Goal: Task Accomplishment & Management: Complete application form

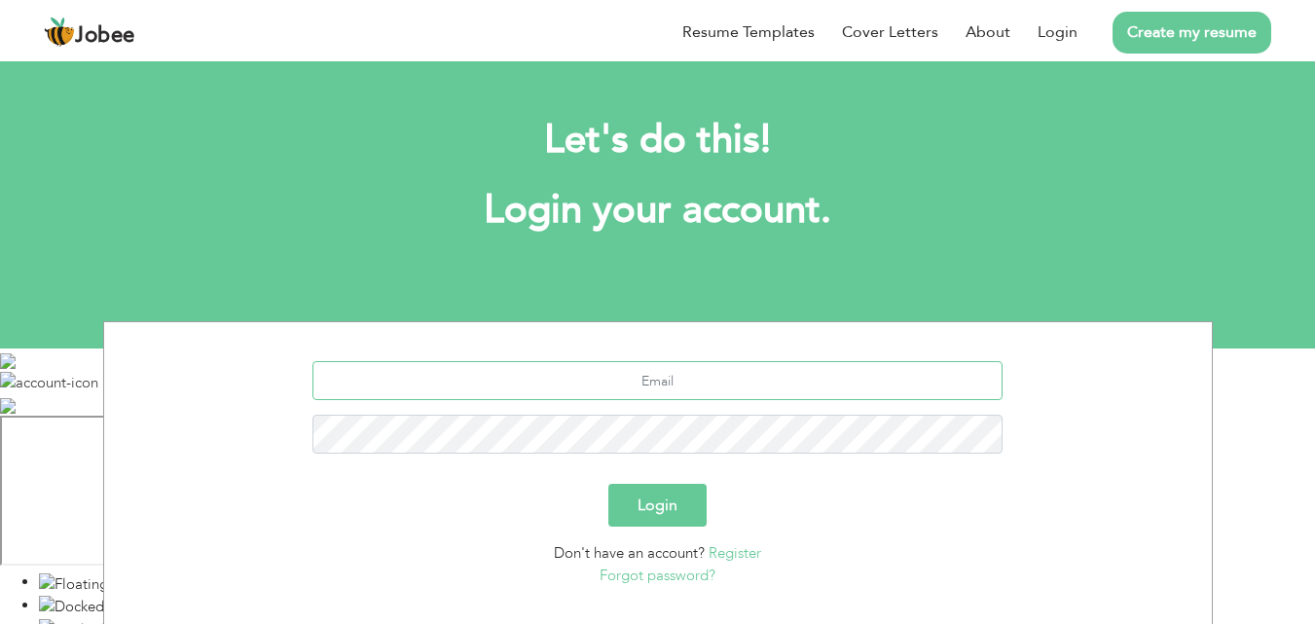
click at [634, 365] on input "text" at bounding box center [657, 380] width 690 height 39
type input "[EMAIL_ADDRESS][DOMAIN_NAME]"
click at [608, 484] on button "Login" at bounding box center [657, 505] width 98 height 43
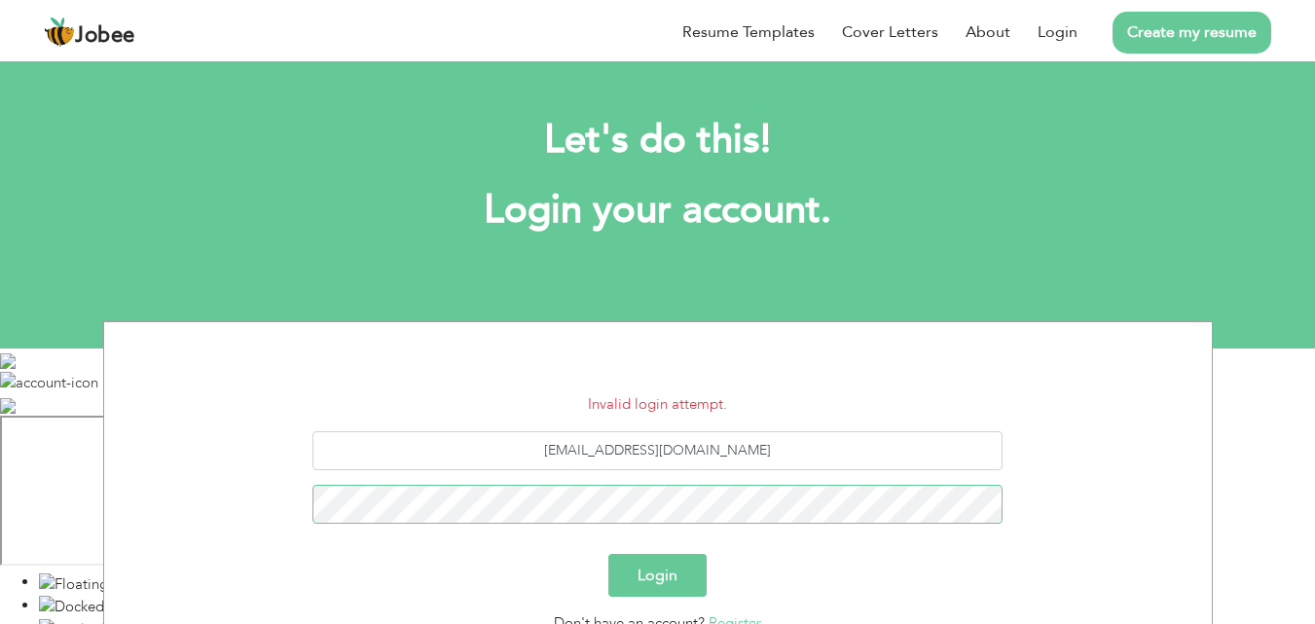
click at [608, 554] on button "Login" at bounding box center [657, 575] width 98 height 43
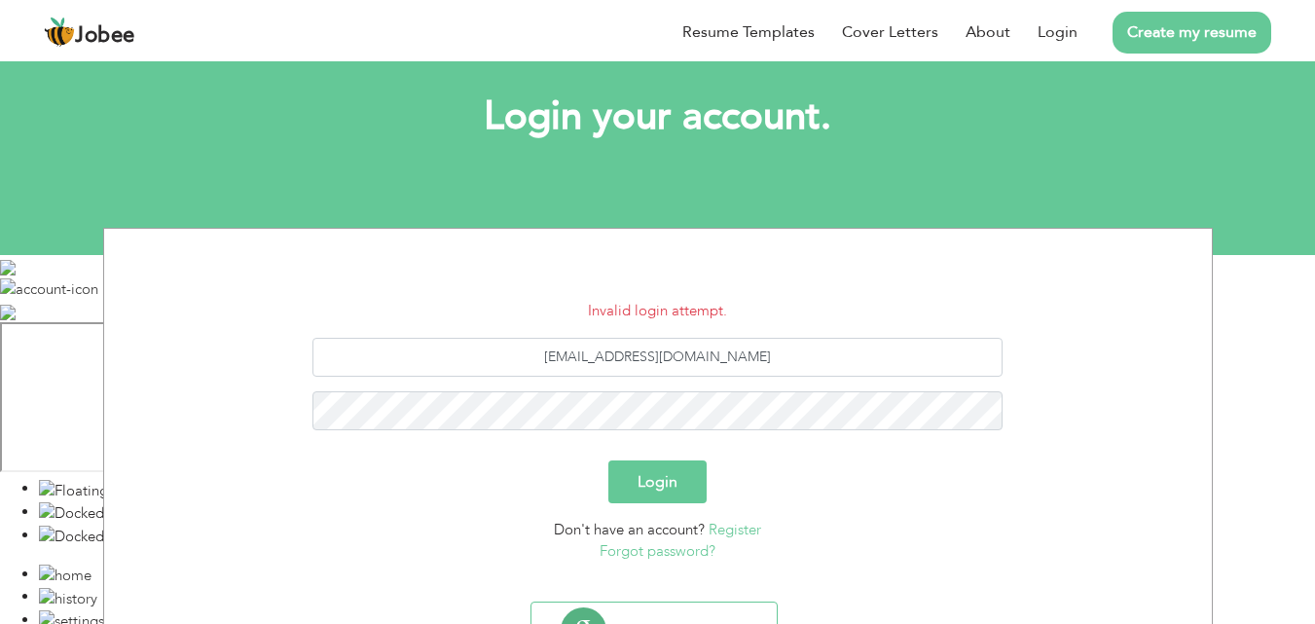
scroll to position [185, 0]
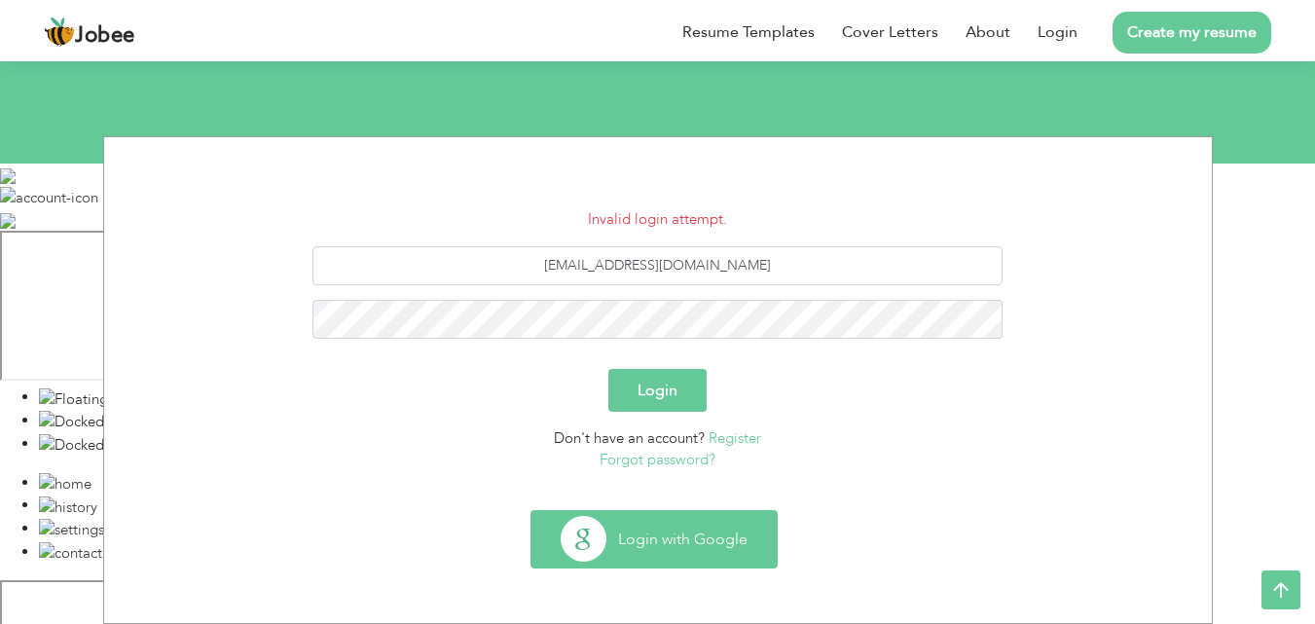
click at [663, 536] on button "Login with Google" at bounding box center [653, 539] width 245 height 56
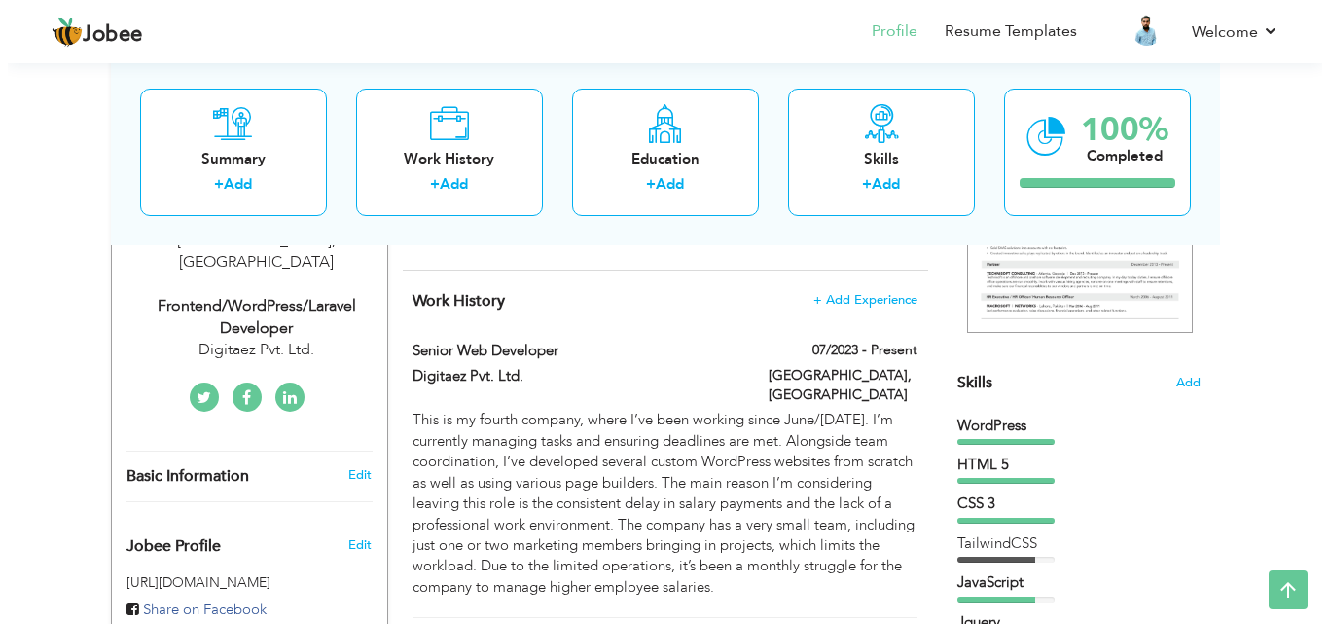
scroll to position [487, 0]
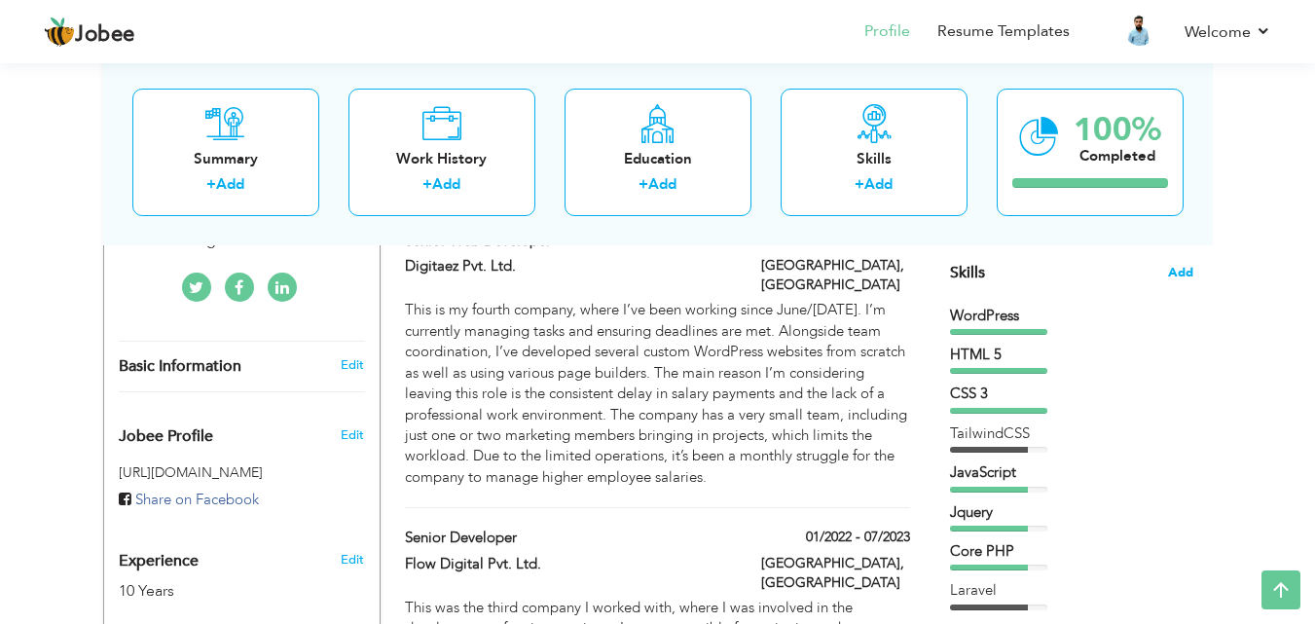
click at [1185, 278] on span "Add" at bounding box center [1180, 273] width 25 height 18
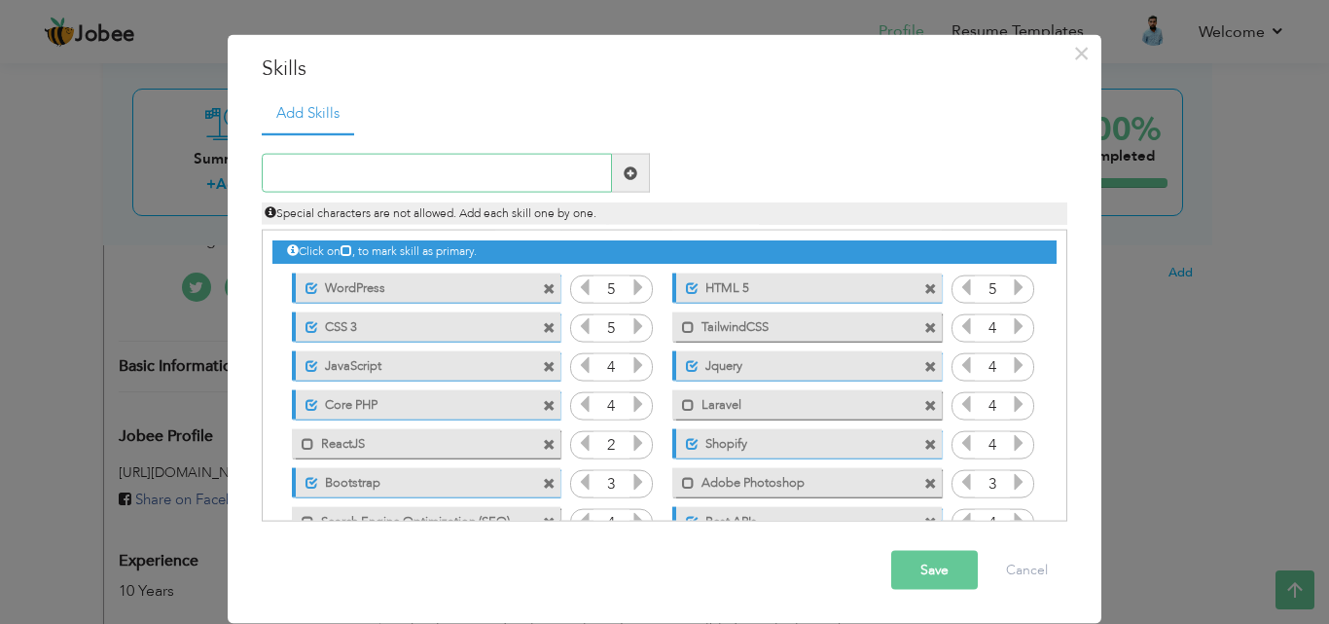
scroll to position [83, 0]
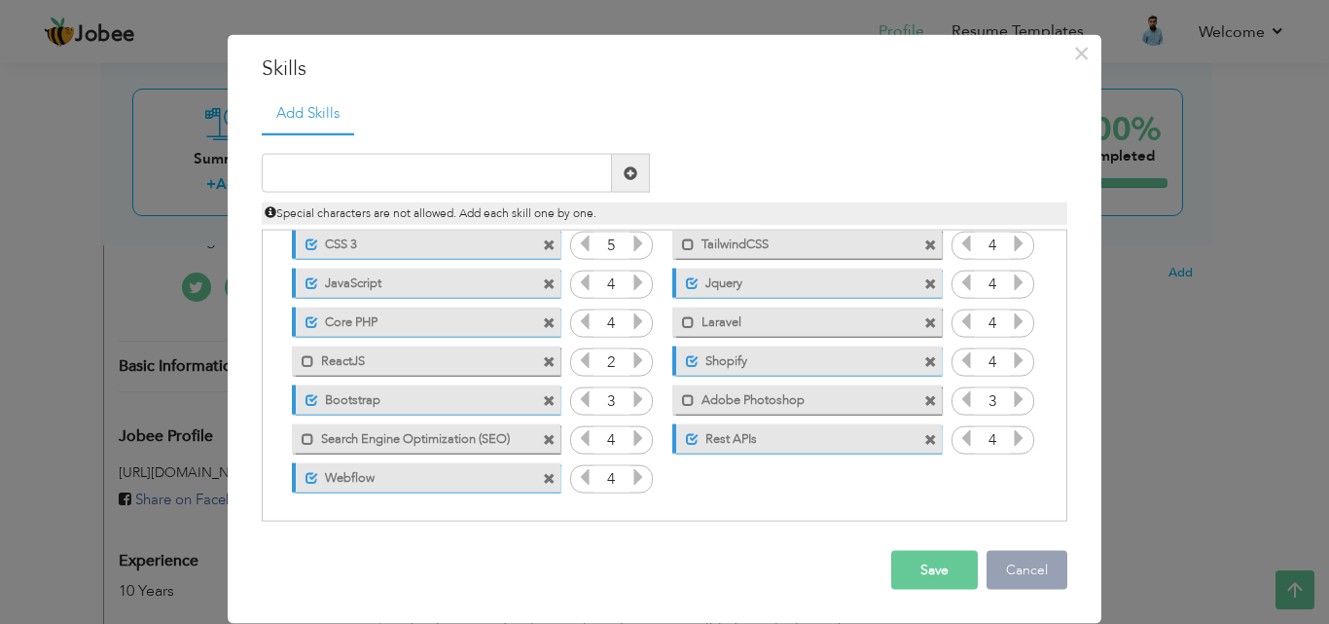
click at [1010, 580] on button "Cancel" at bounding box center [1027, 570] width 81 height 39
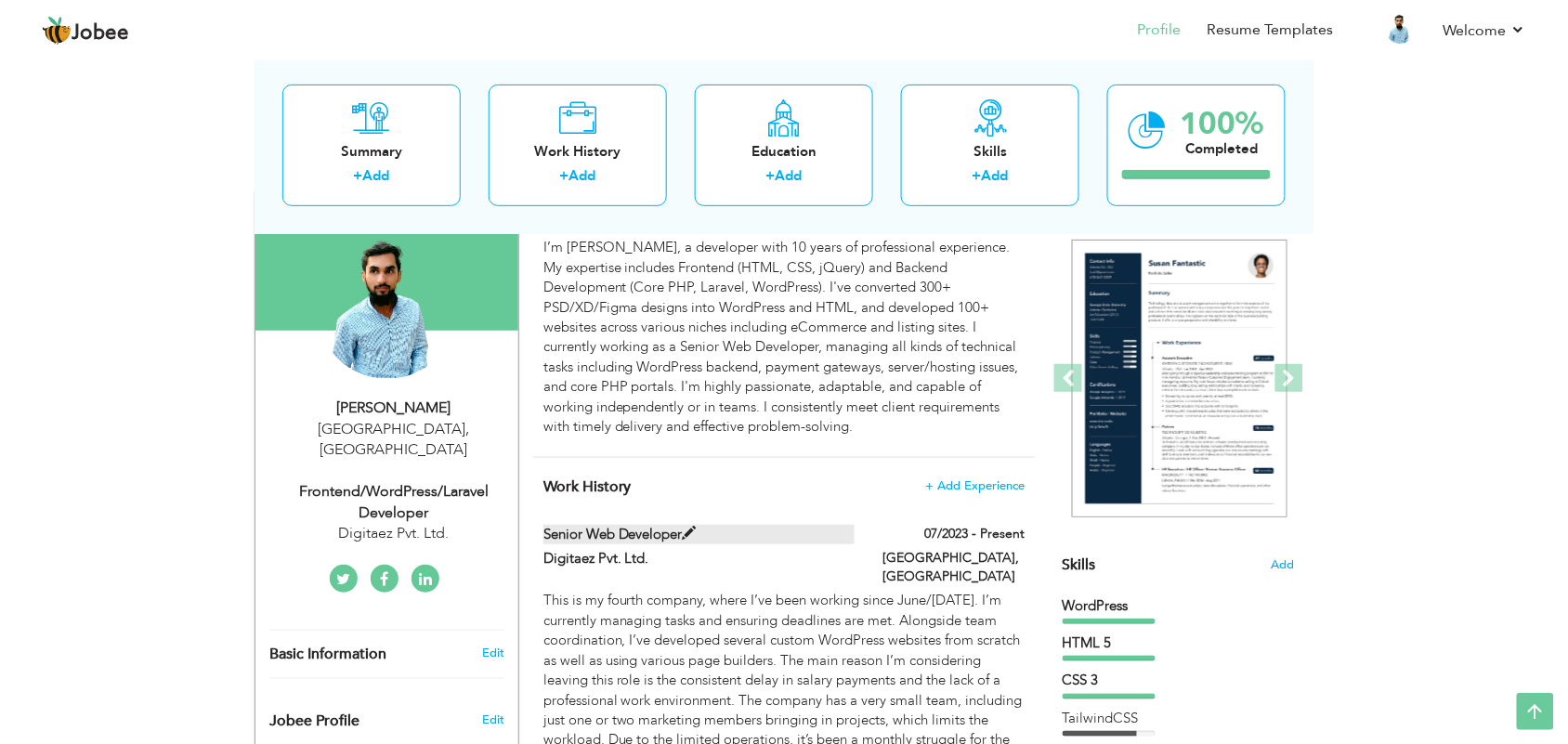
scroll to position [0, 0]
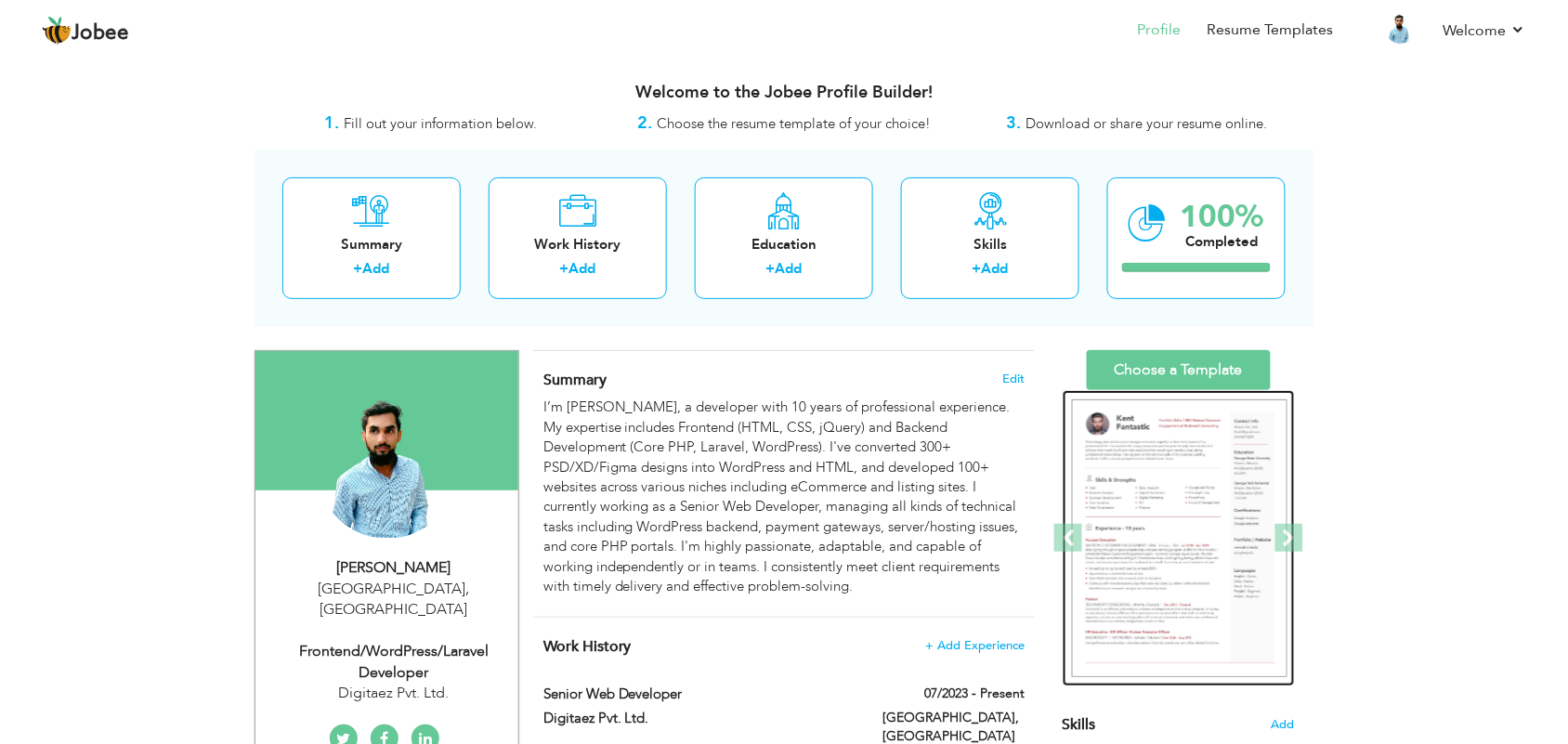
click at [1218, 395] on div at bounding box center [1178, 538] width 232 height 297
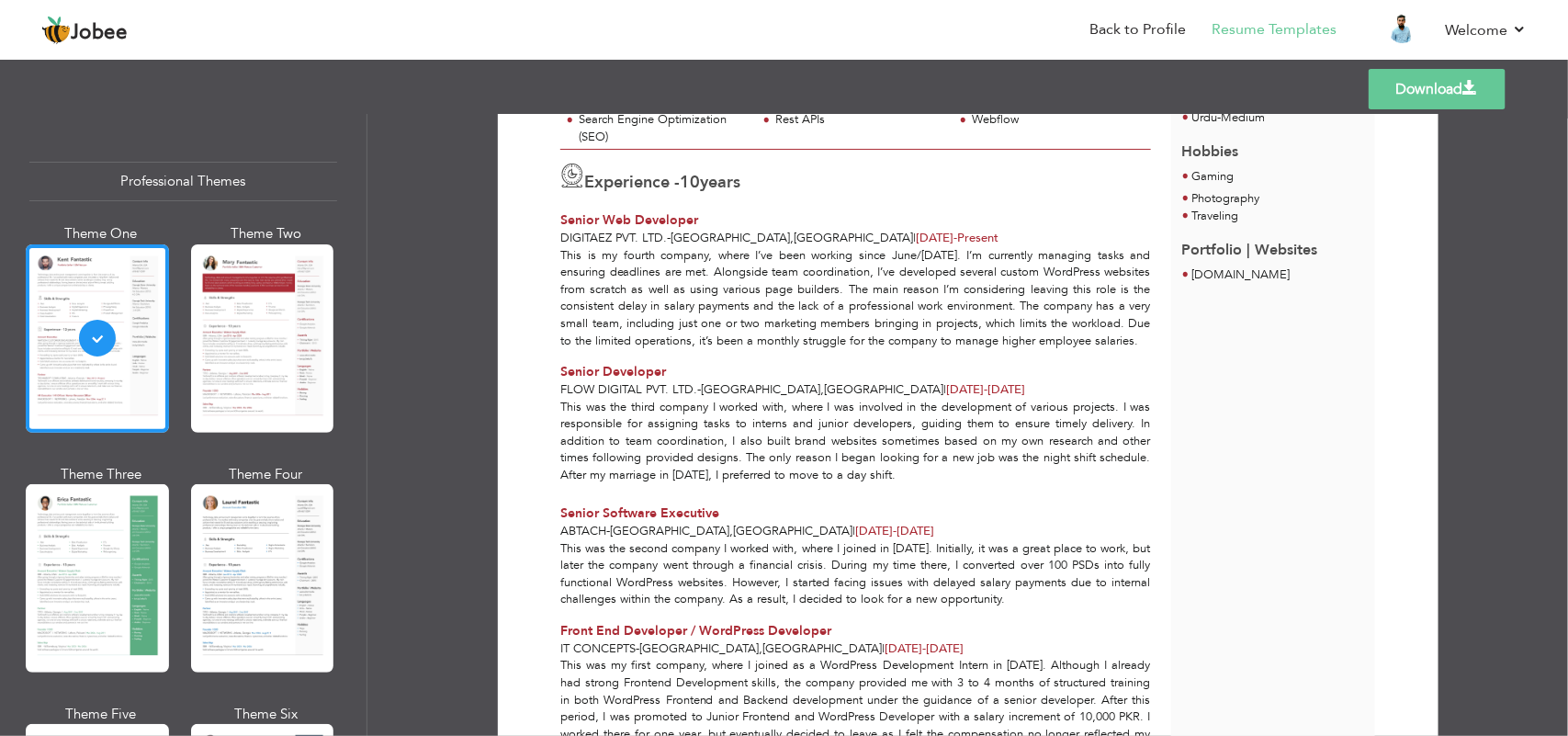
scroll to position [460, 0]
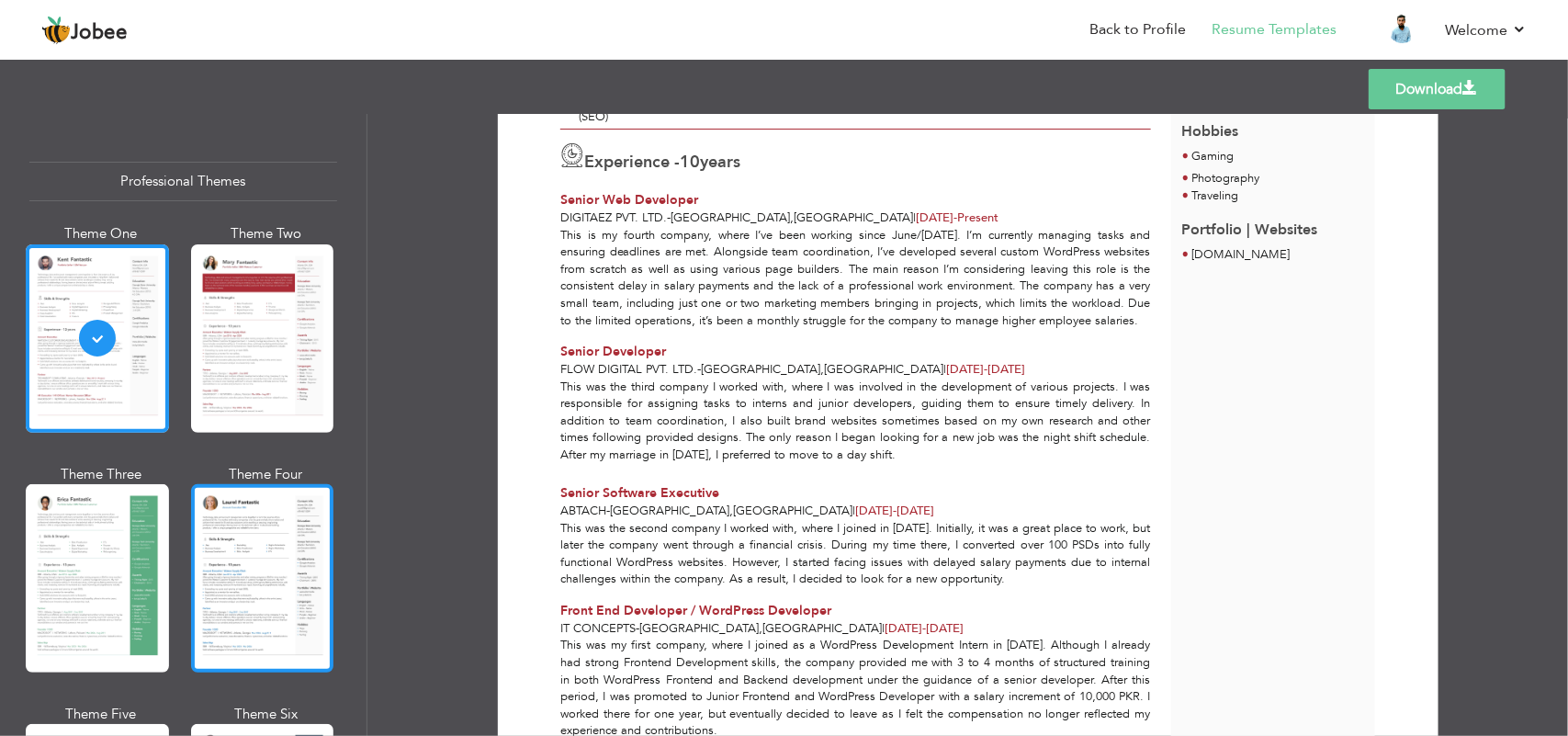
click at [219, 533] on div at bounding box center [262, 578] width 143 height 189
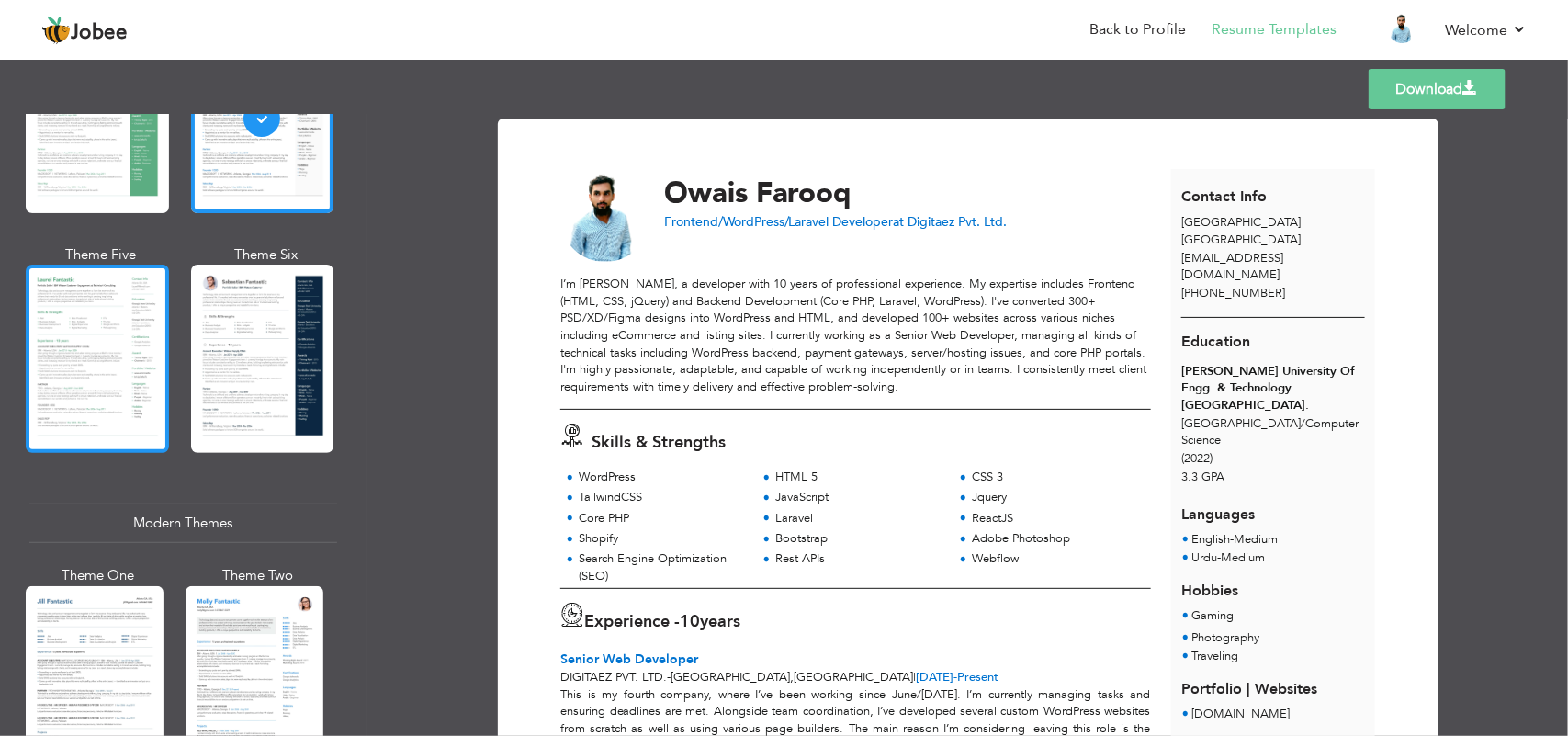
click at [79, 337] on div at bounding box center [97, 359] width 143 height 189
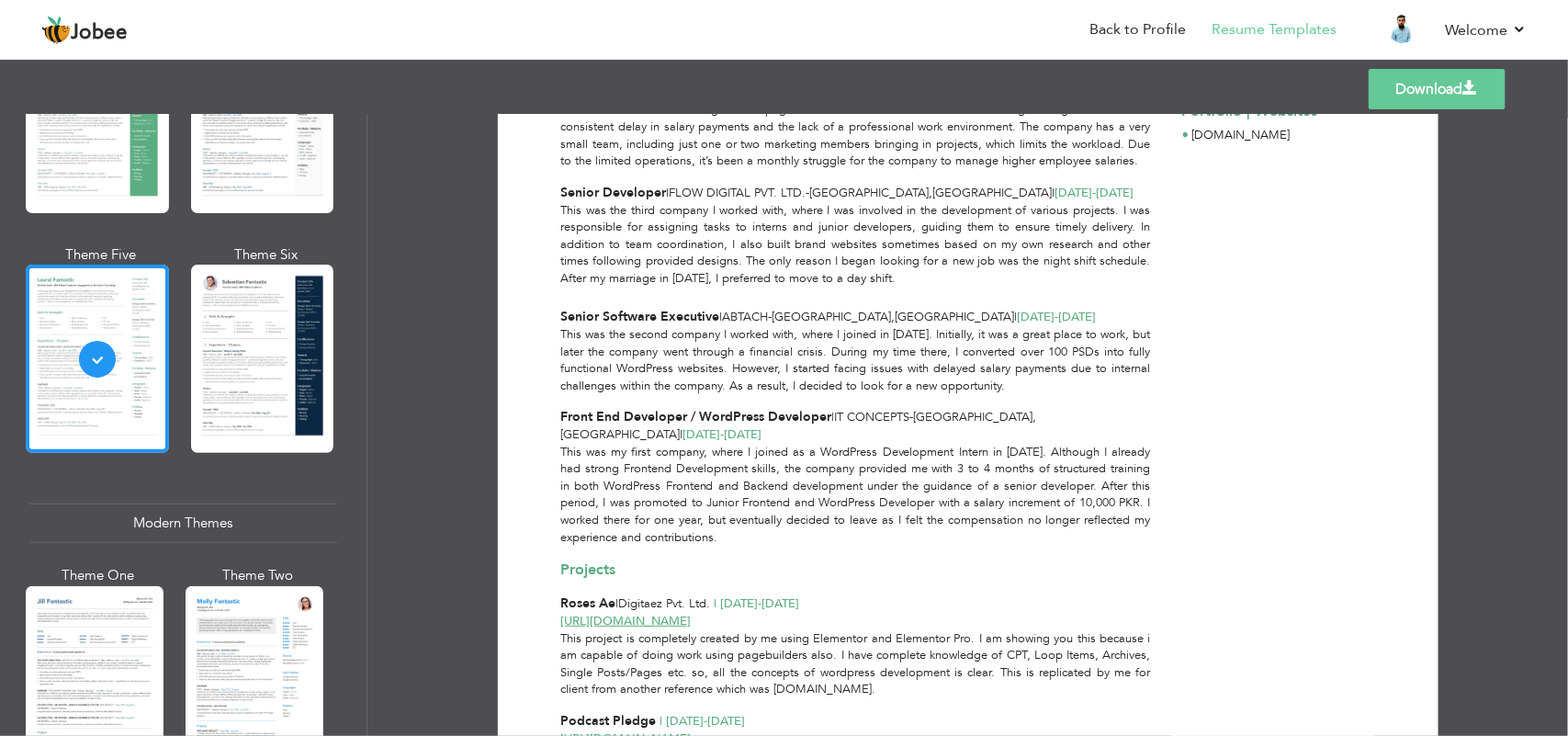
scroll to position [0, 0]
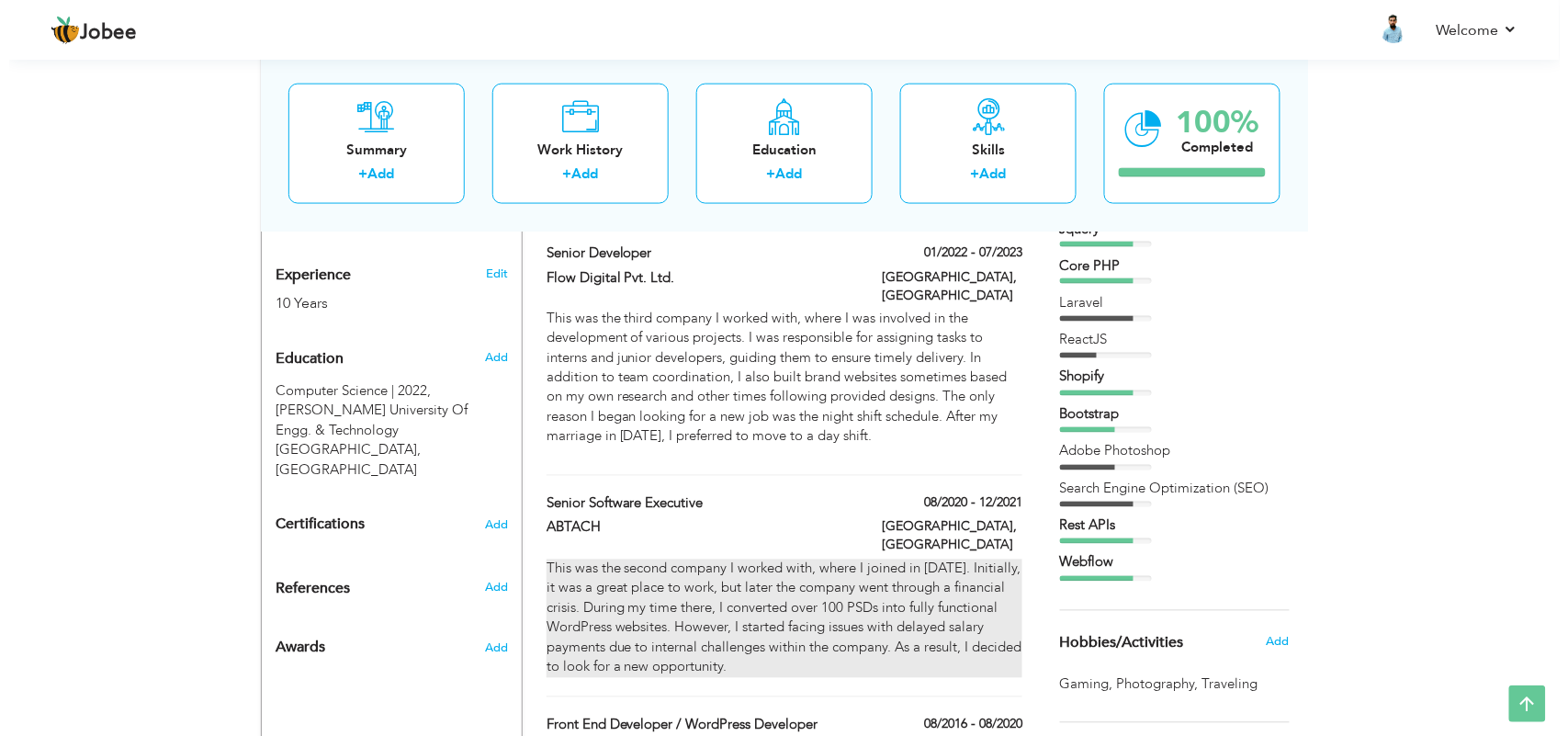
scroll to position [918, 0]
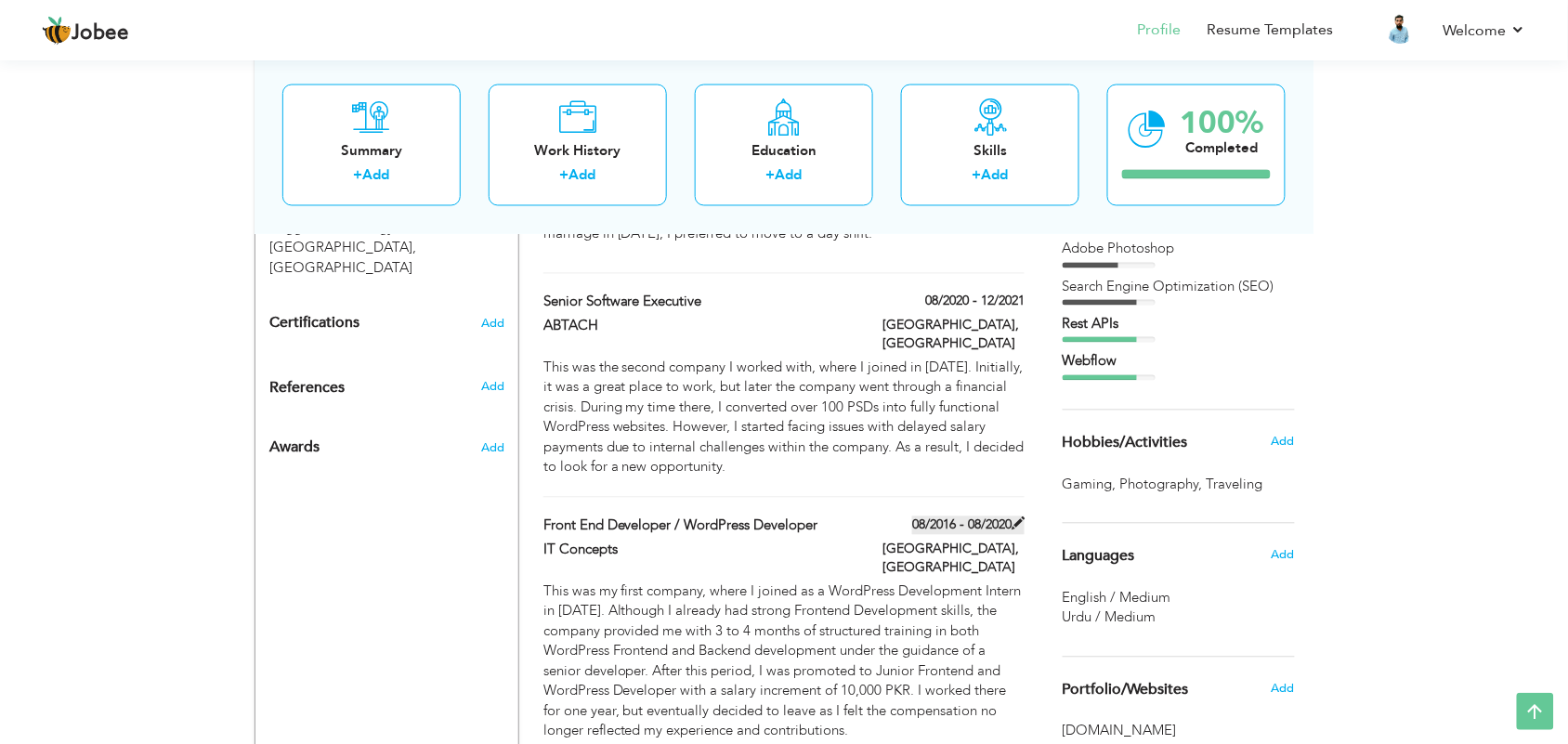
click at [1018, 517] on span at bounding box center [1018, 524] width 13 height 13
type input "Front End Developer / WordPress Developer"
type input "IT Concepts"
type input "08/2016"
type input "08/2020"
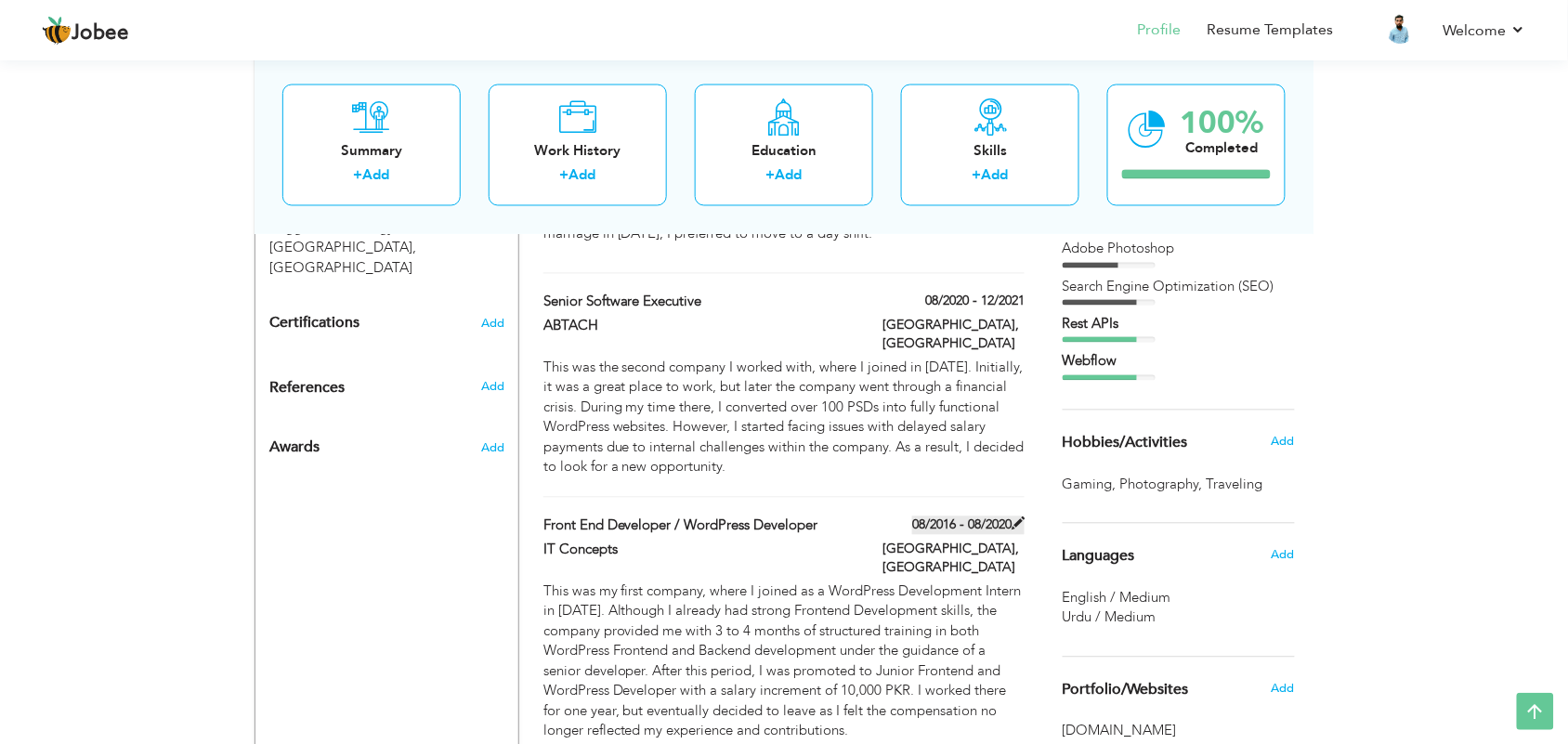
type input "Pakistan"
type input "Karachi"
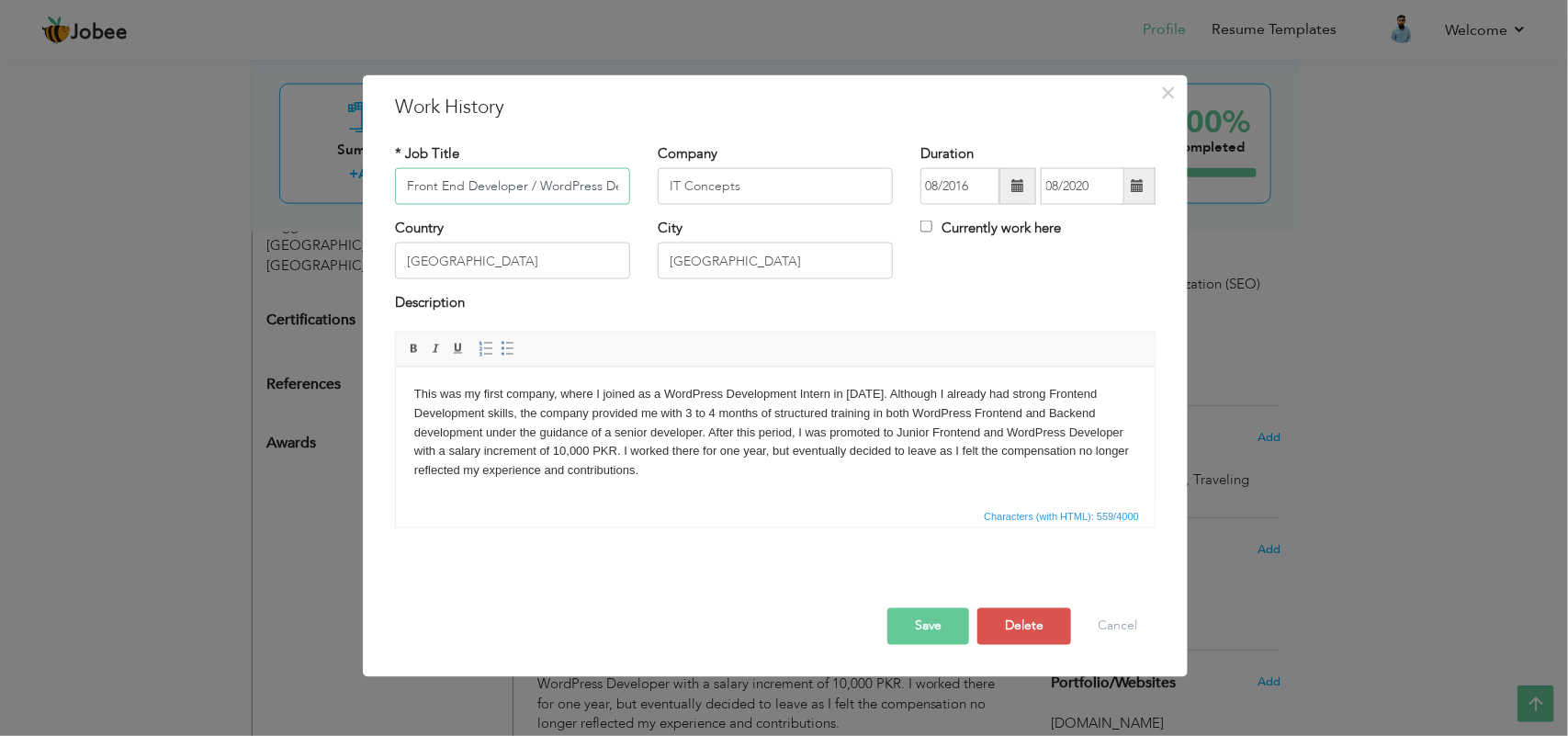
scroll to position [0, 44]
click at [970, 191] on input "08/2016" at bounding box center [960, 186] width 79 height 37
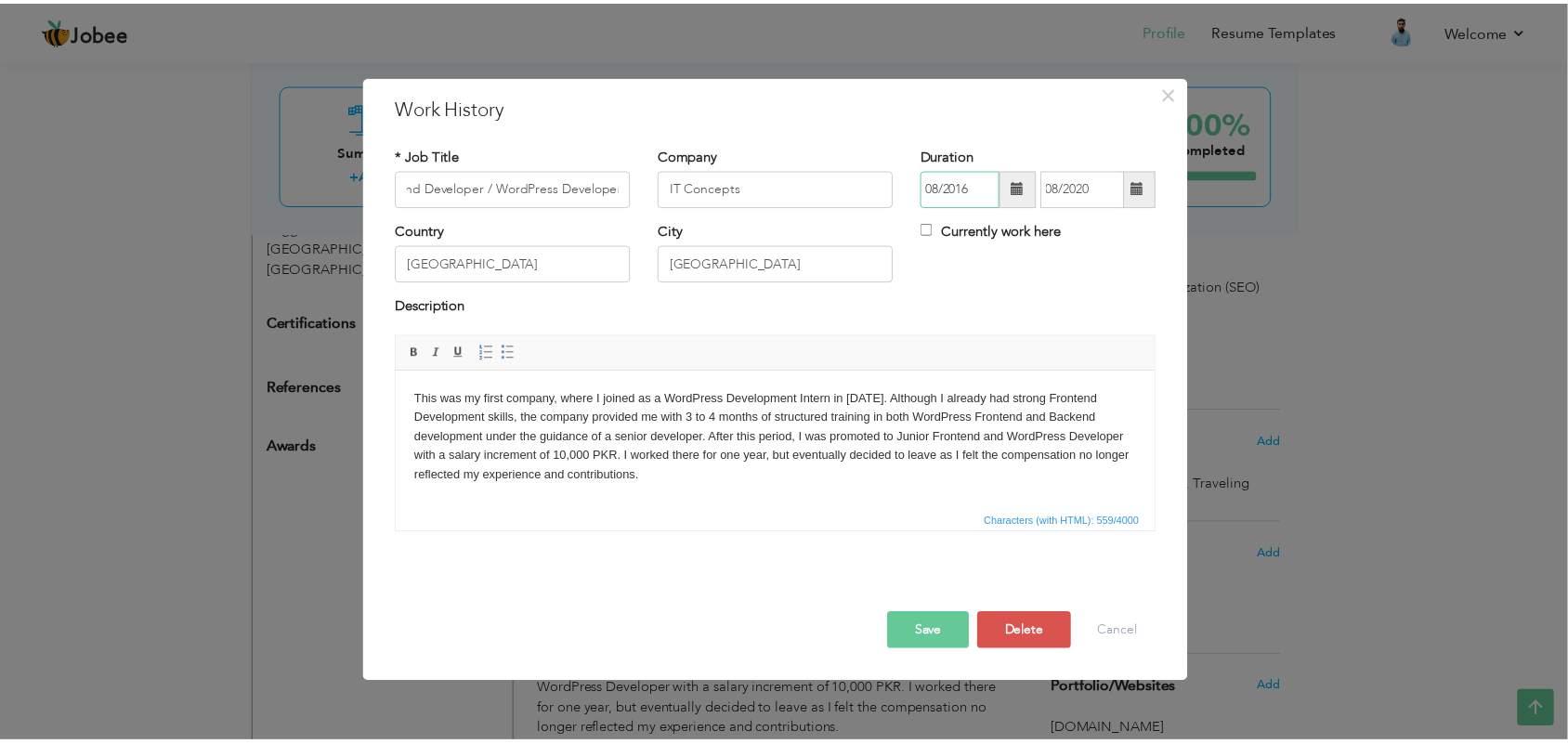
scroll to position [0, 0]
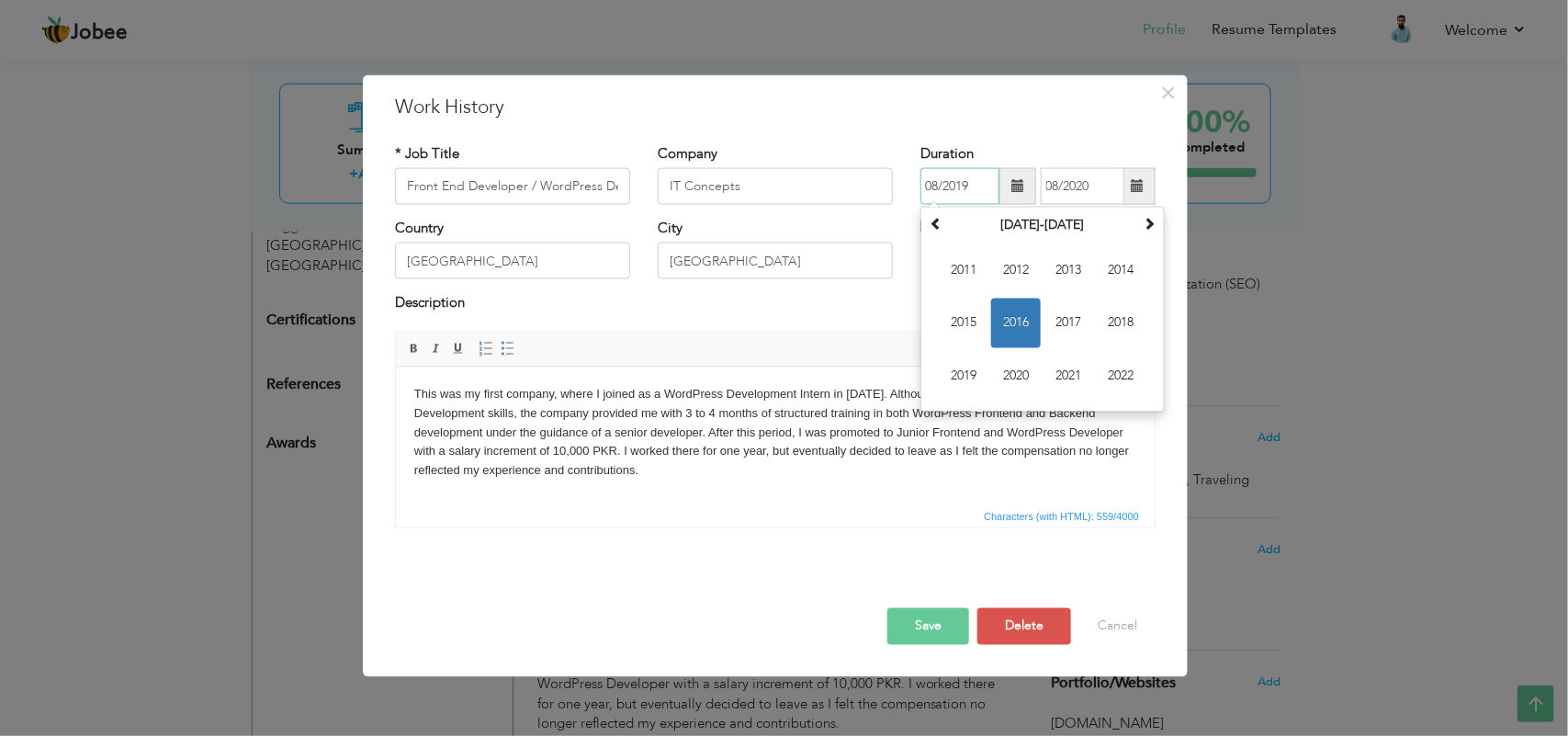
type input "08/2019"
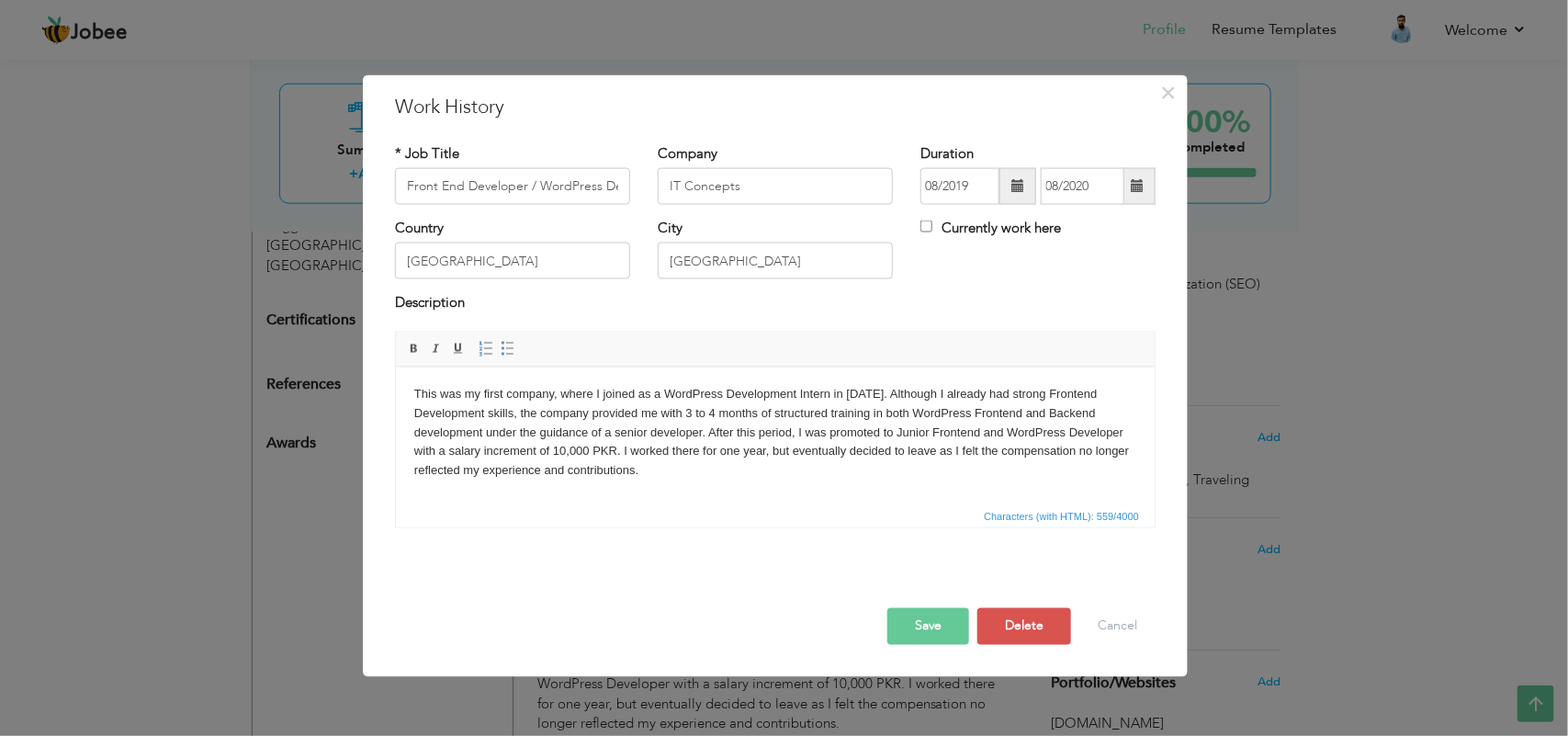
click at [951, 622] on button "Save" at bounding box center [928, 625] width 82 height 37
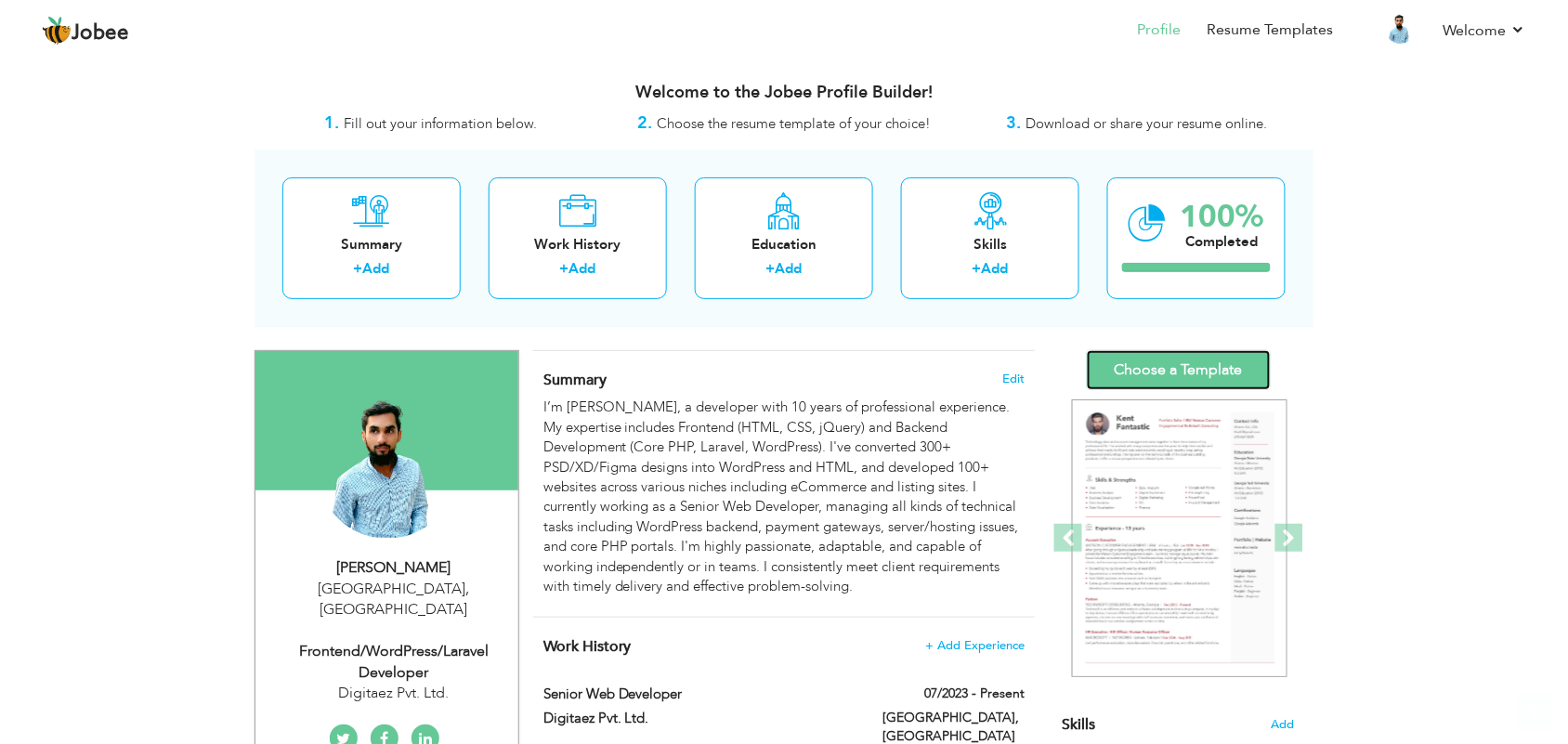
click at [1172, 374] on link "Choose a Template" at bounding box center [1179, 370] width 184 height 40
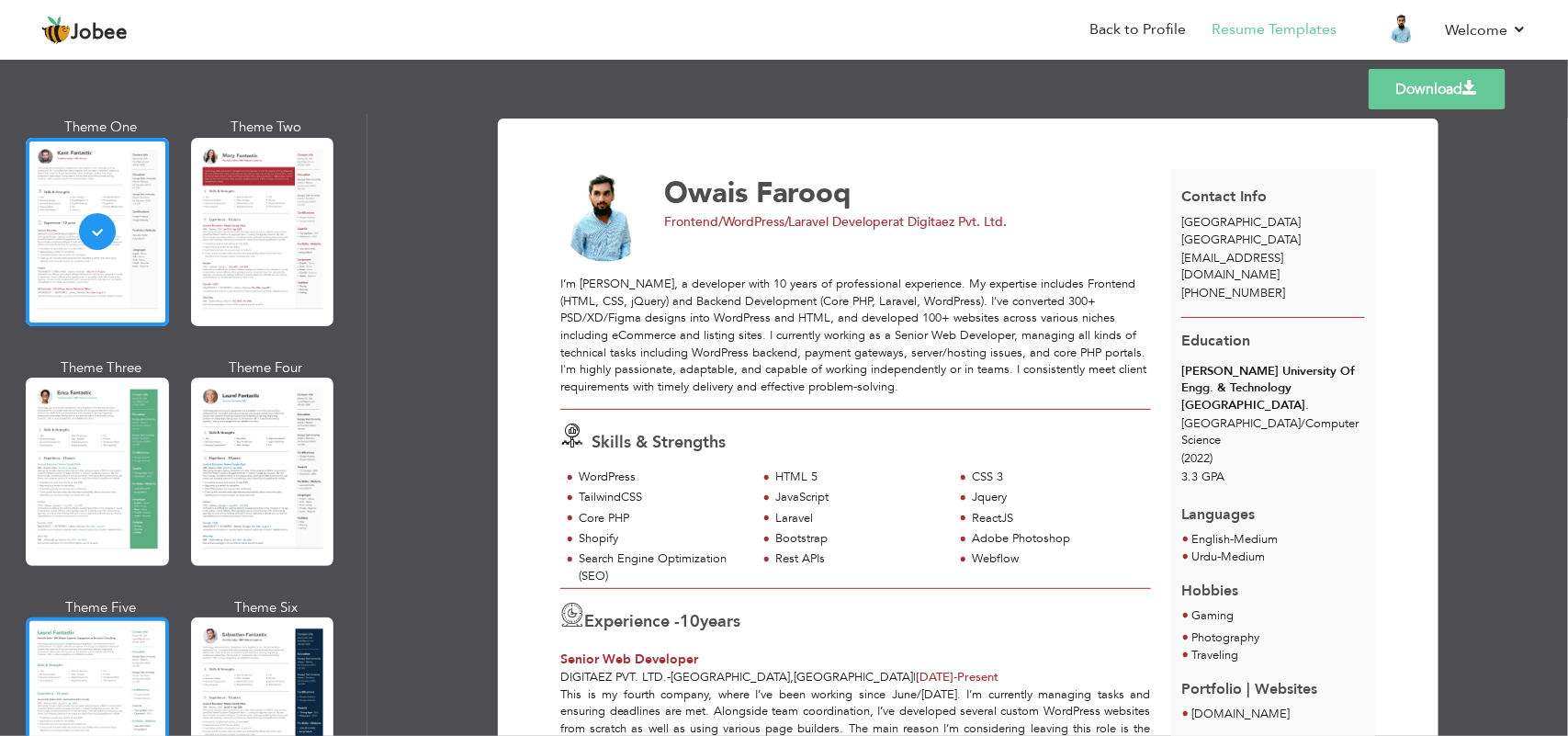
scroll to position [229, 0]
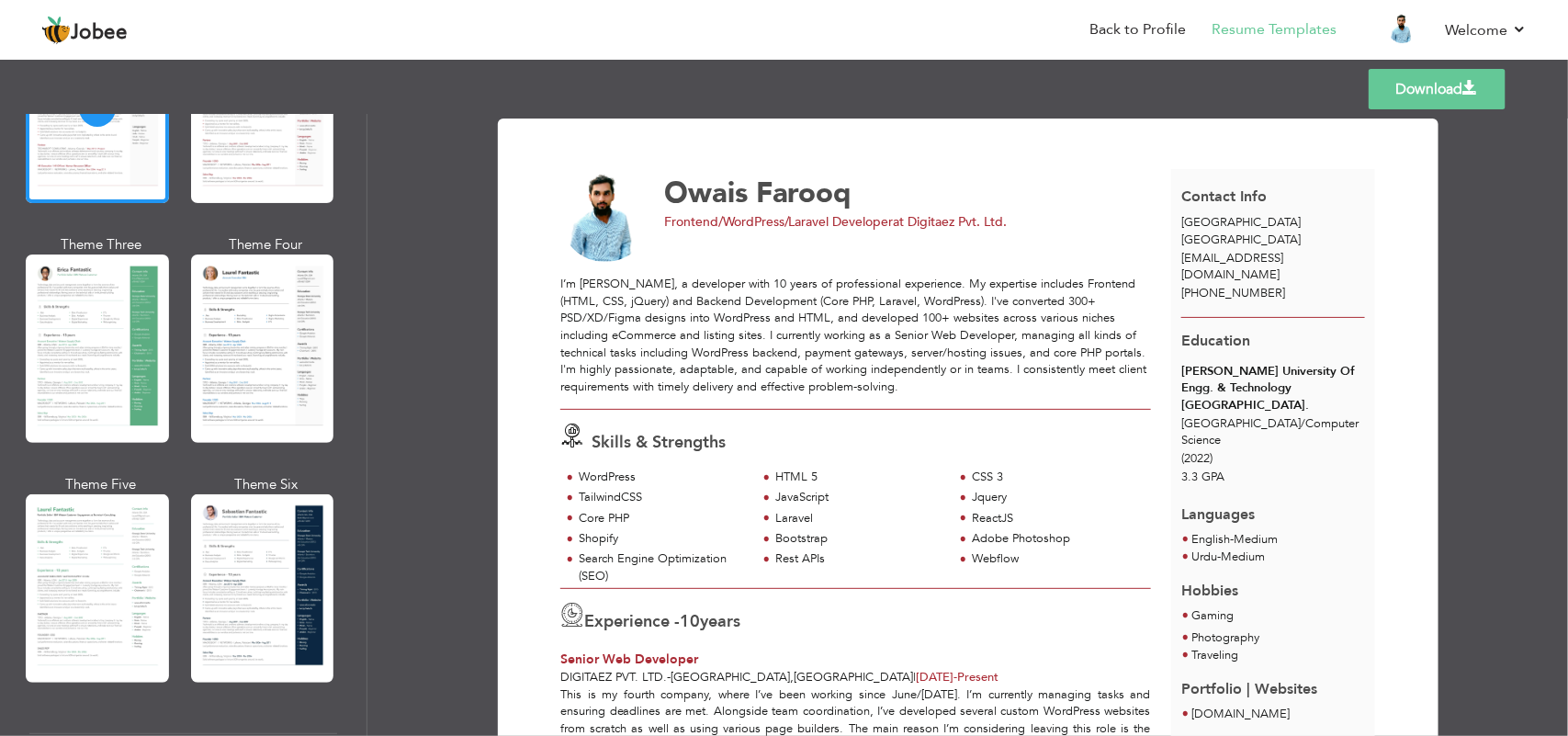
click at [96, 579] on div at bounding box center [97, 589] width 143 height 189
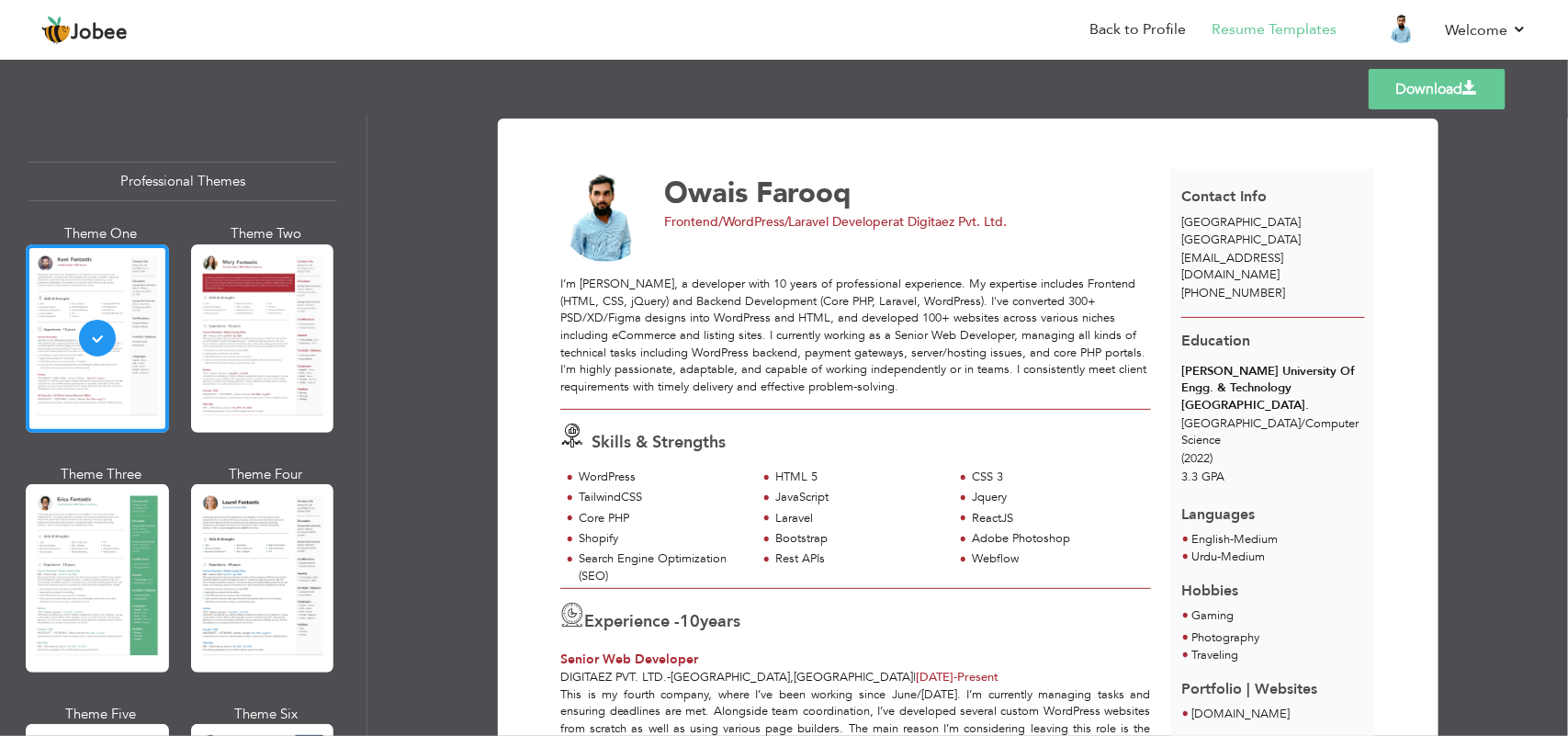
scroll to position [229, 0]
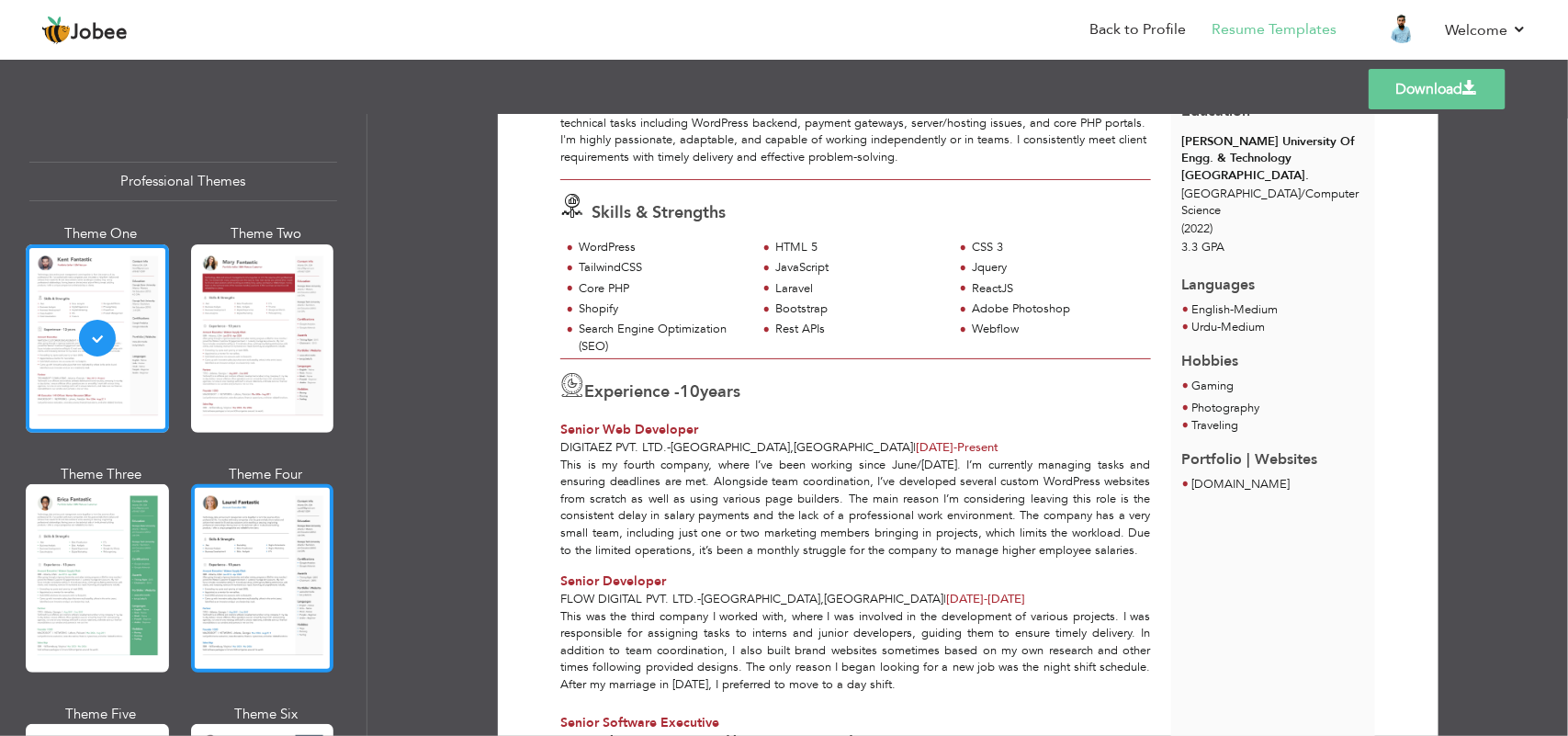
click at [213, 546] on div at bounding box center [262, 578] width 143 height 189
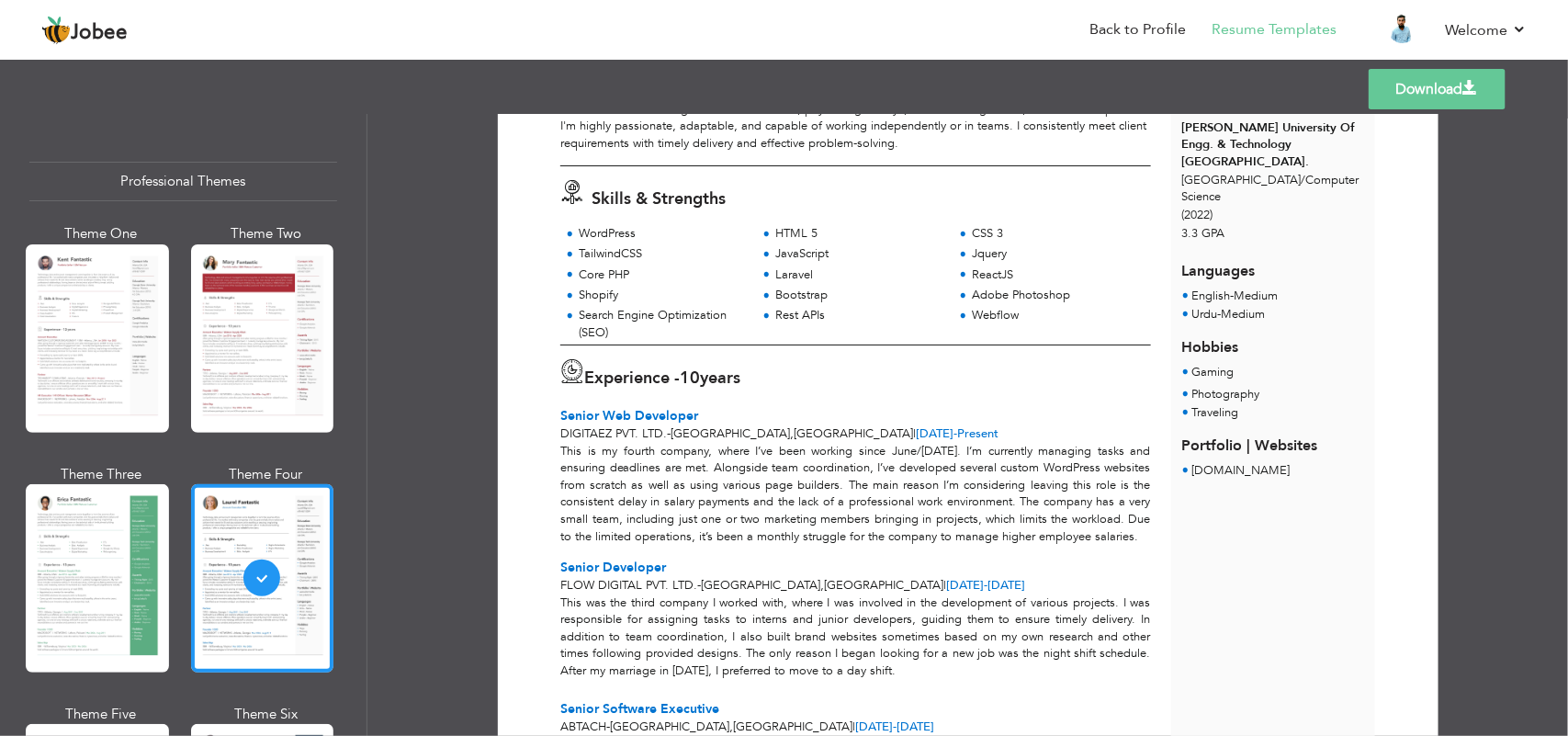
scroll to position [574, 0]
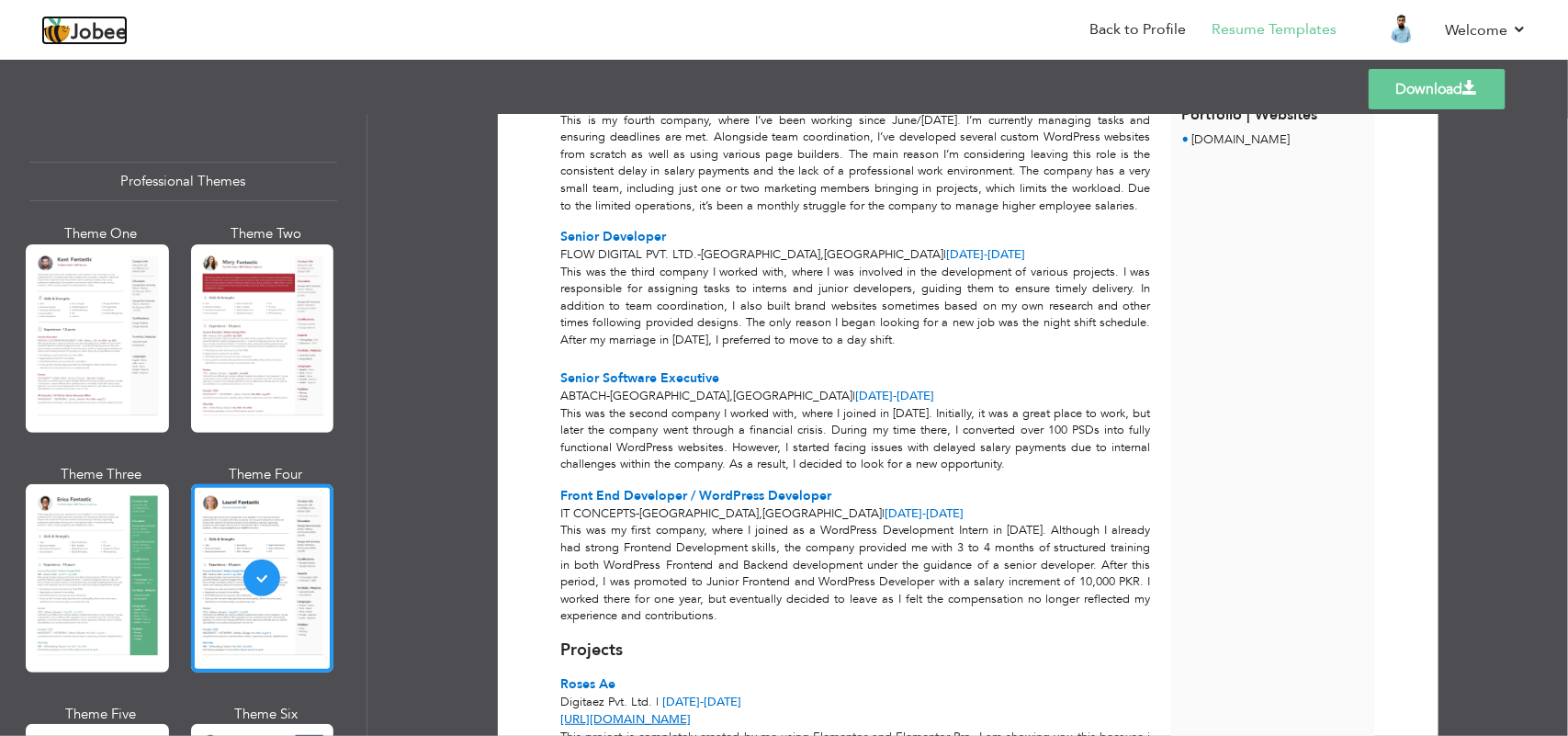
click at [81, 33] on span "Jobee" at bounding box center [99, 32] width 57 height 20
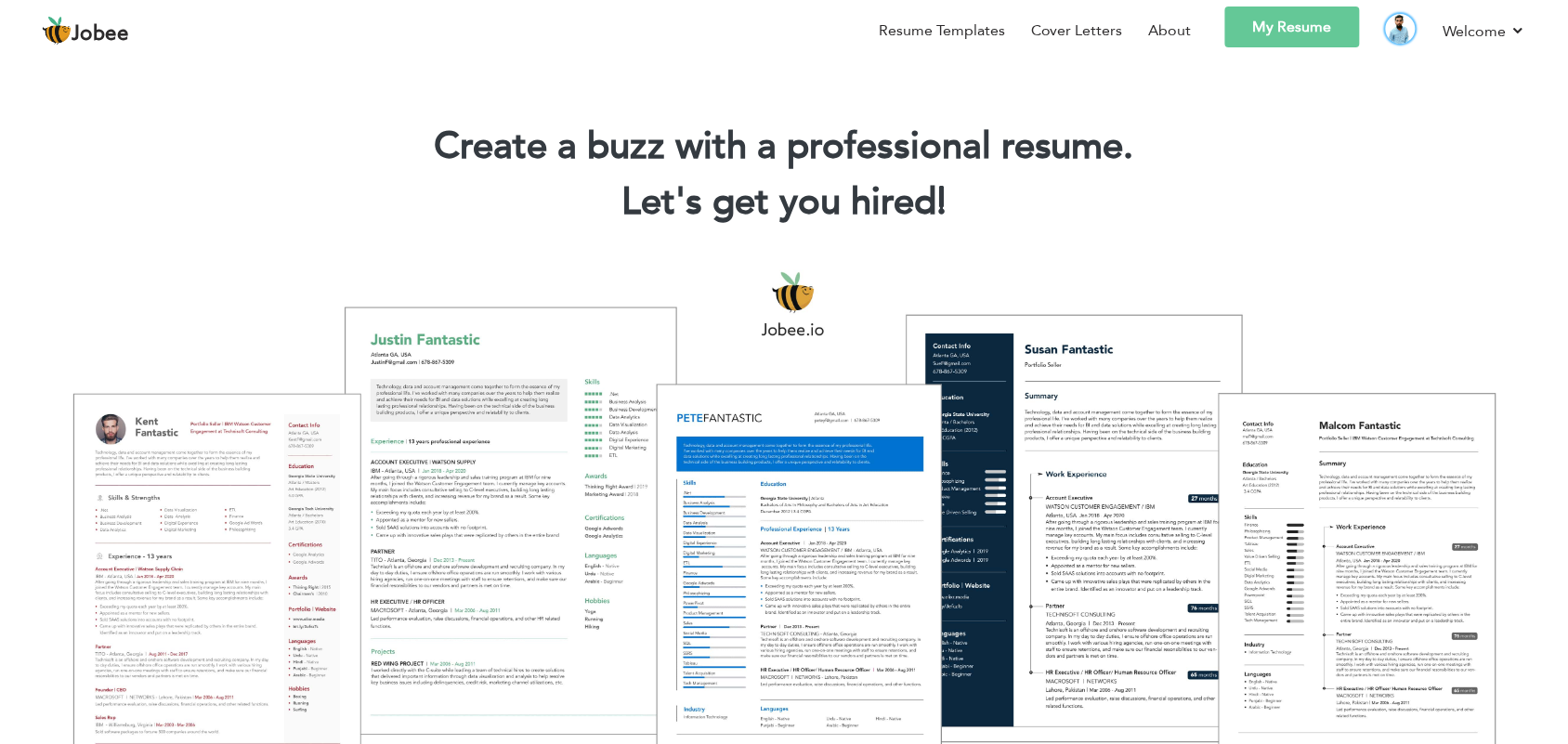
click at [1411, 20] on img at bounding box center [1400, 29] width 30 height 30
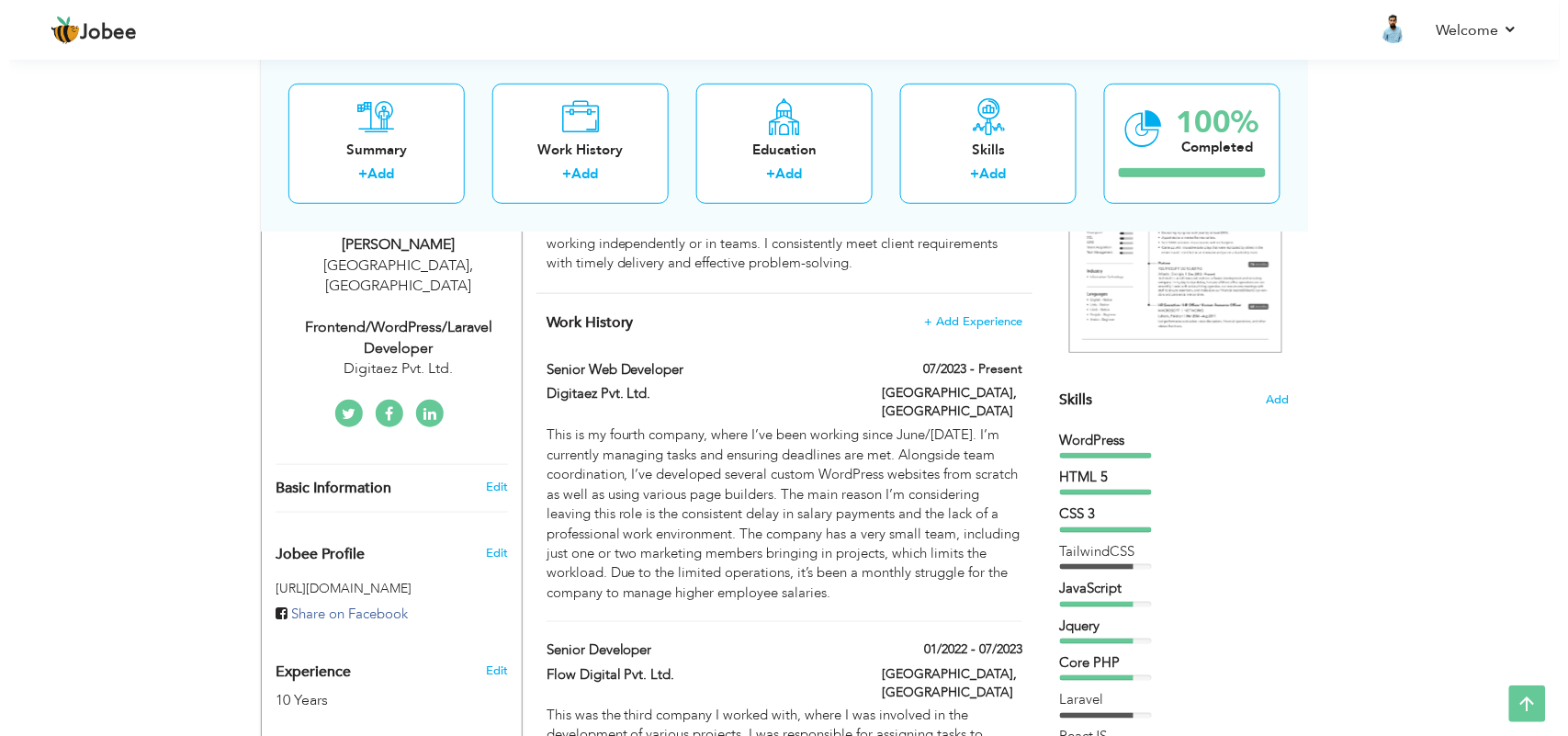
scroll to position [574, 0]
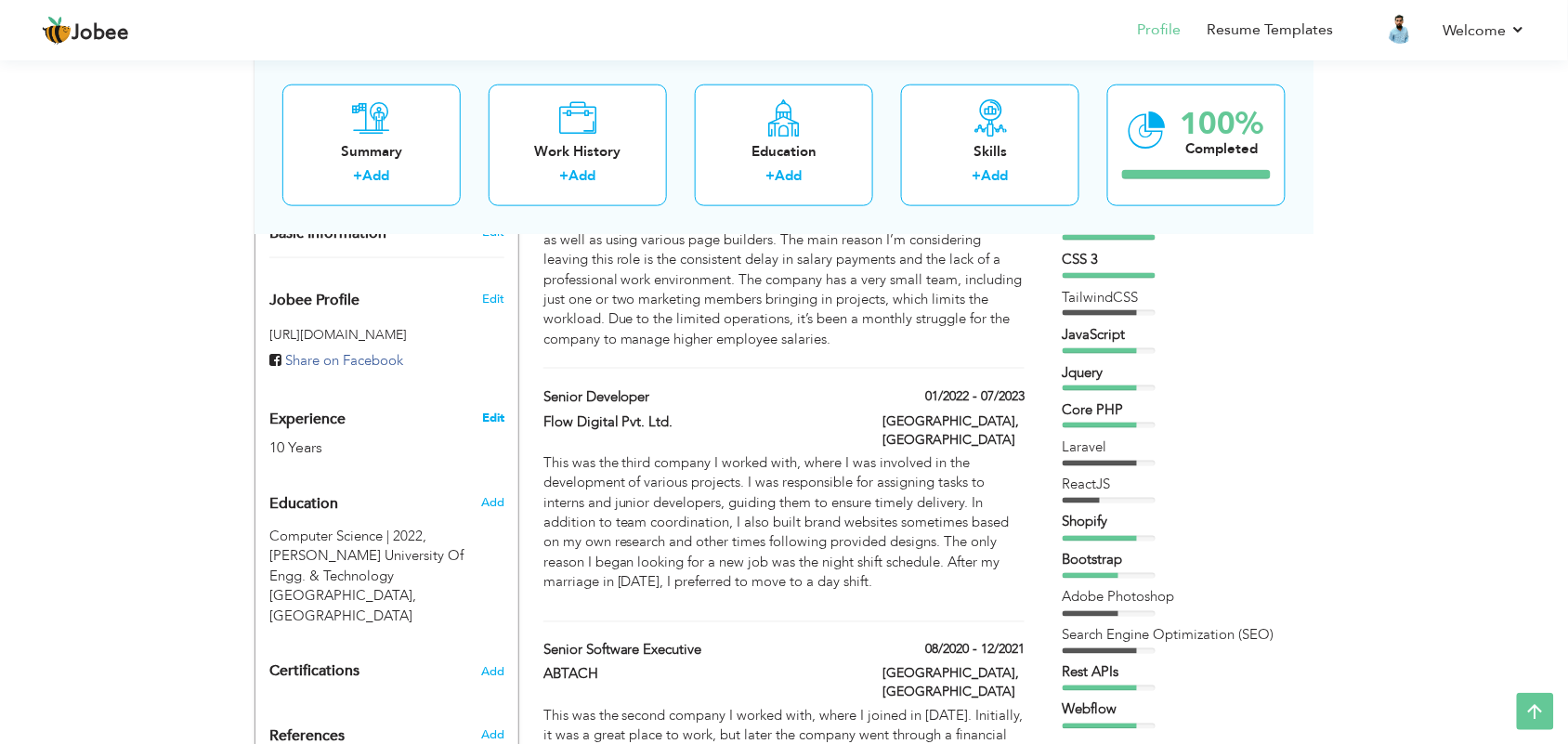
click at [491, 409] on link "Edit" at bounding box center [492, 418] width 22 height 17
type input "Owais"
type input "Farooq"
type input "[PHONE_NUMBER]"
select select "number:166"
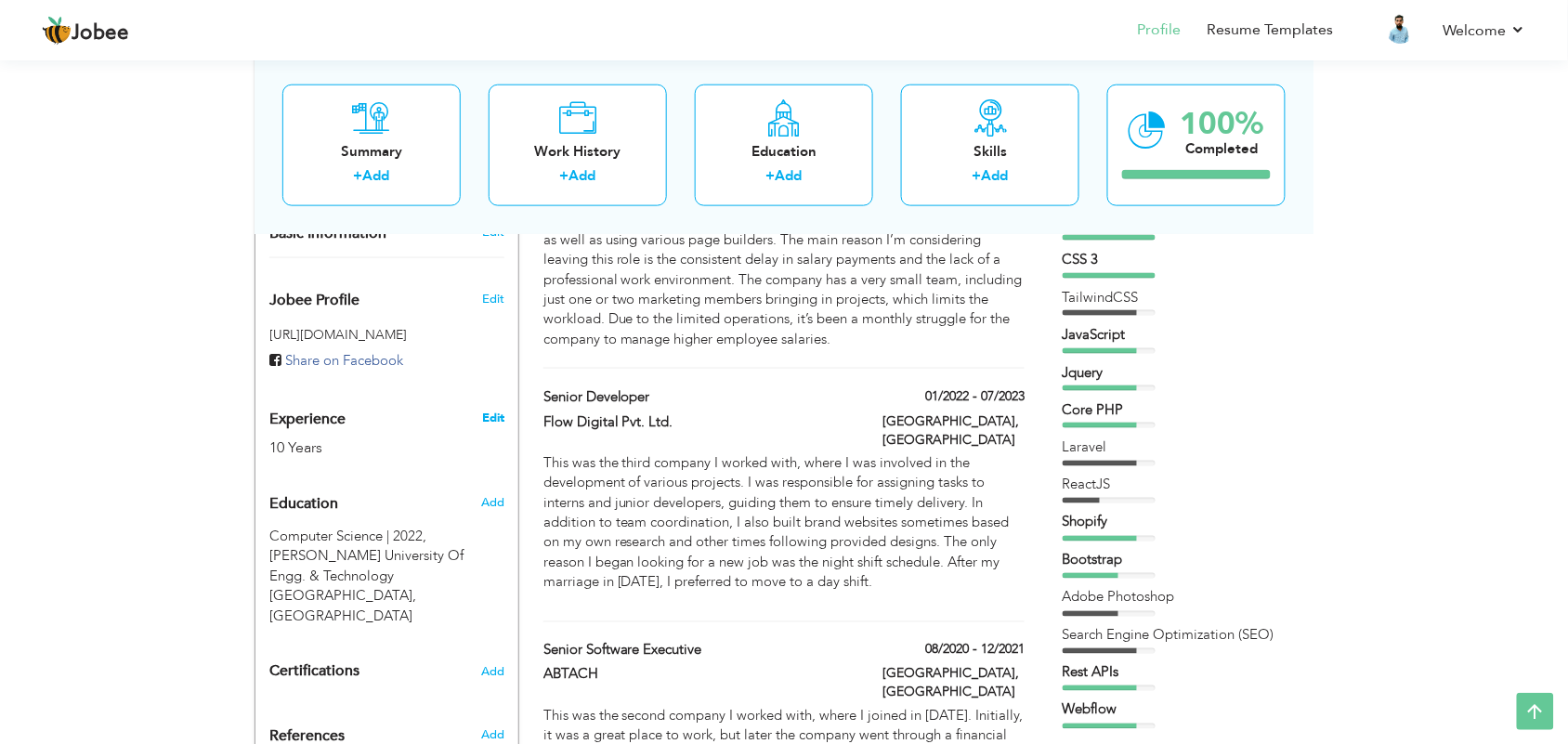
type input "[GEOGRAPHIC_DATA]"
select select "number:12"
type input "Digitaez Pvt. Ltd."
type input "Frontend/WordPress/Laravel Developer"
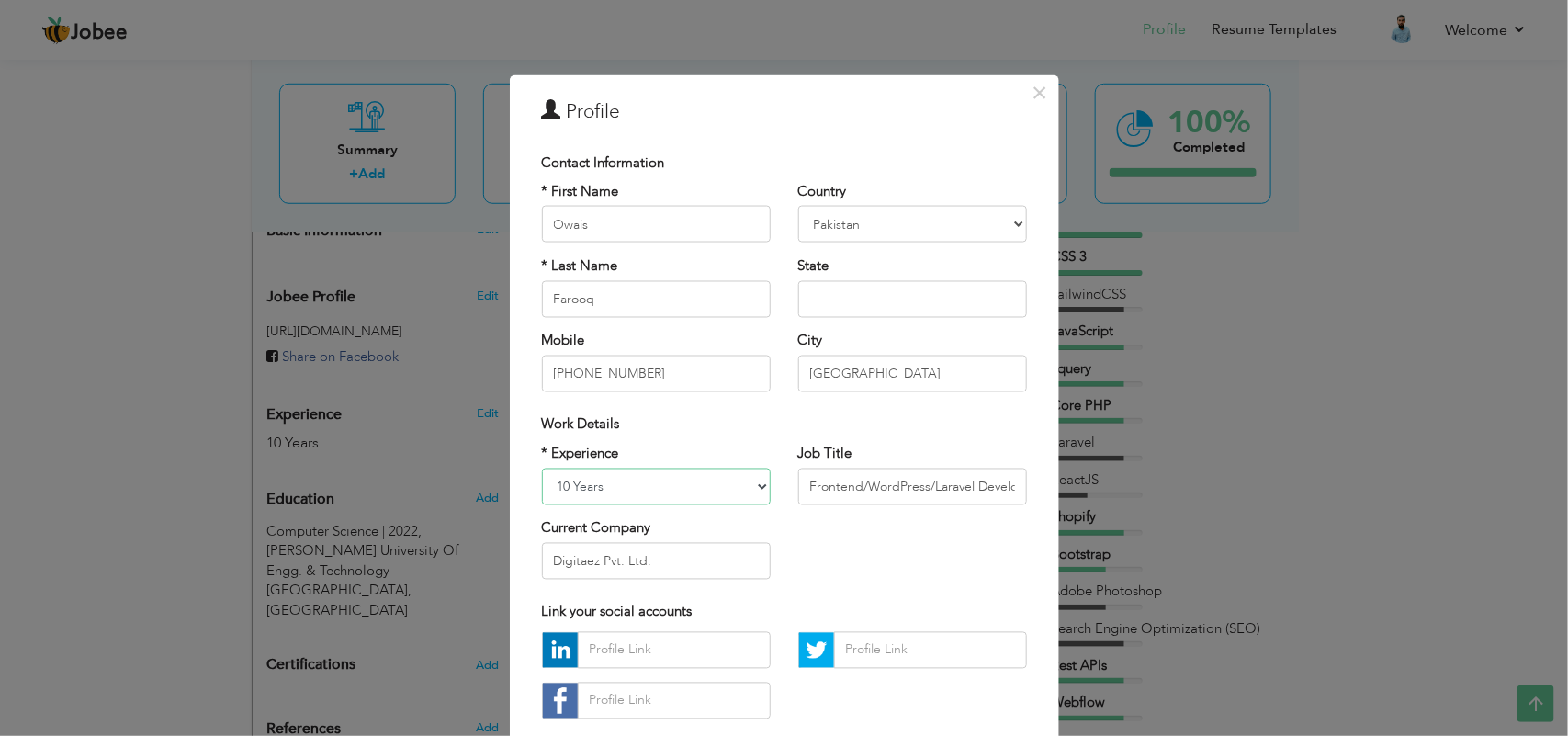
click at [565, 492] on select "Entry Level Less than 1 Year 1 Year 2 Years 3 Years 4 Years 5 Years 6 Years 7 Y…" at bounding box center [656, 486] width 228 height 37
click at [542, 468] on select "Entry Level Less than 1 Year 1 Year 2 Years 3 Years 4 Years 5 Years 6 Years 7 Y…" at bounding box center [656, 486] width 228 height 37
click at [638, 492] on select "Entry Level Less than 1 Year 1 Year 2 Years 3 Years 4 Years 5 Years 6 Years 7 Y…" at bounding box center [656, 486] width 228 height 37
select select "number:7"
click at [542, 468] on select "Entry Level Less than 1 Year 1 Year 2 Years 3 Years 4 Years 5 Years 6 Years 7 Y…" at bounding box center [656, 486] width 228 height 37
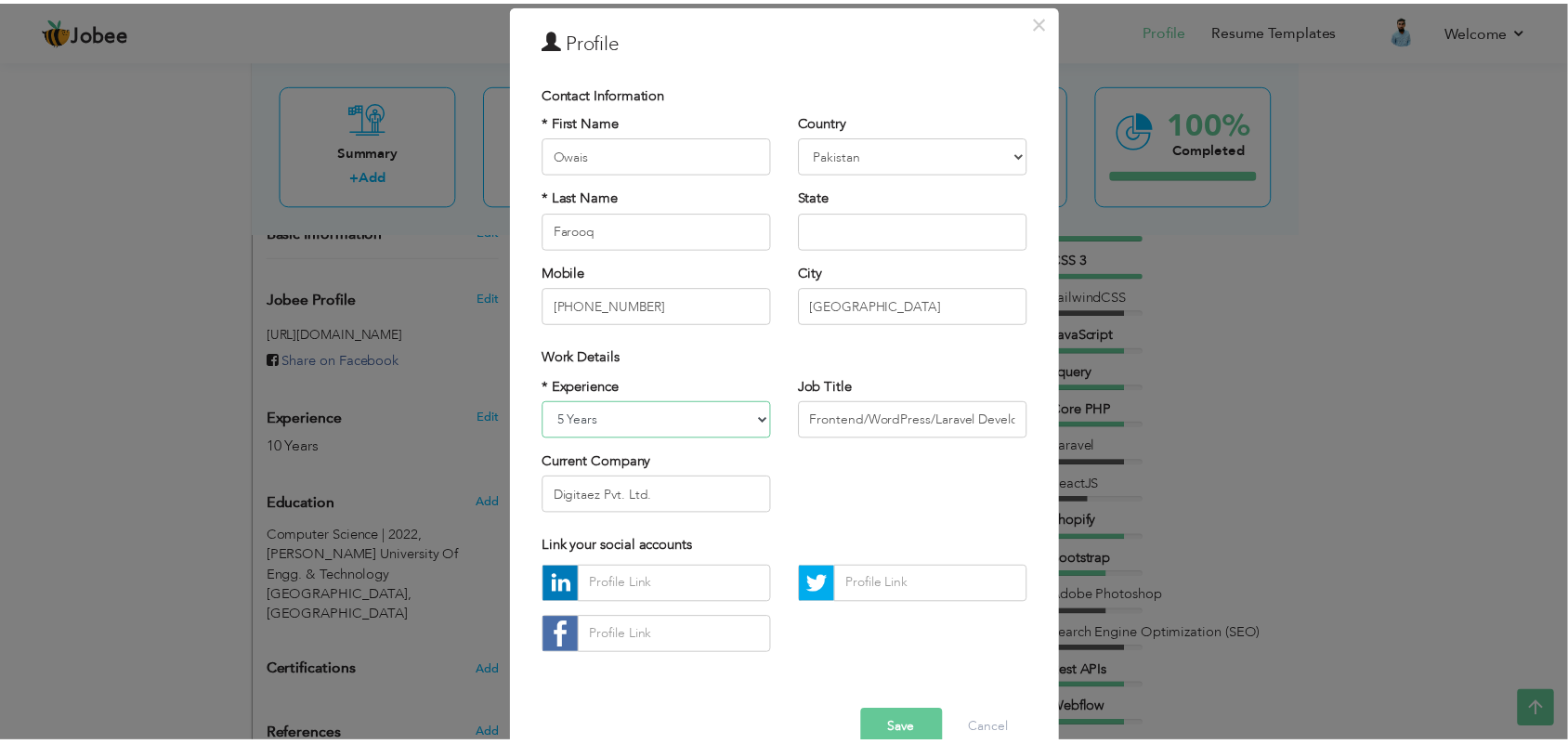
scroll to position [110, 0]
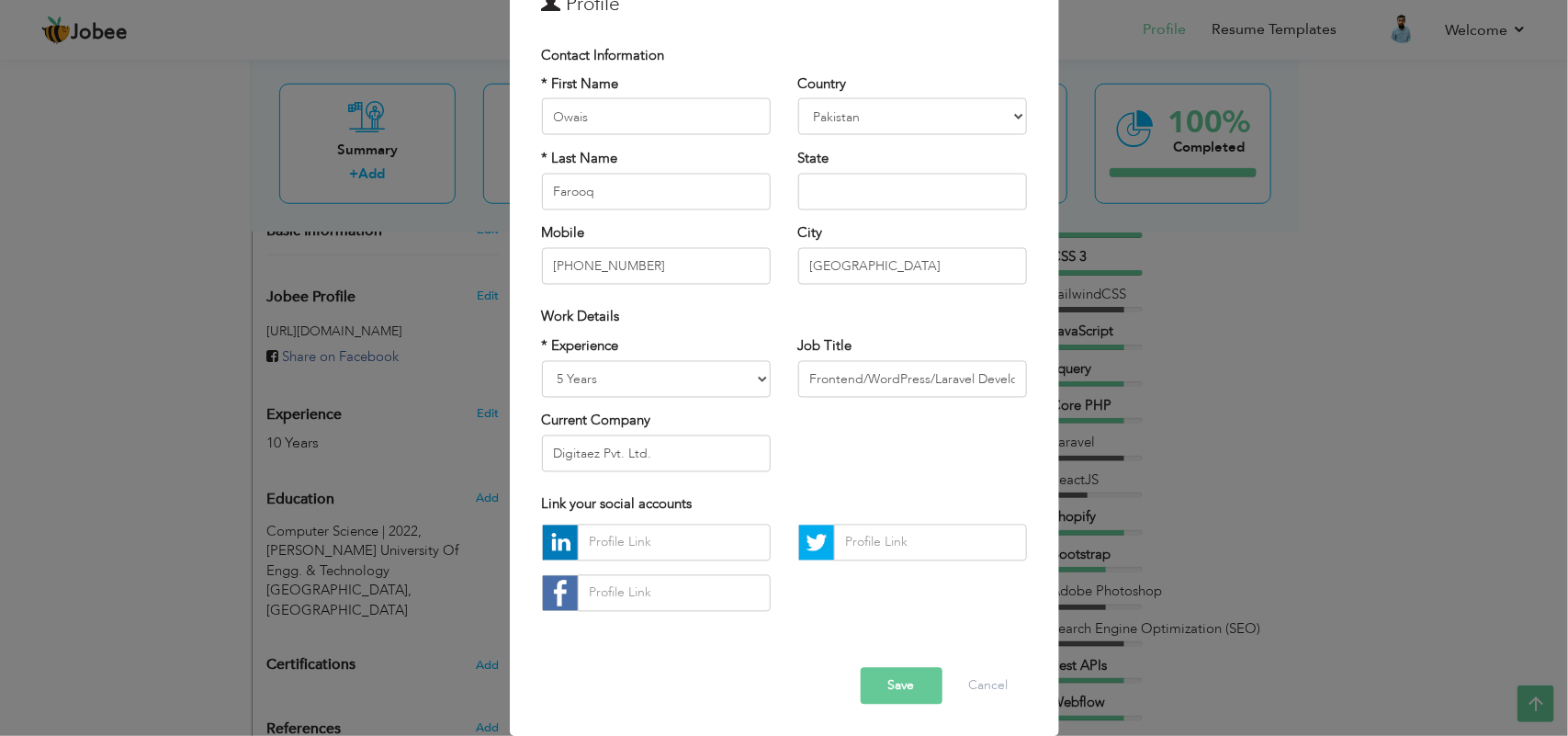
click at [889, 686] on button "Save" at bounding box center [902, 685] width 82 height 37
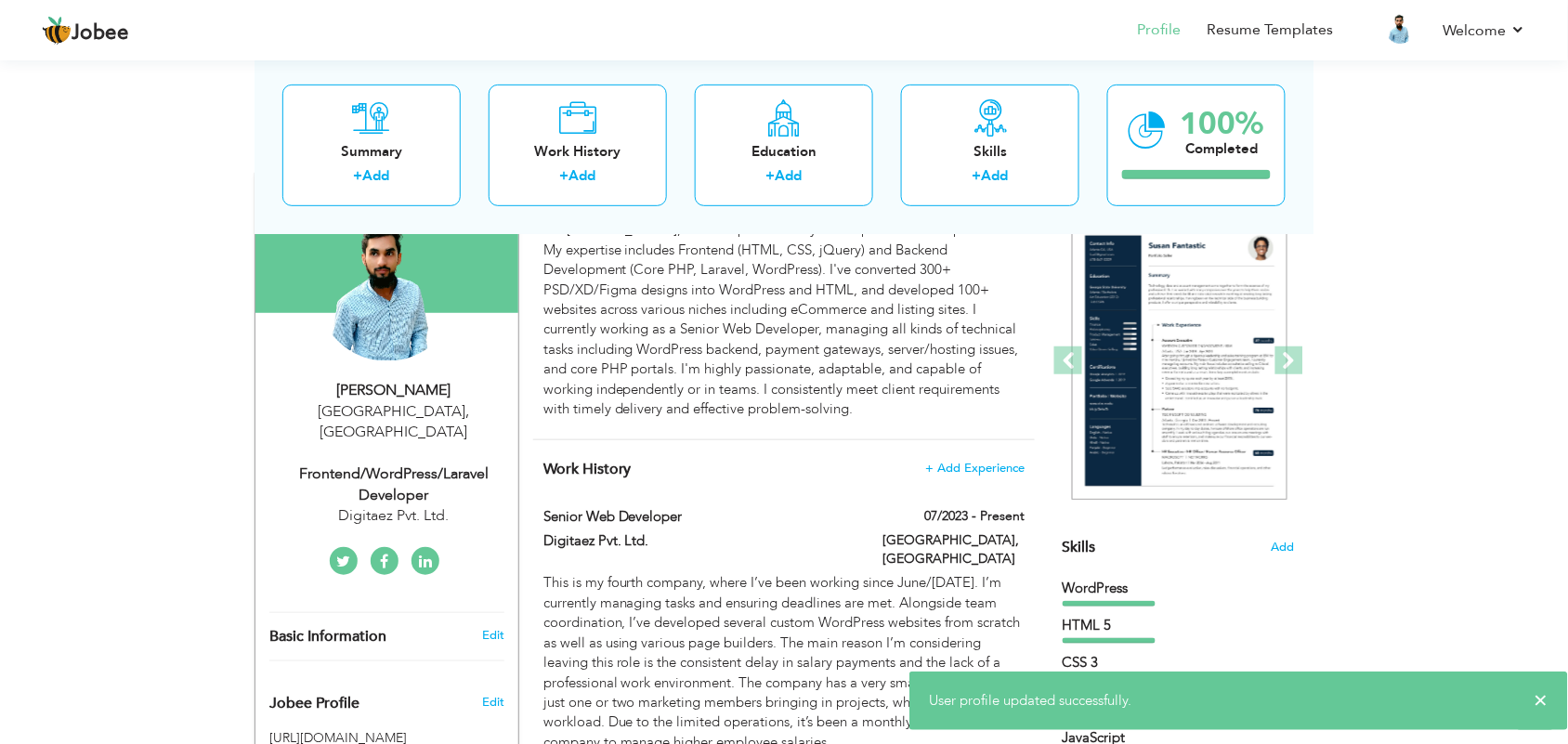
scroll to position [116, 0]
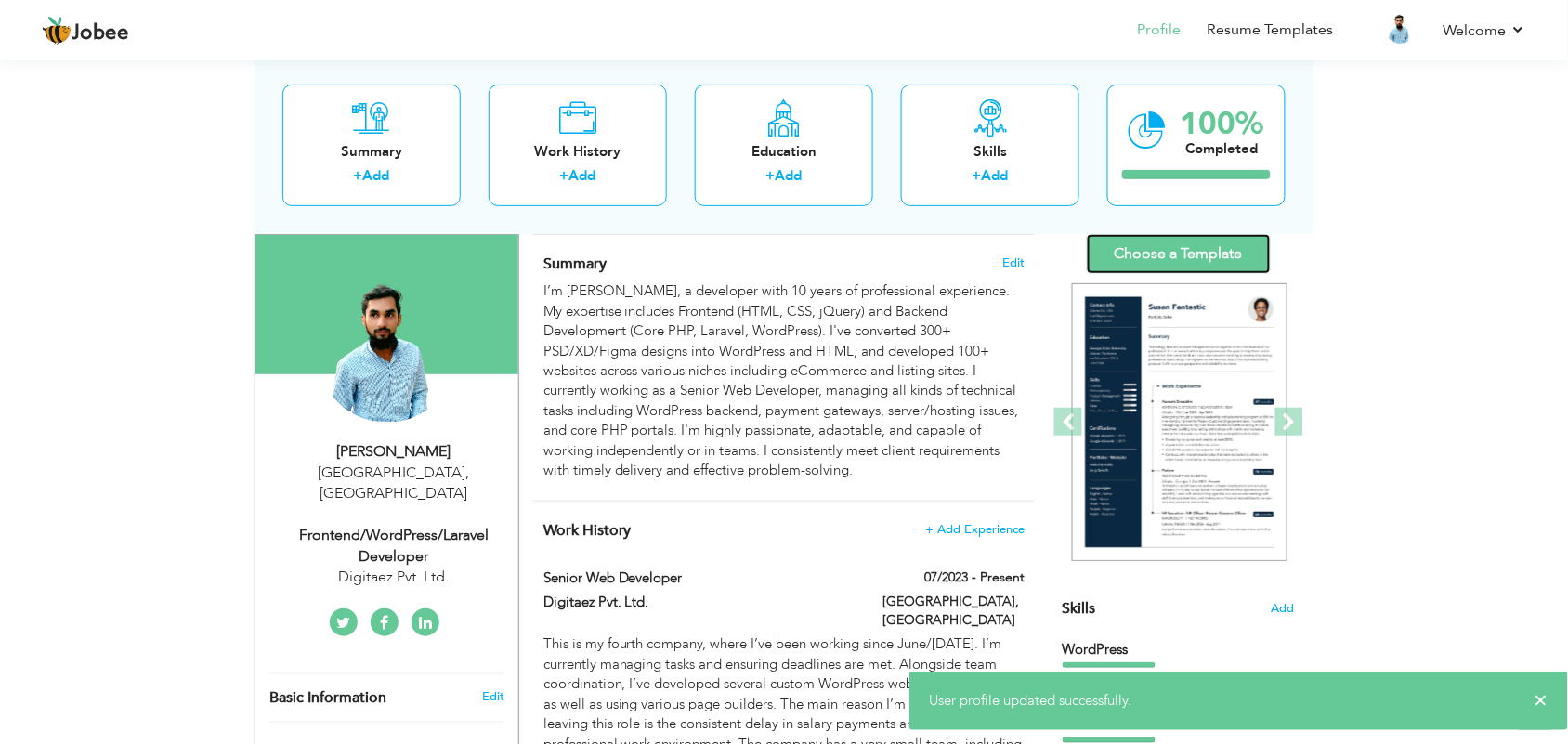
click at [1189, 266] on link "Choose a Template" at bounding box center [1179, 254] width 184 height 40
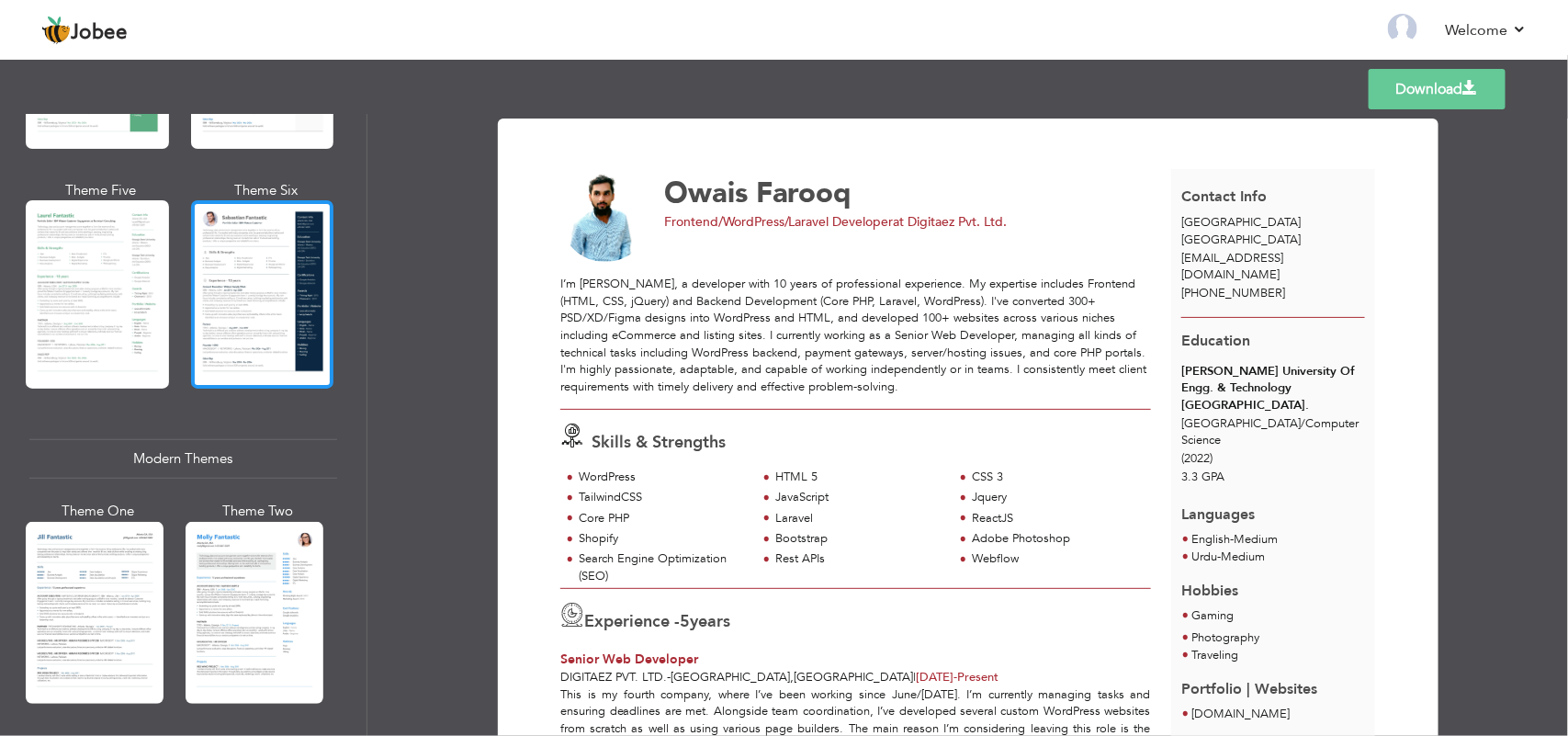
scroll to position [689, 0]
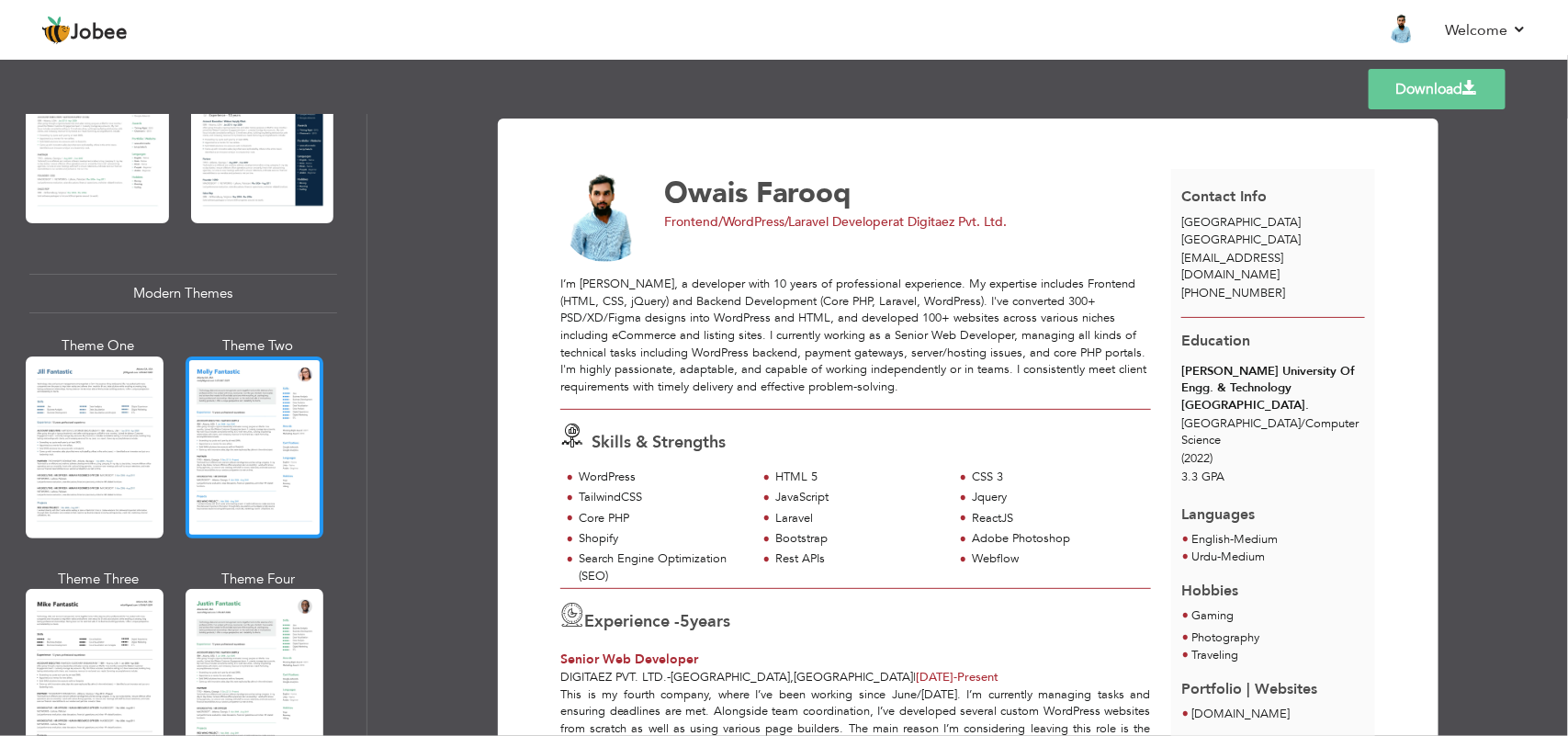
click at [229, 477] on div at bounding box center [255, 447] width 138 height 182
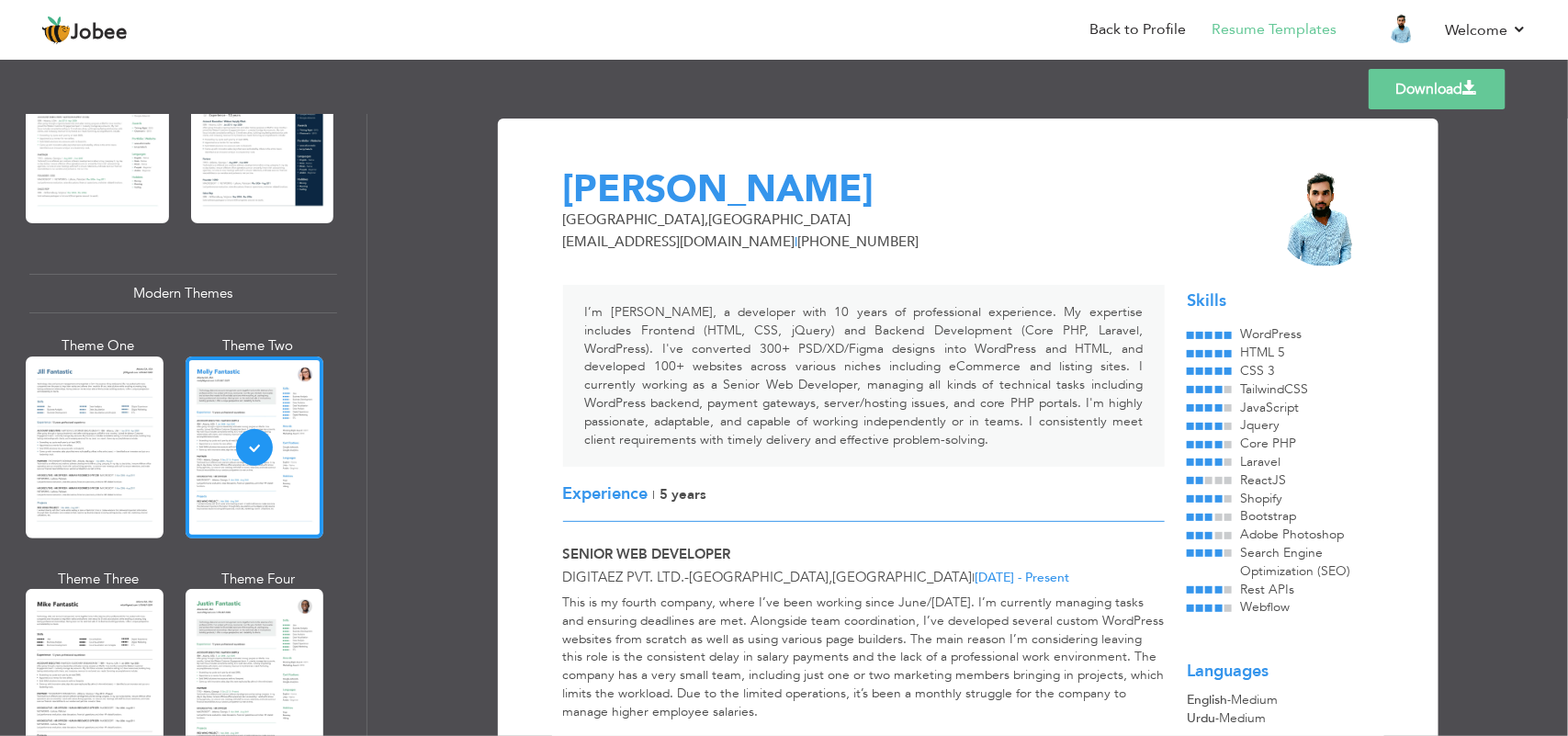
click at [21, 461] on div "Professional Themes Theme One Theme Two Theme Three Theme Six" at bounding box center [183, 425] width 366 height 622
click at [53, 461] on div at bounding box center [94, 447] width 138 height 182
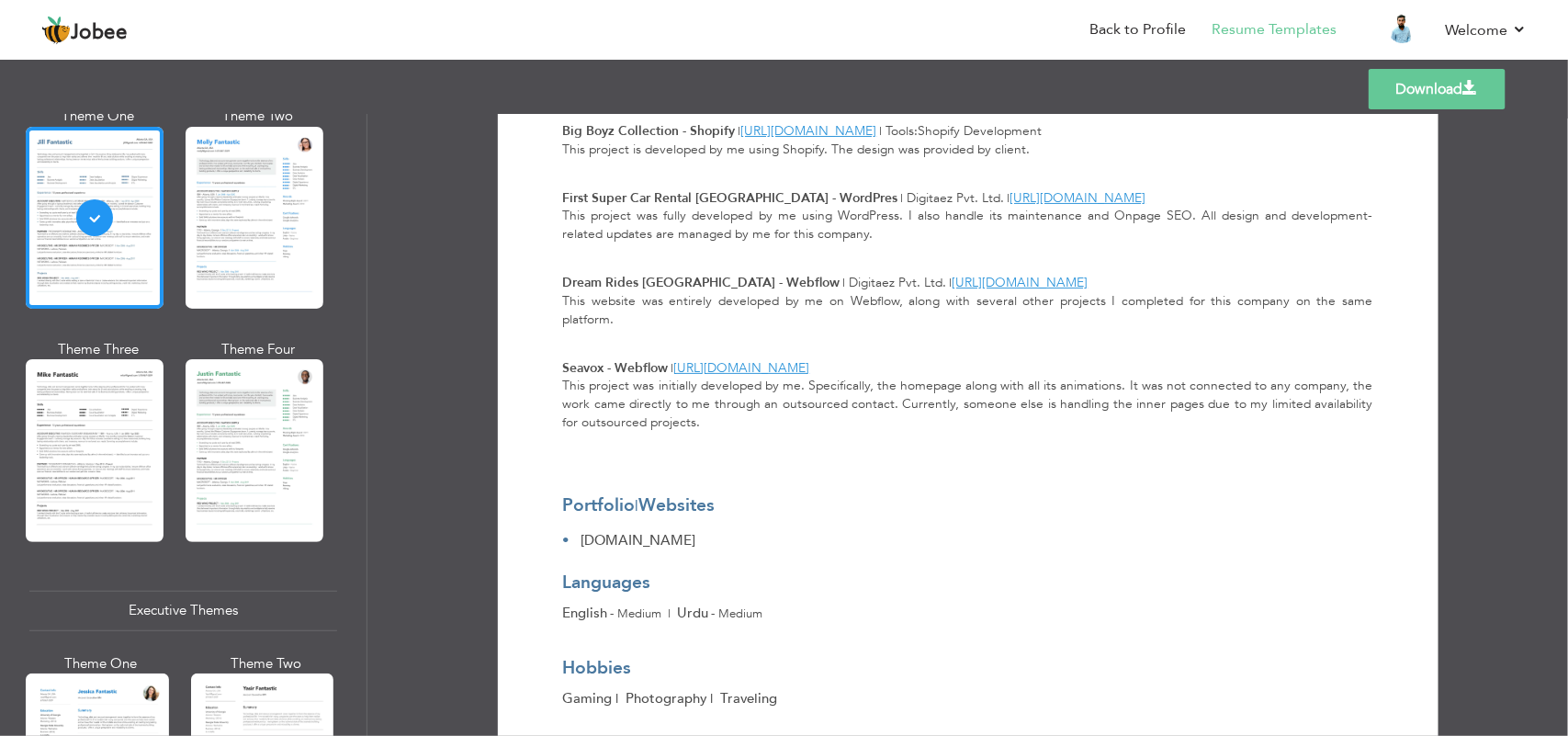
scroll to position [1614, 0]
click at [1421, 83] on link "Download" at bounding box center [1437, 89] width 137 height 41
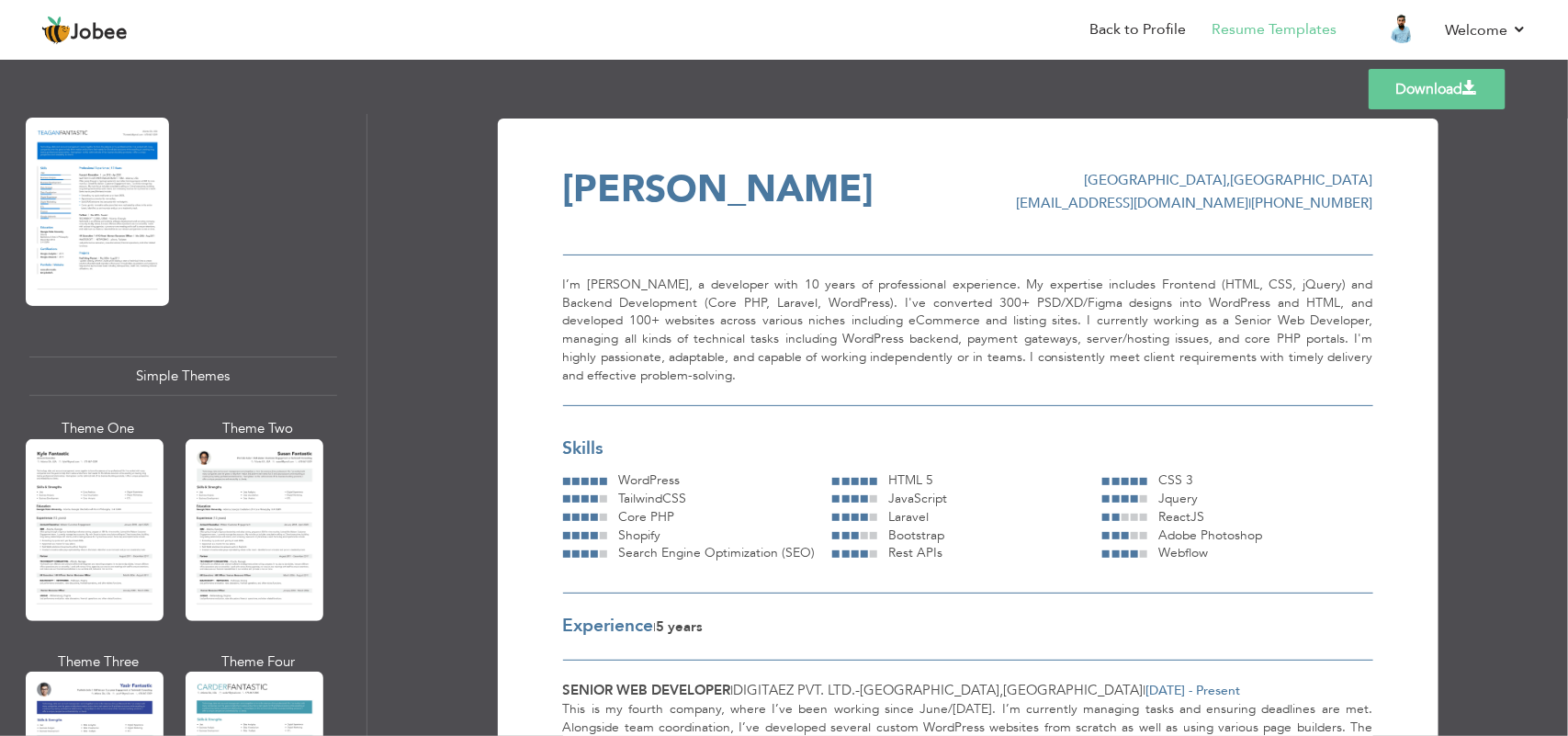
scroll to position [3129, 0]
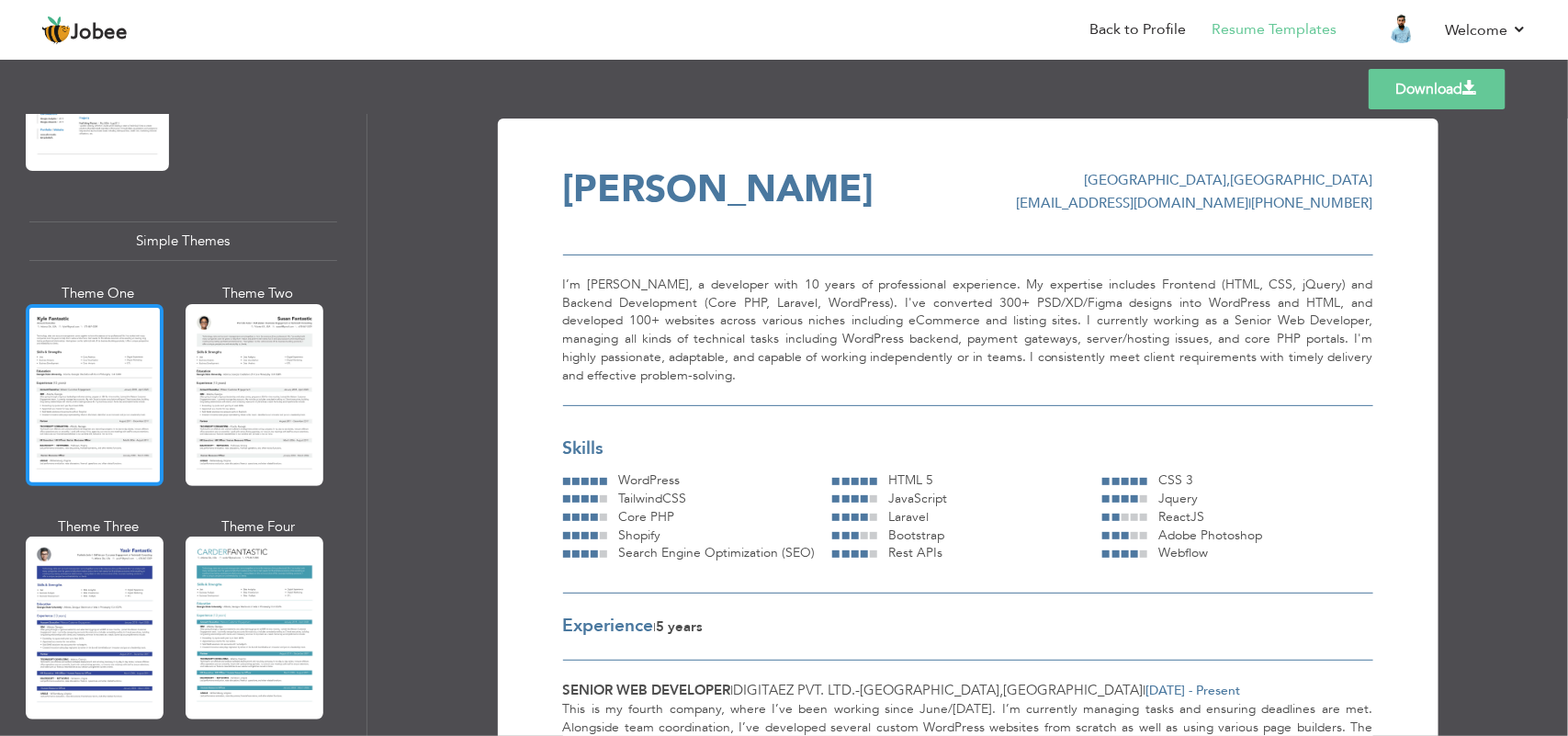
click at [108, 383] on div at bounding box center [94, 394] width 138 height 182
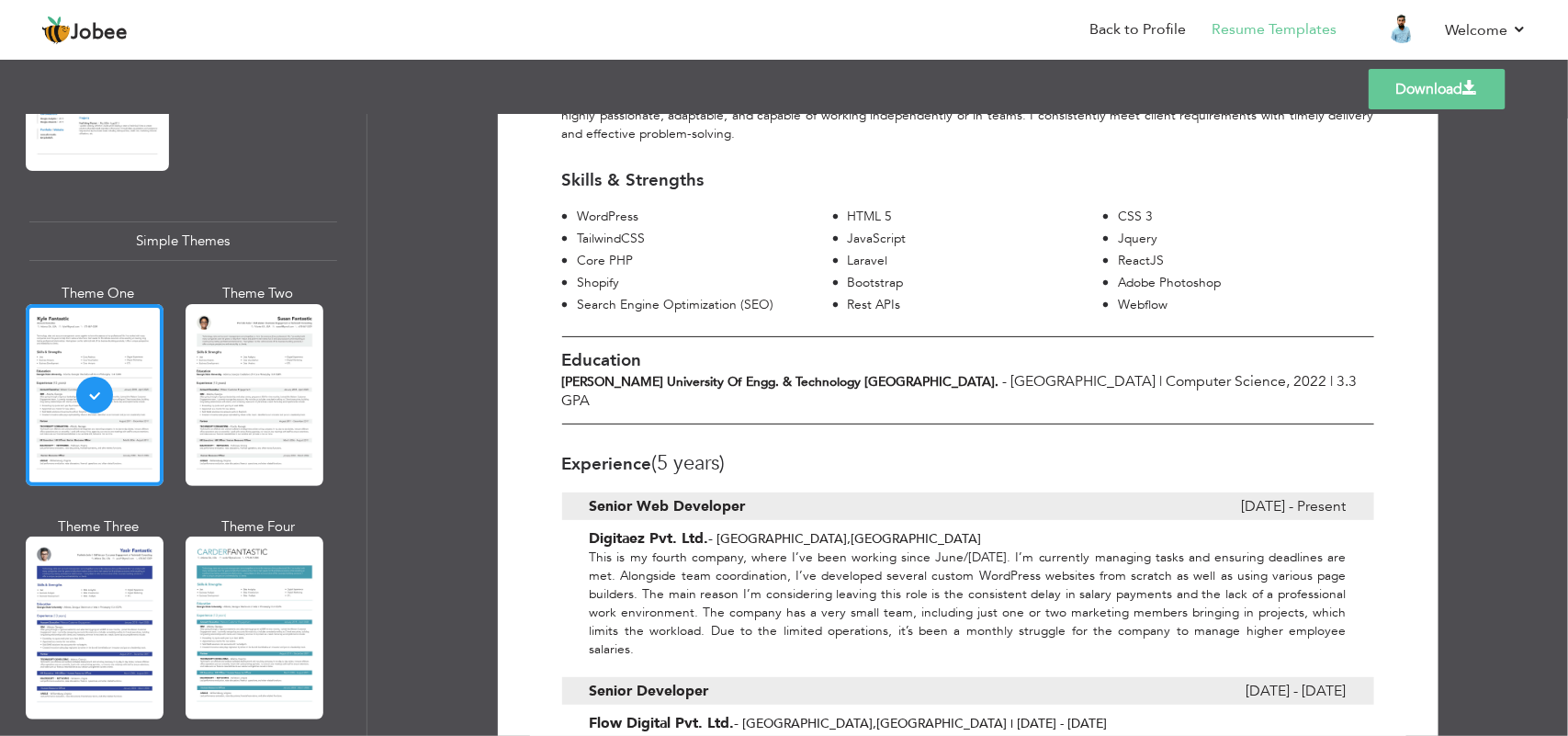
scroll to position [0, 0]
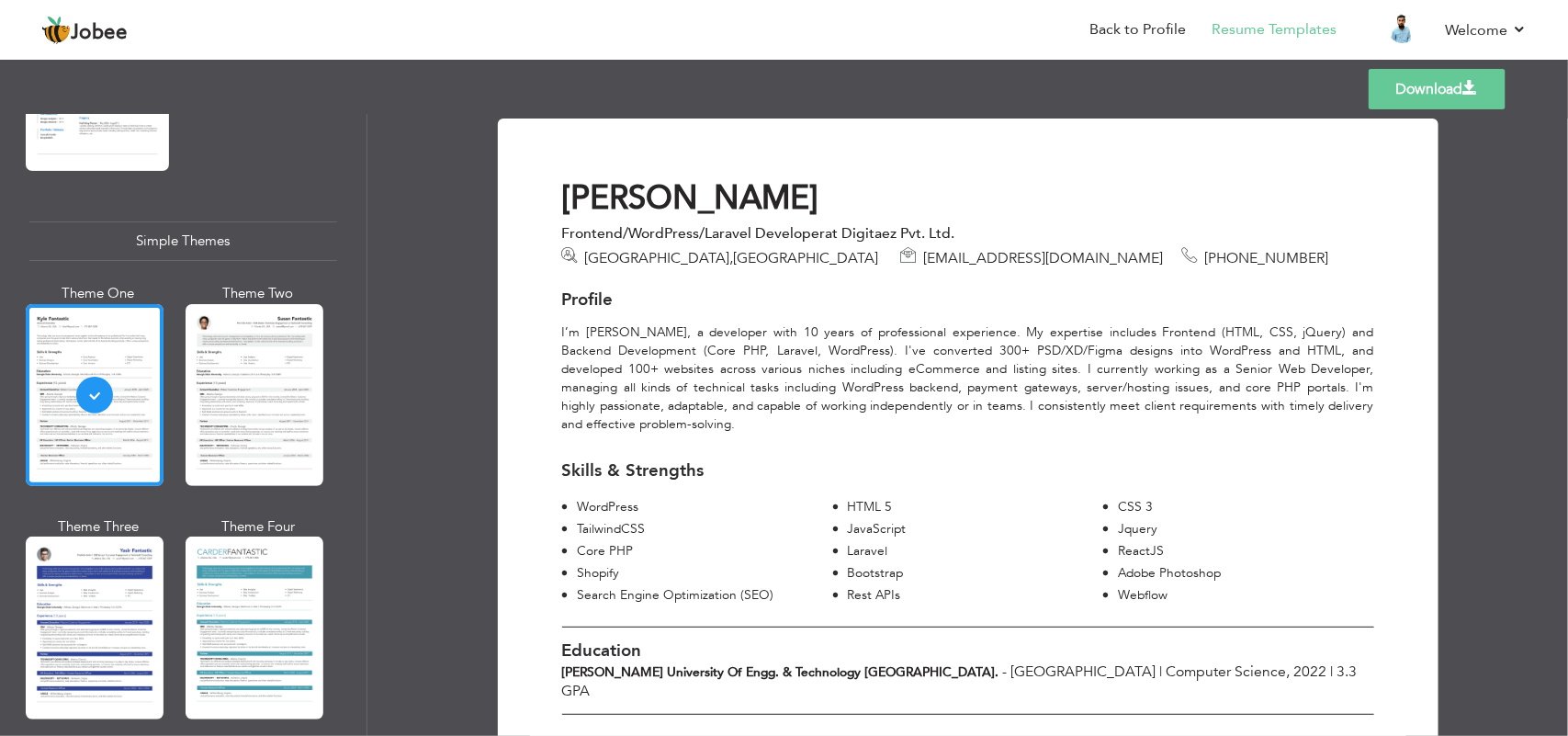
click at [1426, 92] on link "Download" at bounding box center [1437, 89] width 137 height 41
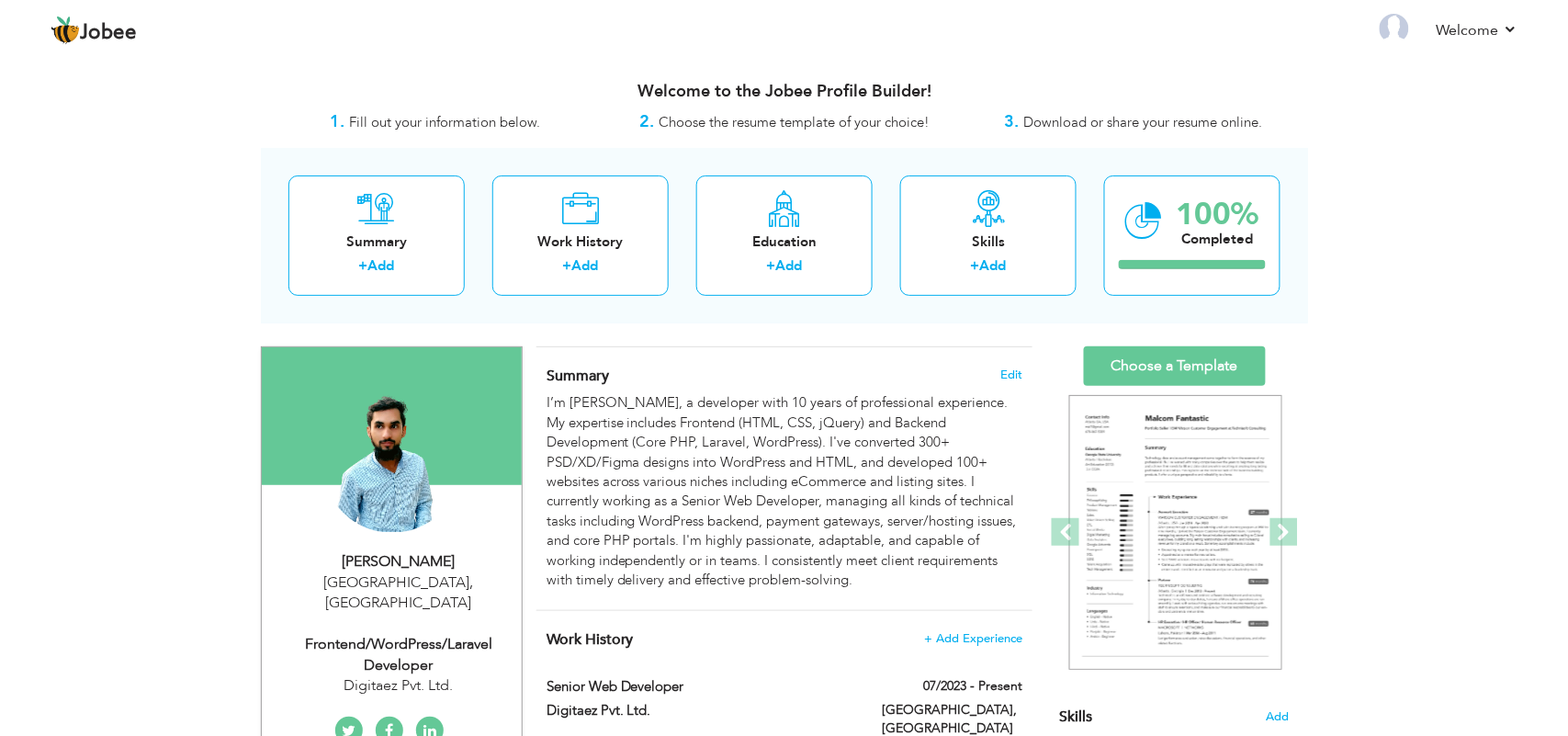
scroll to position [229, 0]
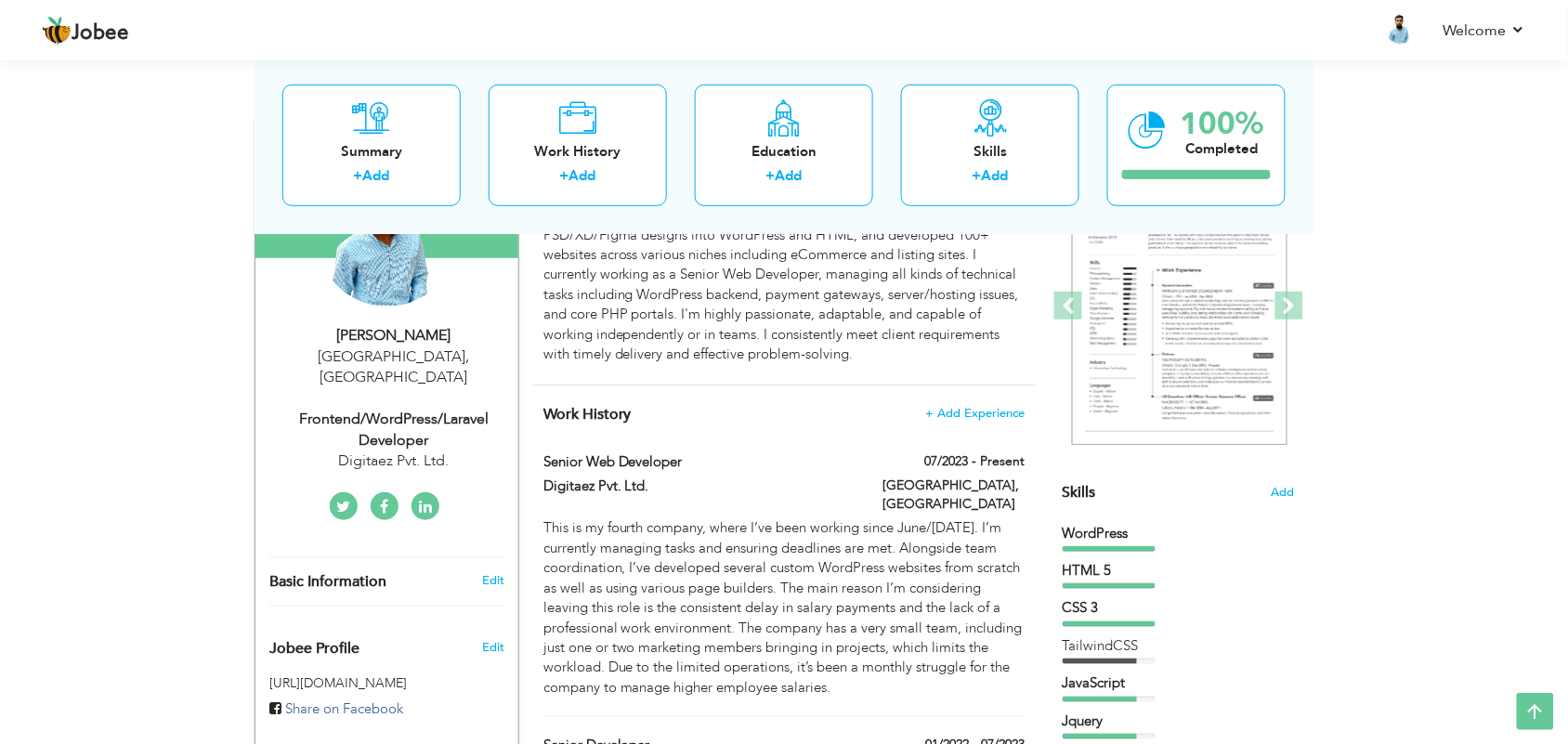
click at [424, 408] on div "Frontend/WordPress/Laravel Developer" at bounding box center [393, 429] width 249 height 43
select select "number:166"
select select "number:7"
type input "Digitaez Pvt. Ltd."
type input "Frontend/WordPress/Laravel Developer"
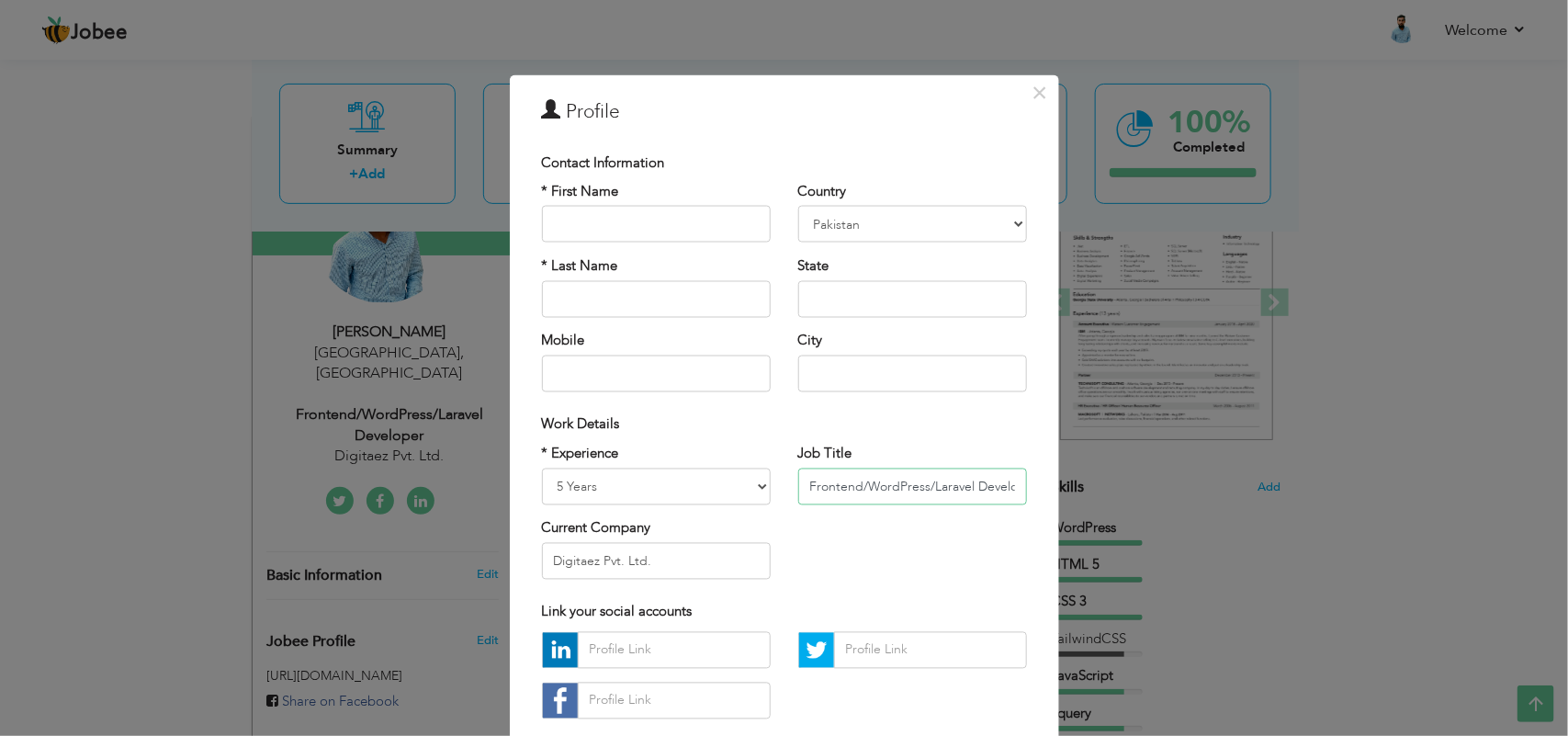
click at [876, 493] on input "Frontend/WordPress/Laravel Developer" at bounding box center [913, 486] width 228 height 37
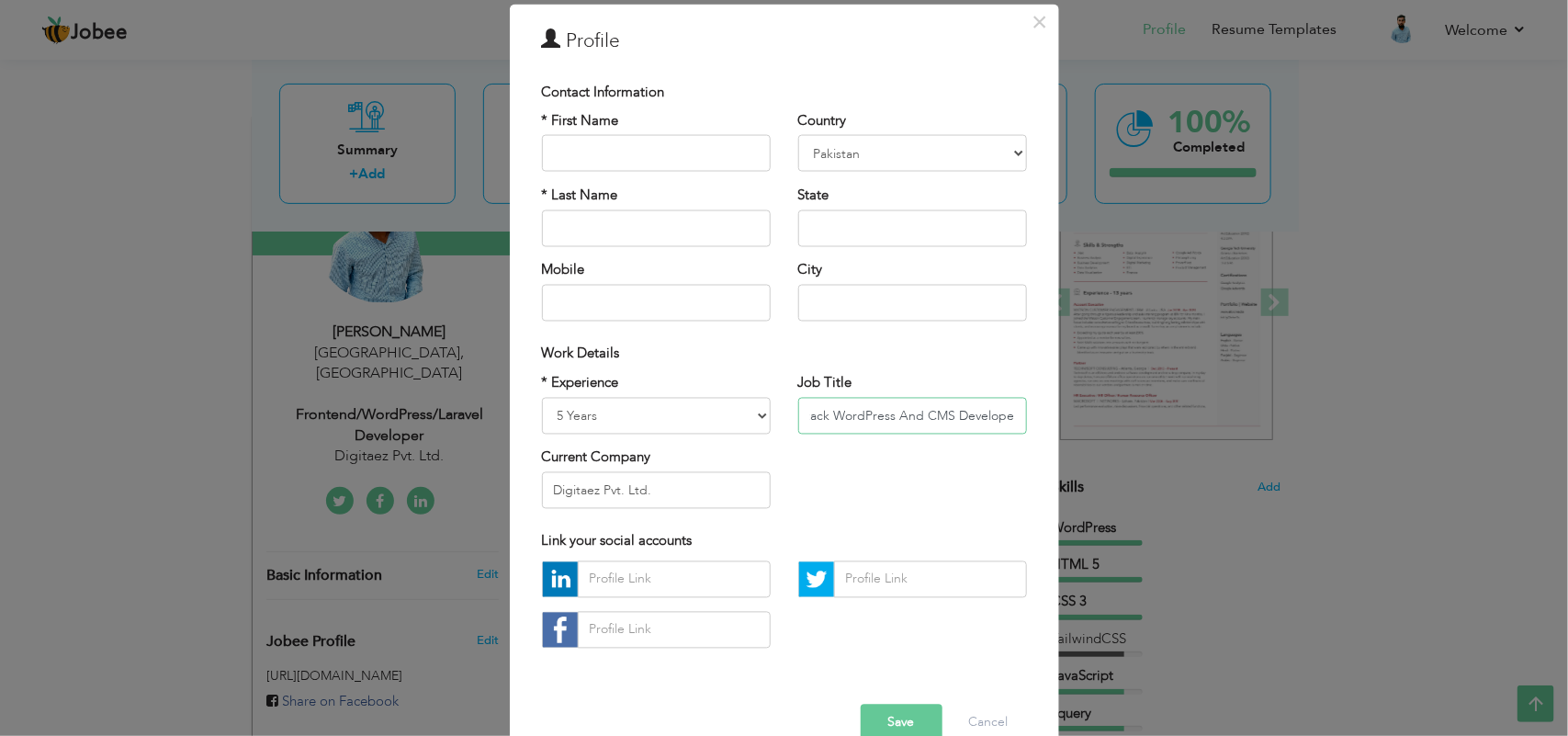
scroll to position [109, 0]
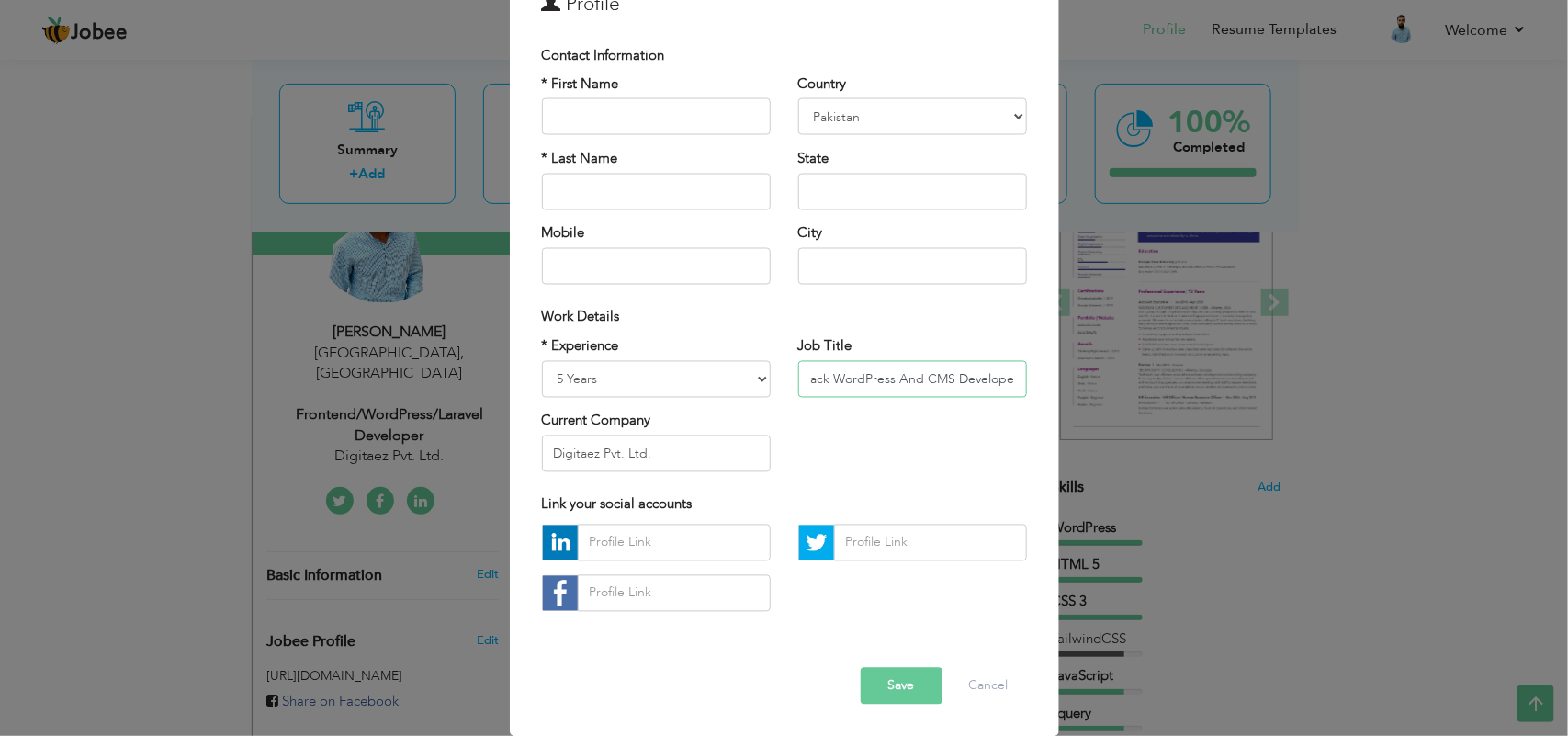
type input "Full Stack WordPress And CMS Developer"
click at [898, 679] on button "Save" at bounding box center [902, 685] width 82 height 37
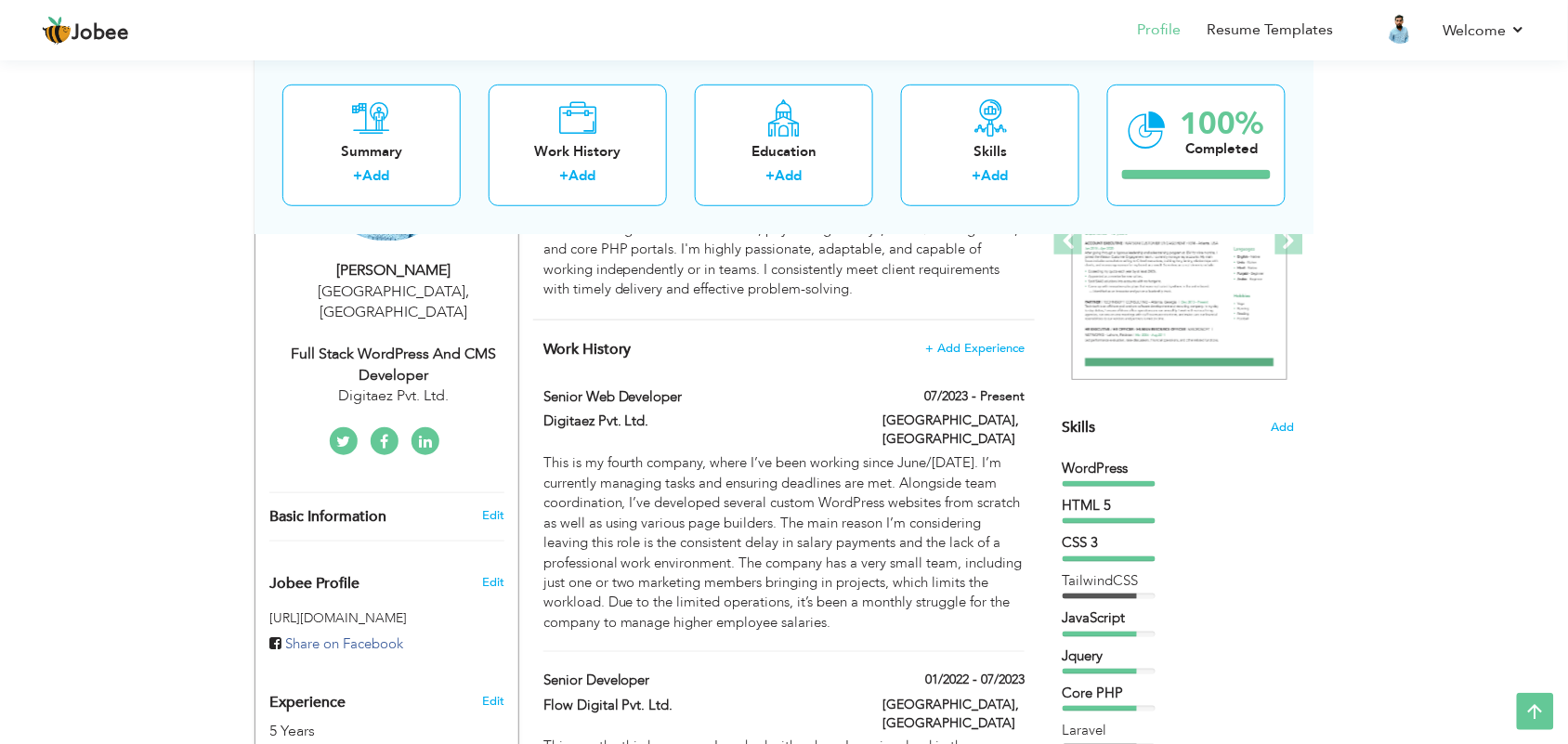
scroll to position [0, 0]
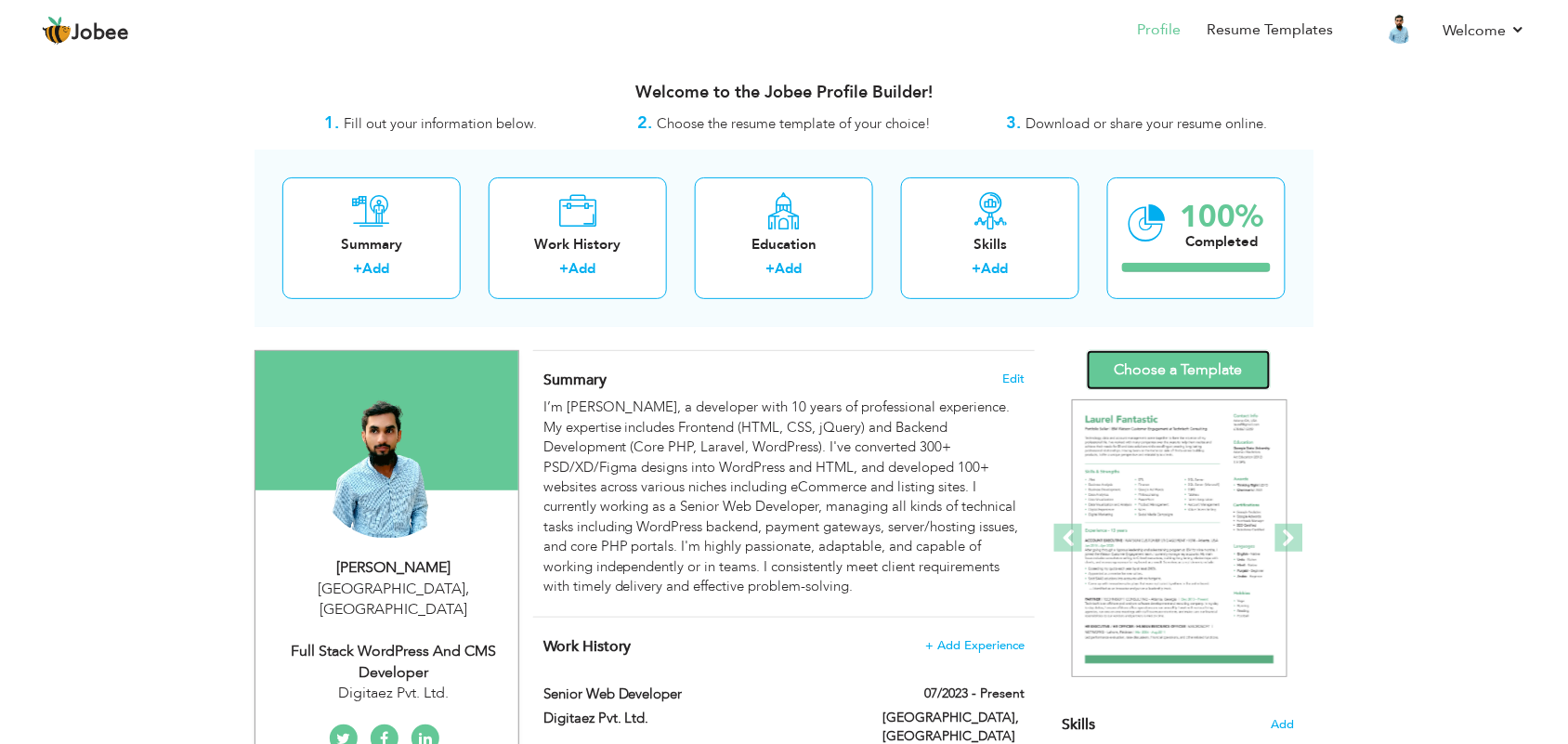
click at [1245, 356] on link "Choose a Template" at bounding box center [1179, 370] width 184 height 40
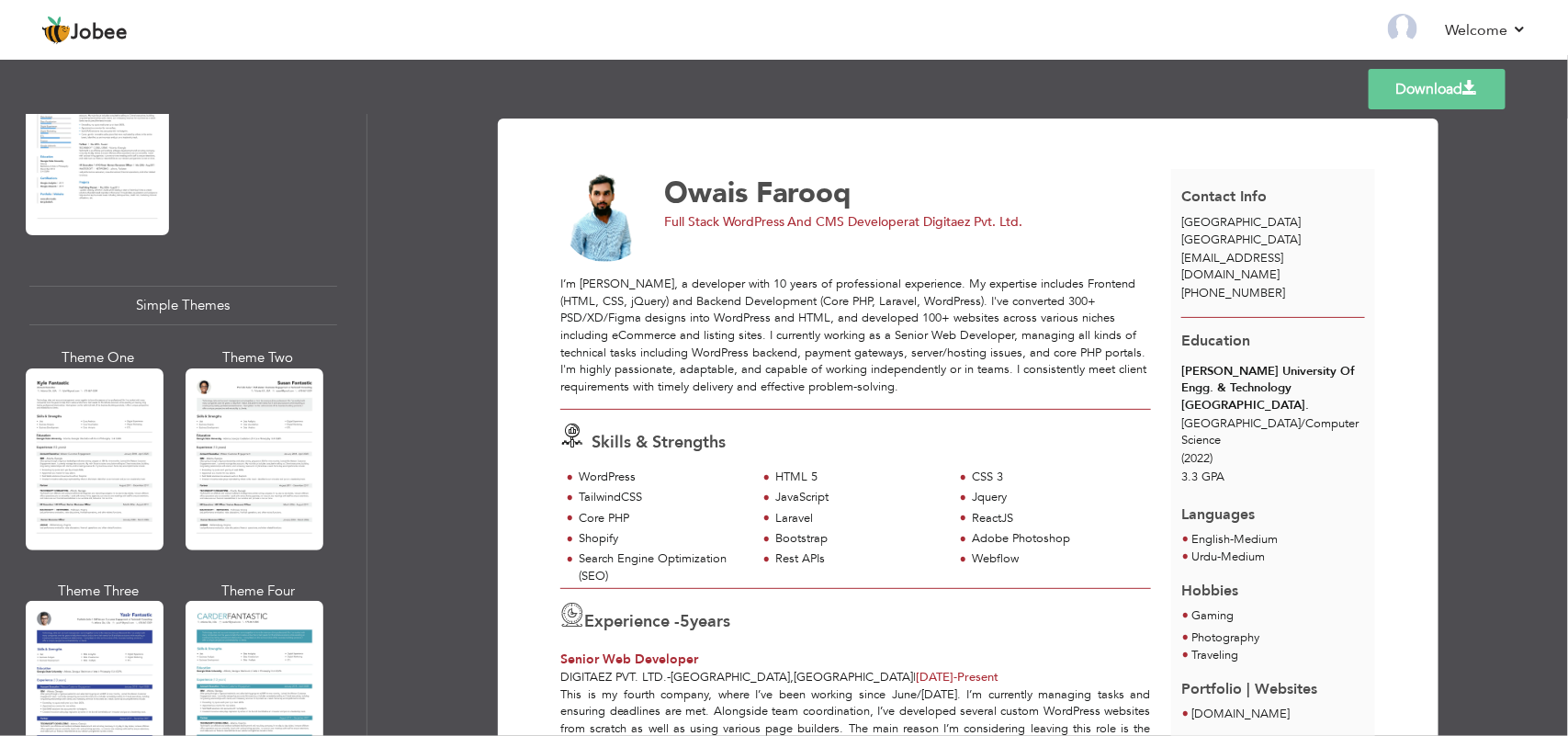
scroll to position [3129, 0]
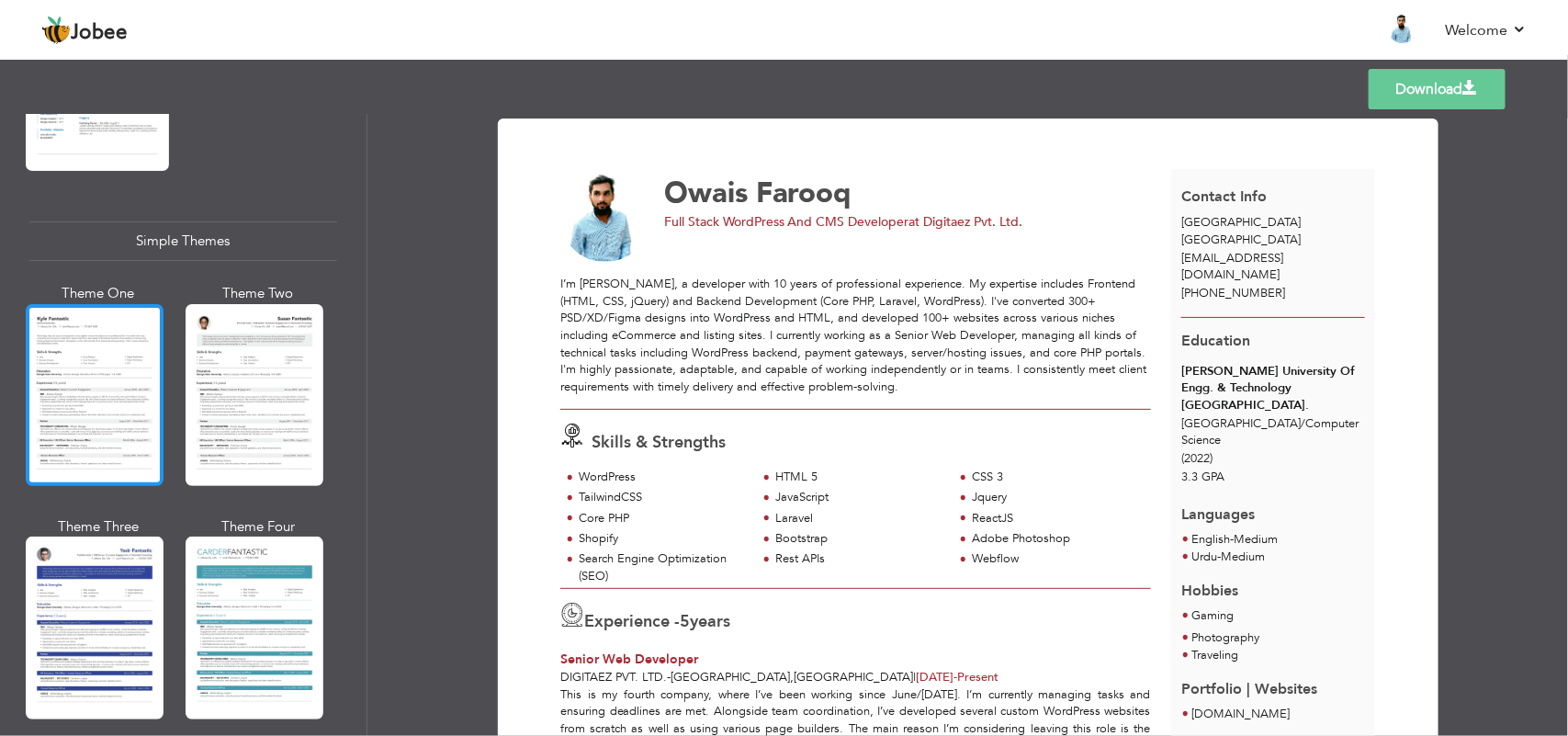
click at [124, 427] on div at bounding box center [94, 394] width 138 height 182
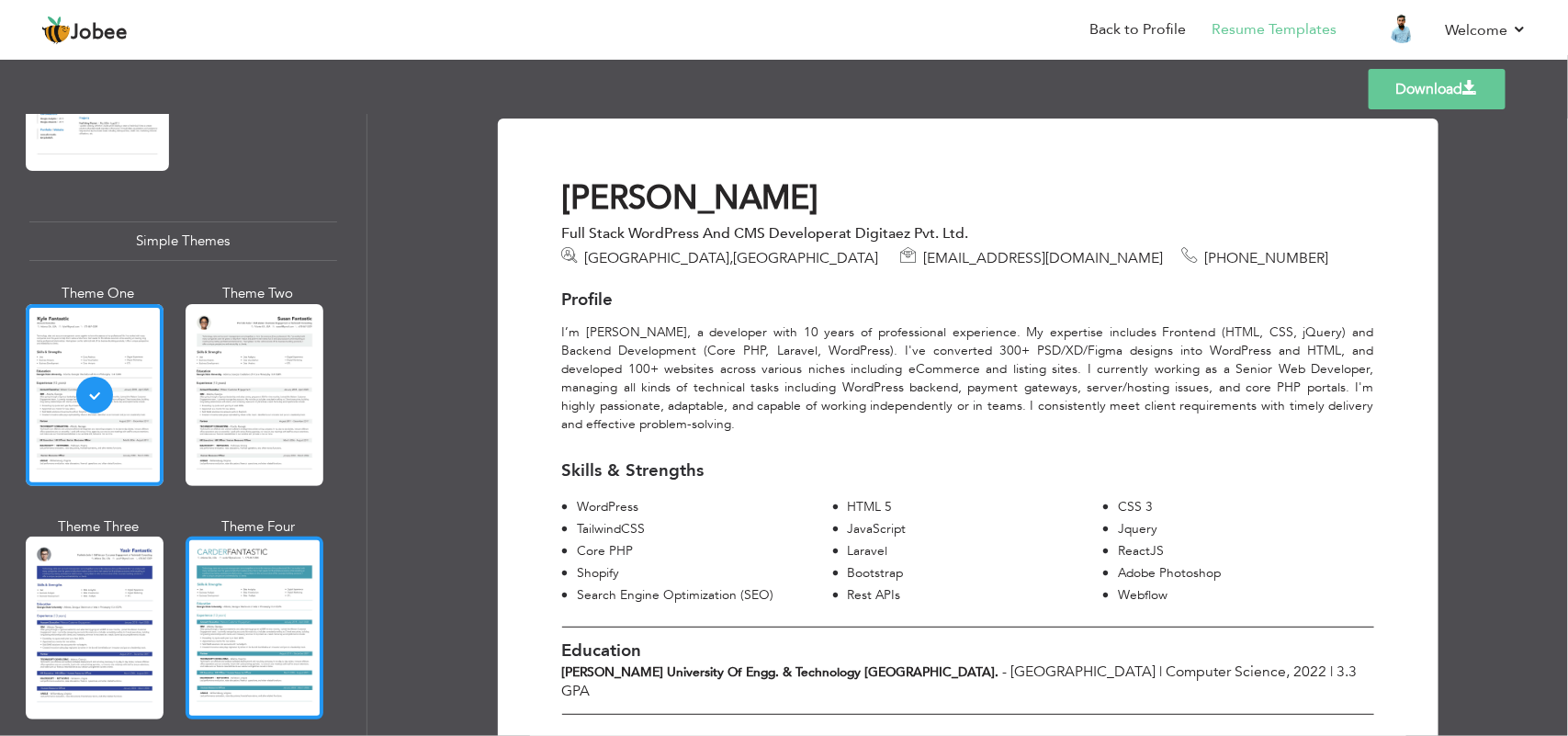
click at [219, 567] on div at bounding box center [255, 627] width 138 height 182
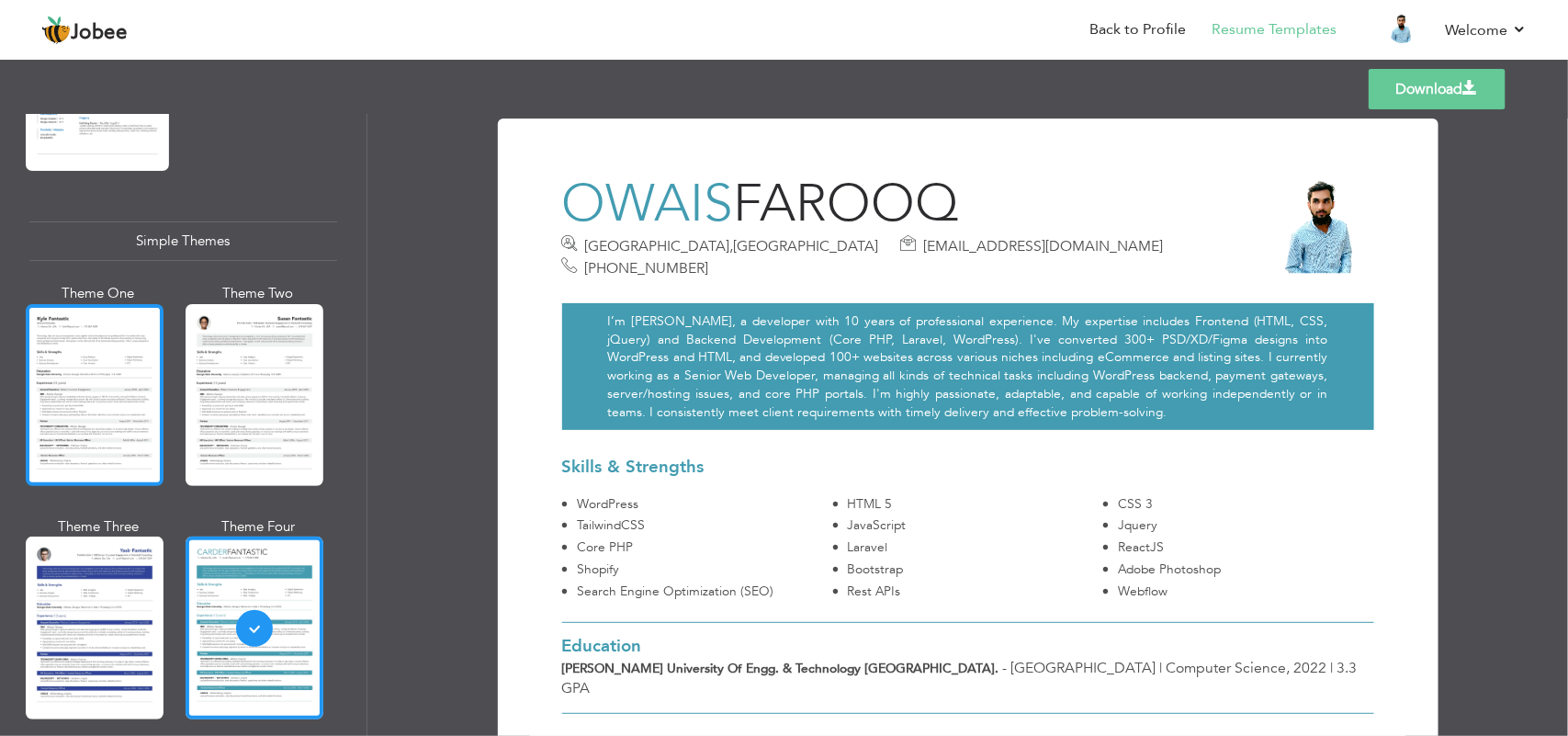
click at [152, 386] on div at bounding box center [94, 394] width 138 height 182
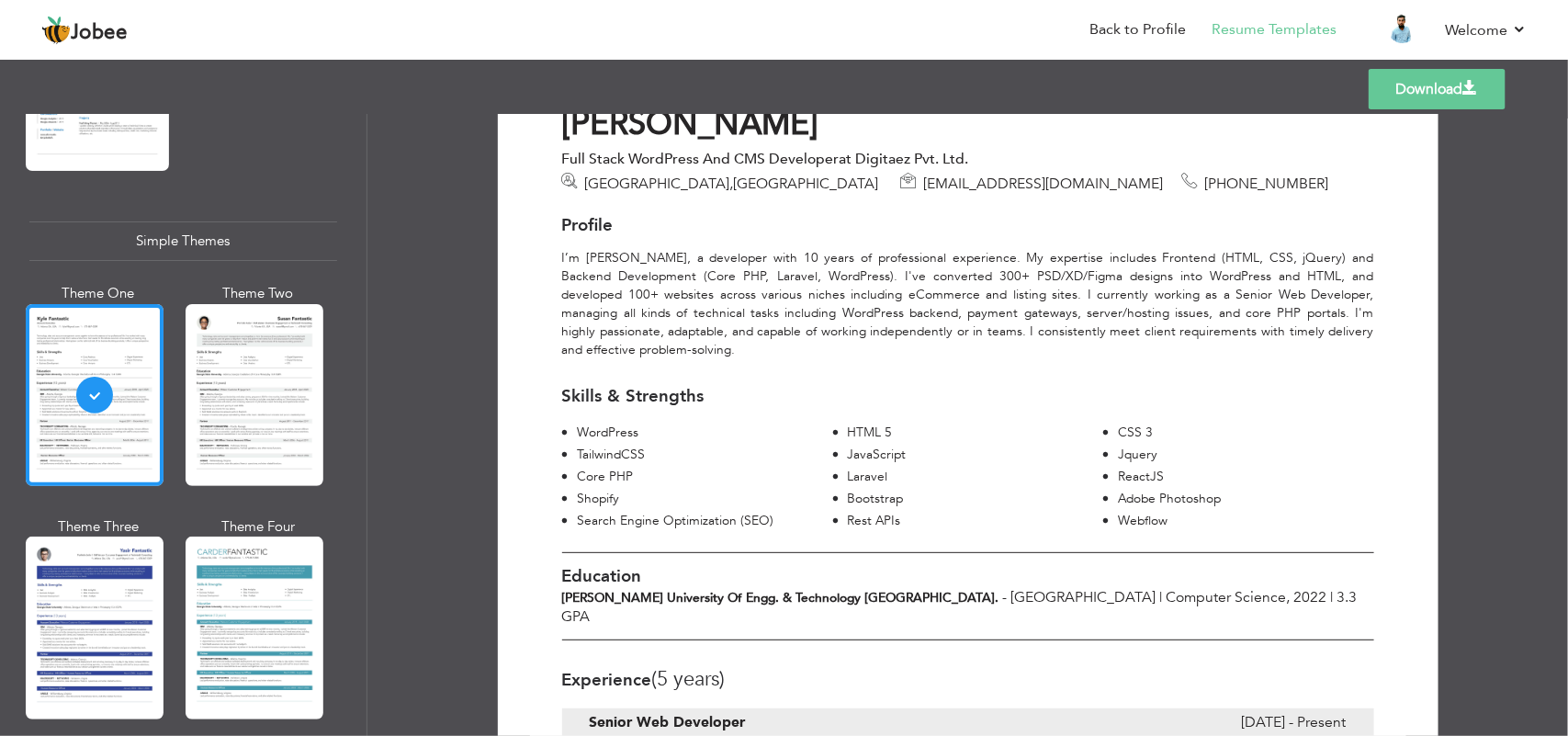
scroll to position [115, 0]
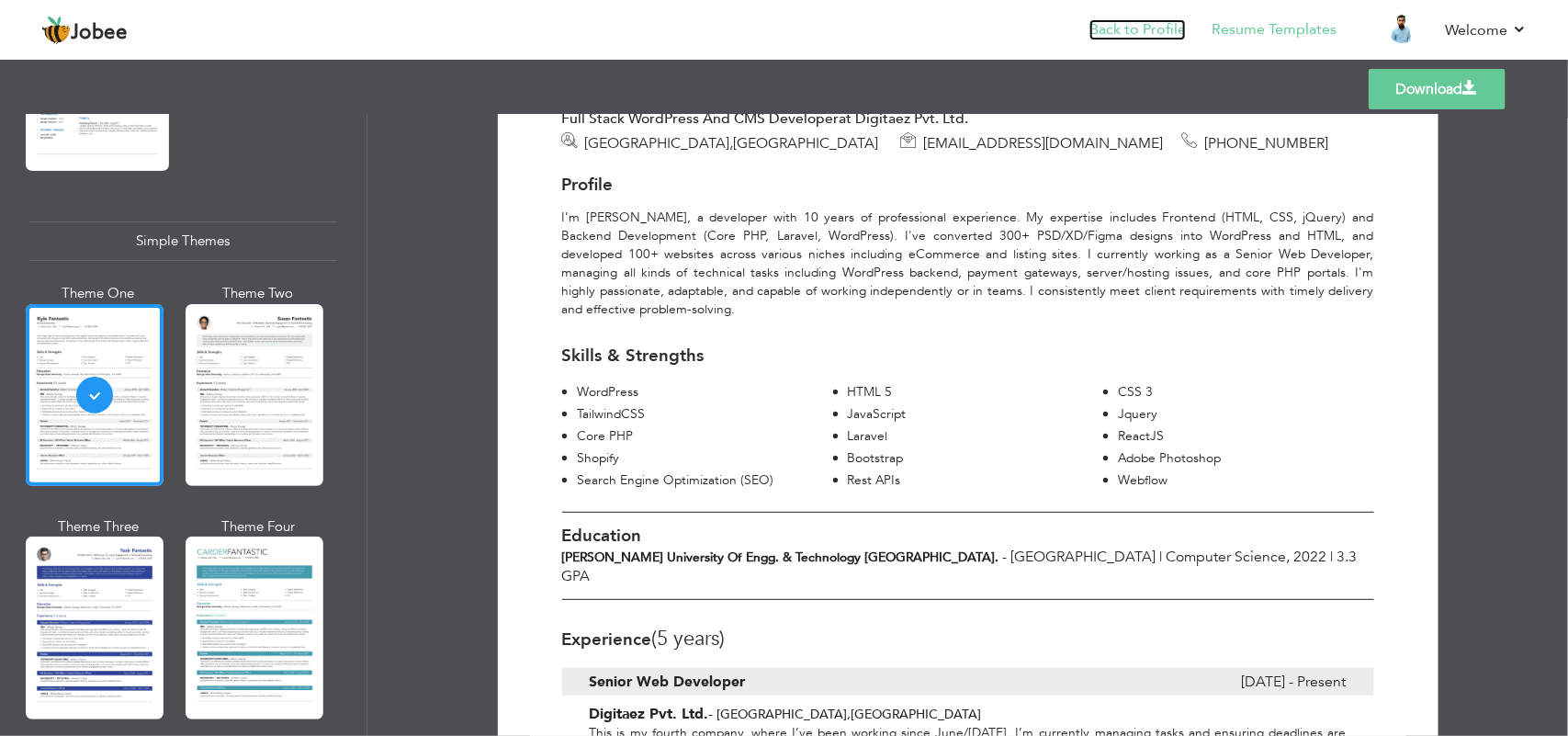
click at [1121, 21] on link "Back to Profile" at bounding box center [1138, 29] width 96 height 21
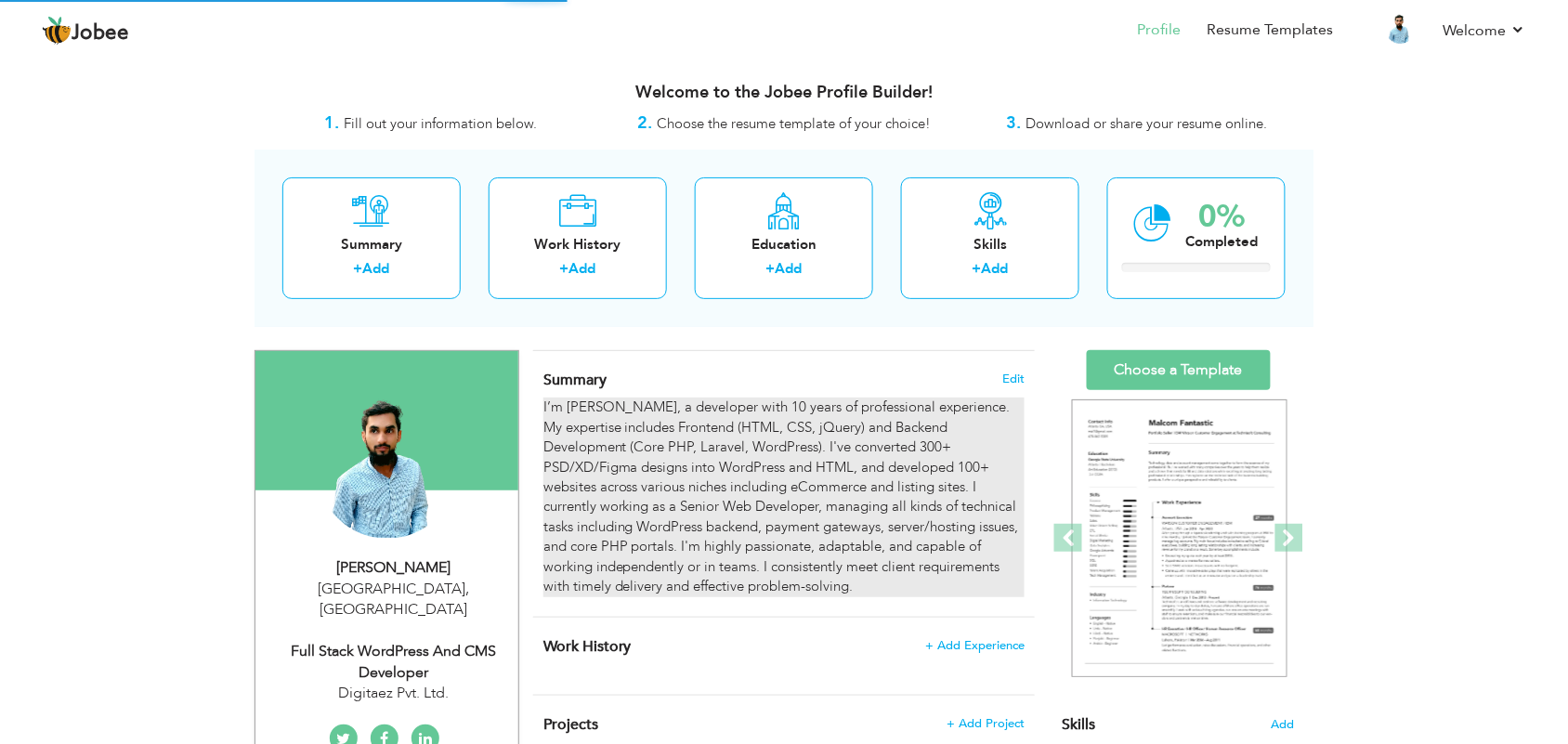
click at [784, 434] on div "I’m Owais Farooq, a developer with 10 years of professional experience. My expe…" at bounding box center [784, 497] width 481 height 198
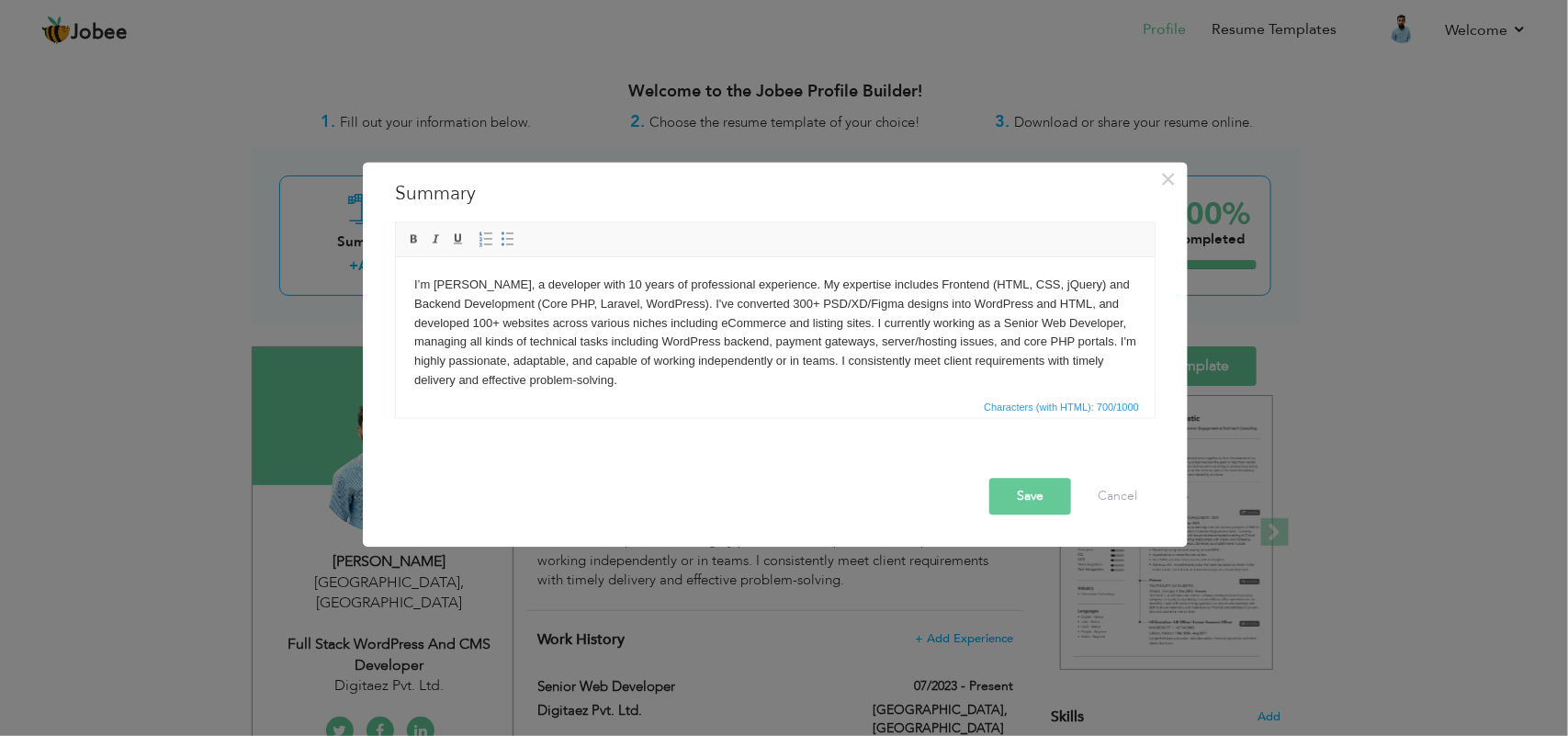
click at [616, 278] on body "I’m Owais Farooq, a developer with 10 years of professional experience. My expe…" at bounding box center [774, 332] width 722 height 115
click at [1049, 498] on button "Save" at bounding box center [1030, 495] width 82 height 37
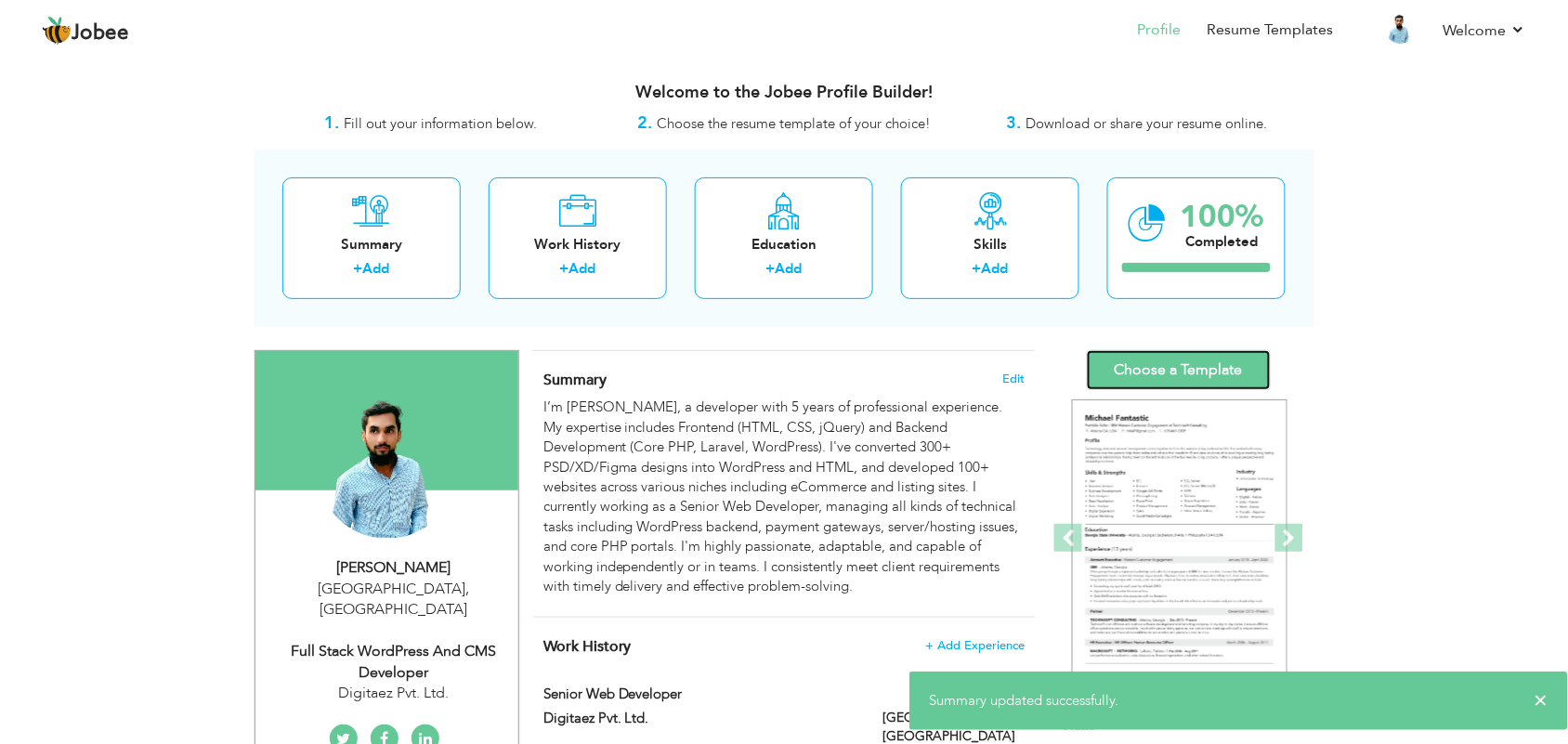
click at [1227, 359] on link "Choose a Template" at bounding box center [1179, 370] width 184 height 40
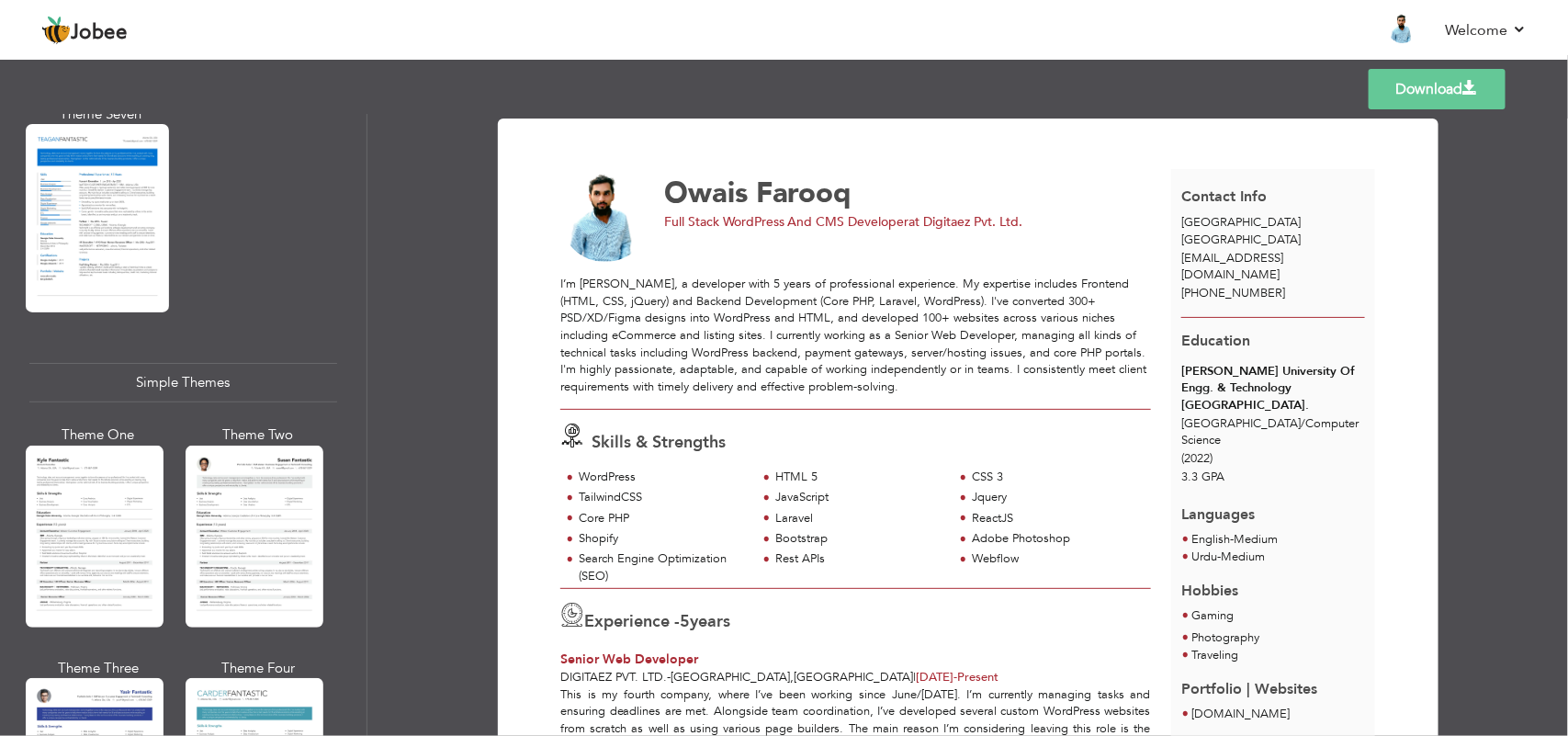
scroll to position [3129, 0]
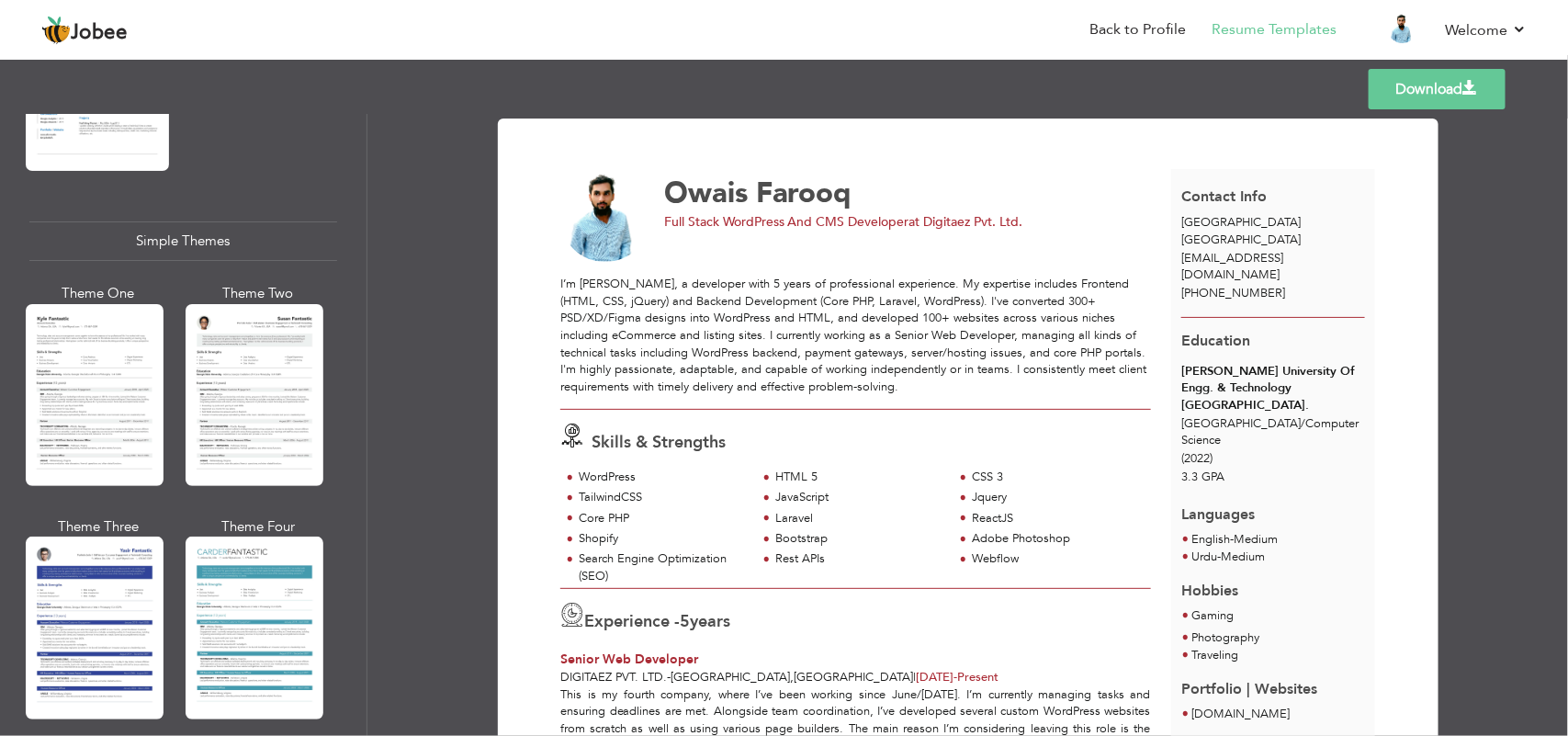
drag, startPoint x: 126, startPoint y: 419, endPoint x: 159, endPoint y: 420, distance: 33.0
click at [128, 419] on div at bounding box center [94, 394] width 138 height 182
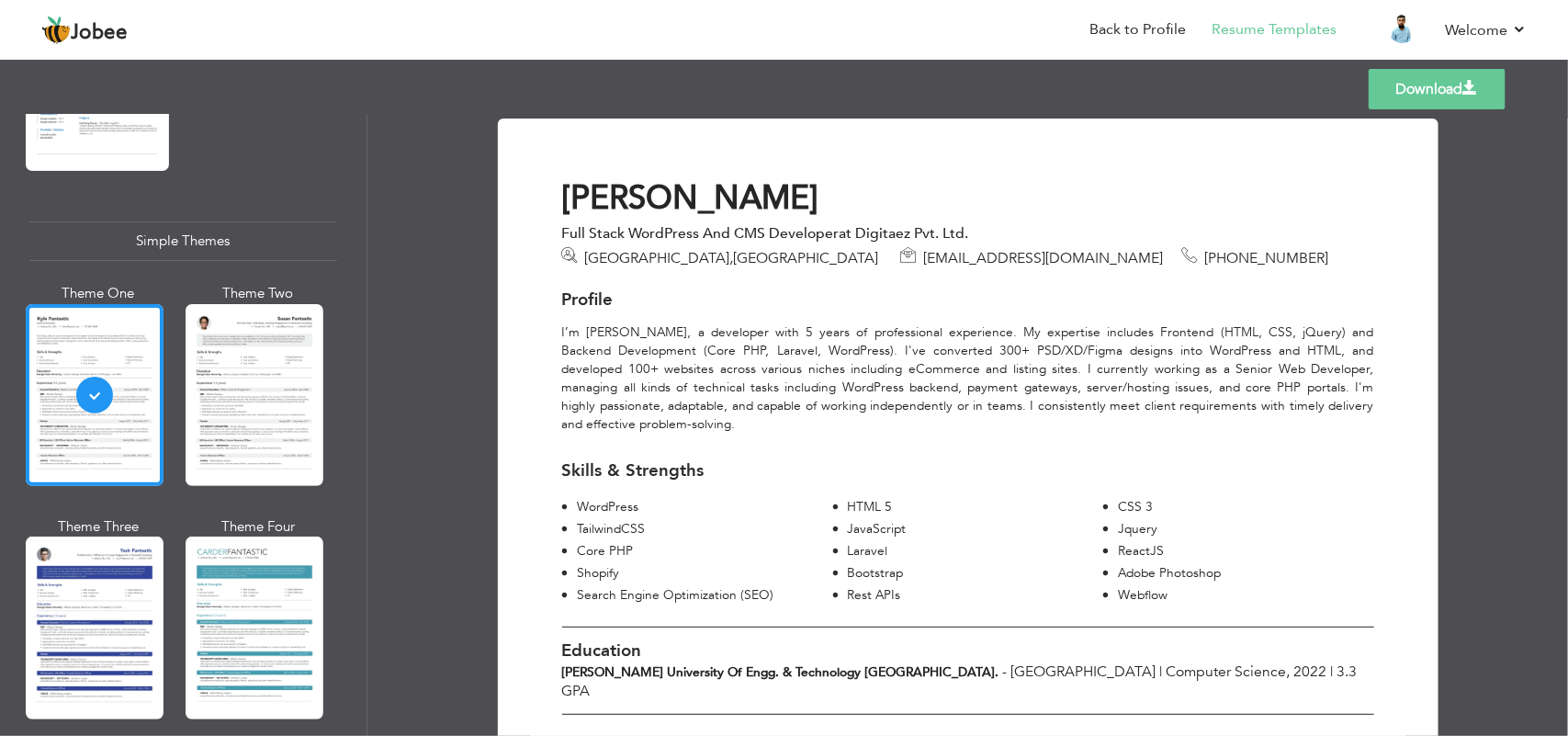
click at [1425, 79] on link "Download" at bounding box center [1437, 89] width 137 height 41
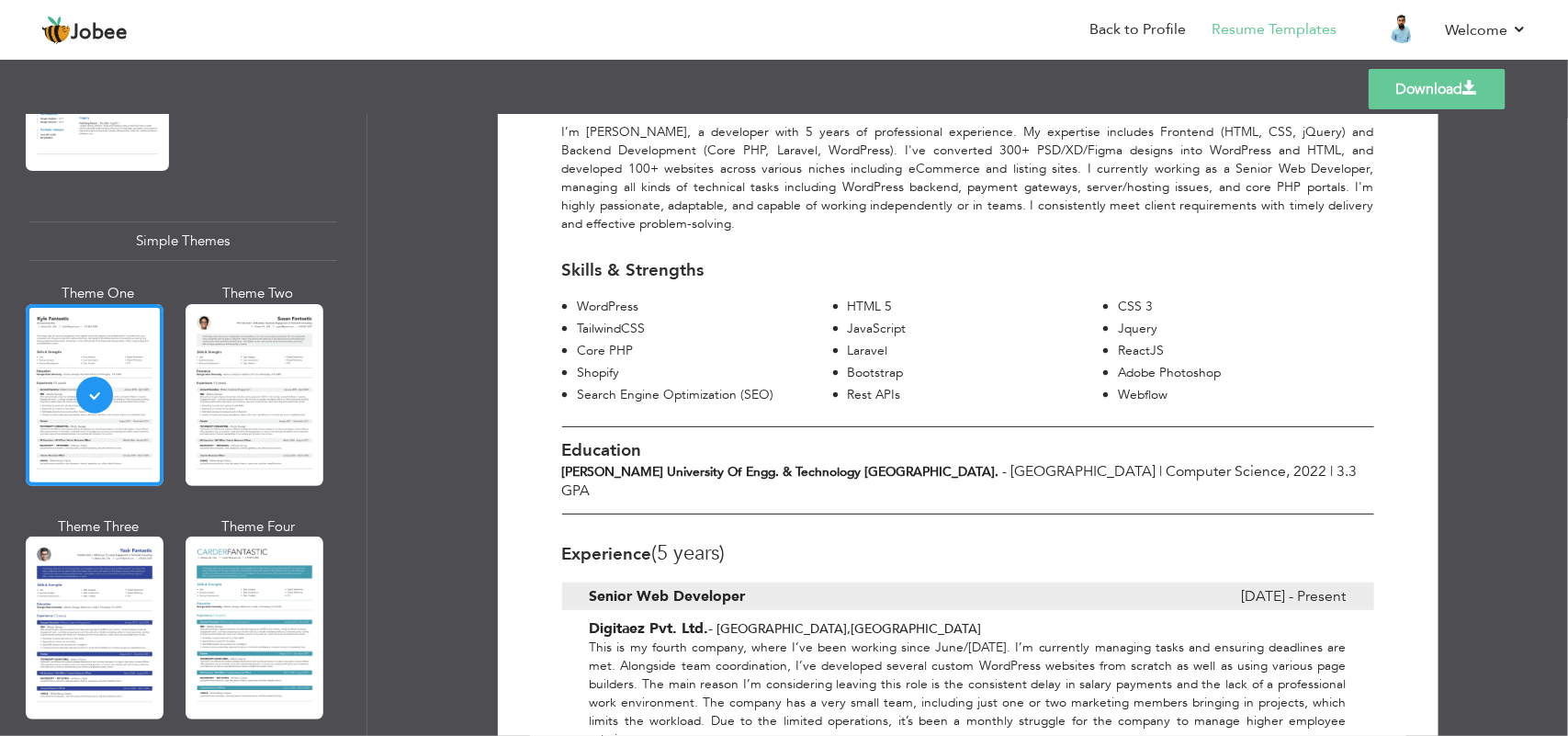
scroll to position [0, 0]
